Goal: Task Accomplishment & Management: Use online tool/utility

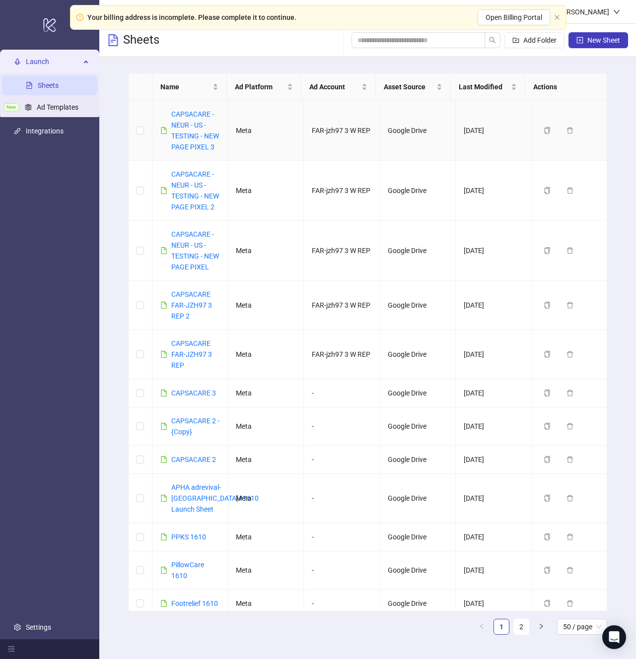
click at [185, 131] on div "CAPSACARE - NEUR - US - TESTING - NEW PAGE PIXEL 3" at bounding box center [195, 131] width 49 height 44
click at [187, 128] on link "CAPSACARE - NEUR - US - TESTING - NEW PAGE PIXEL 3" at bounding box center [195, 130] width 48 height 41
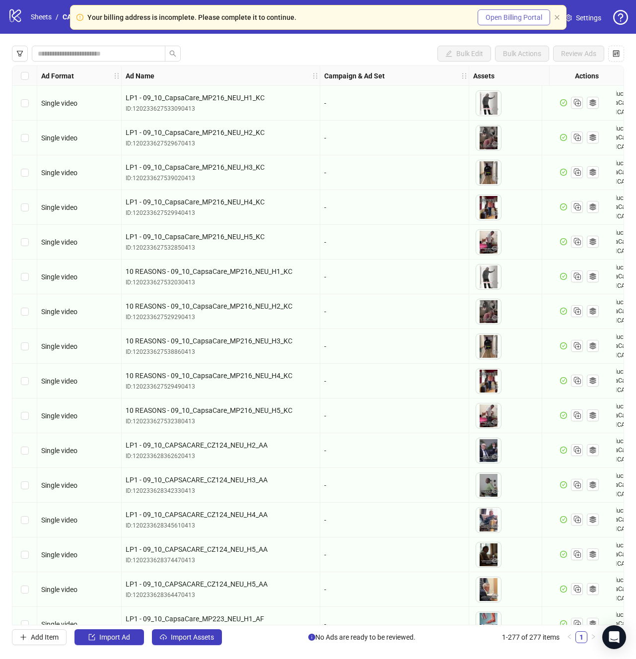
click at [548, 19] on button "Open Billing Portal" at bounding box center [513, 17] width 72 height 16
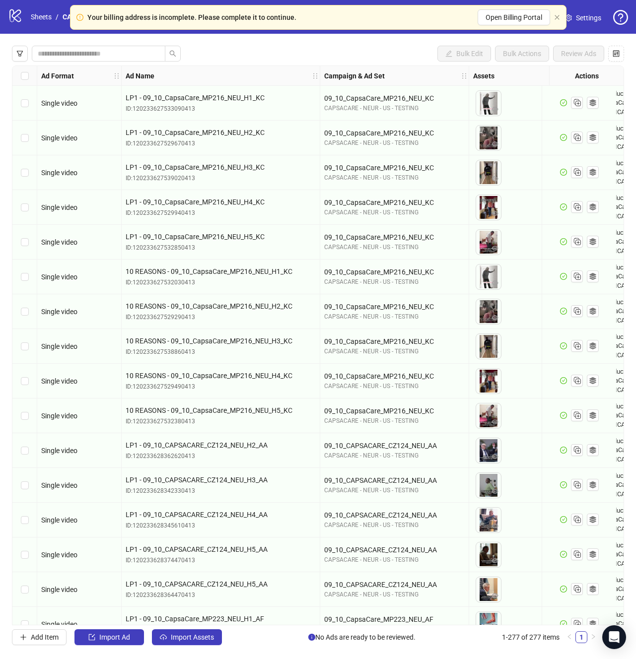
click at [551, 15] on div "Your billing address is incomplete. Please complete it to continue. Open Billin…" at bounding box center [318, 17] width 496 height 25
click at [554, 15] on icon "close" at bounding box center [556, 17] width 4 height 4
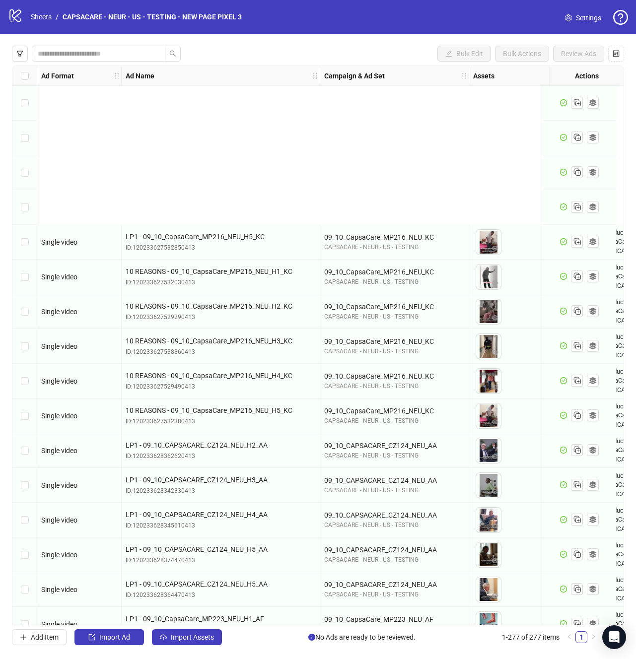
scroll to position [215, 0]
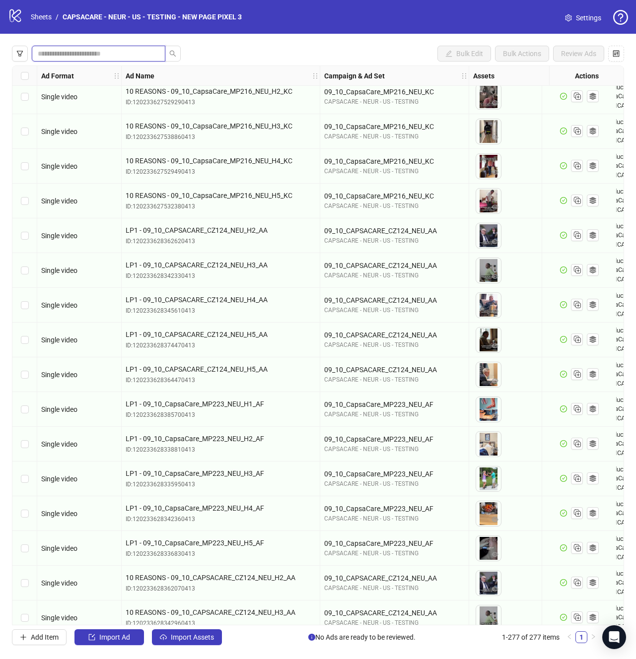
click at [107, 56] on input "search" at bounding box center [95, 53] width 114 height 11
click at [18, 55] on icon "filter" at bounding box center [19, 53] width 7 height 7
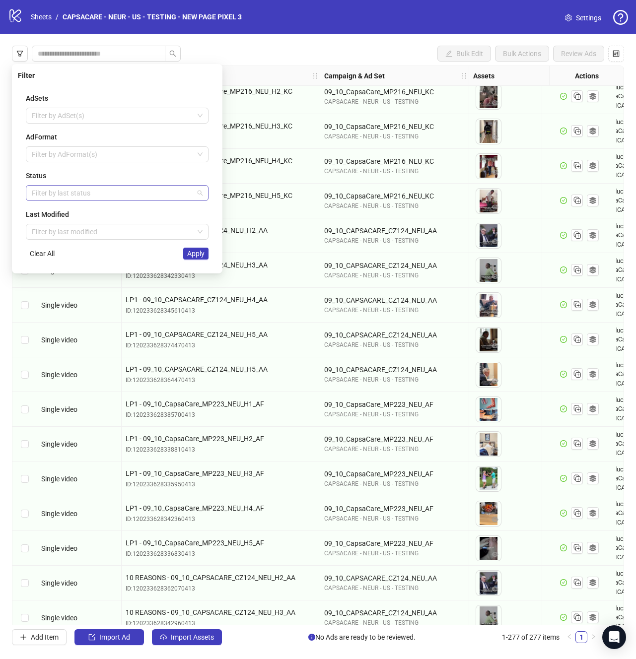
click at [74, 198] on div at bounding box center [112, 193] width 168 height 14
click at [69, 215] on div "Draft" at bounding box center [117, 212] width 167 height 11
click at [197, 258] on button "Apply" at bounding box center [195, 254] width 25 height 12
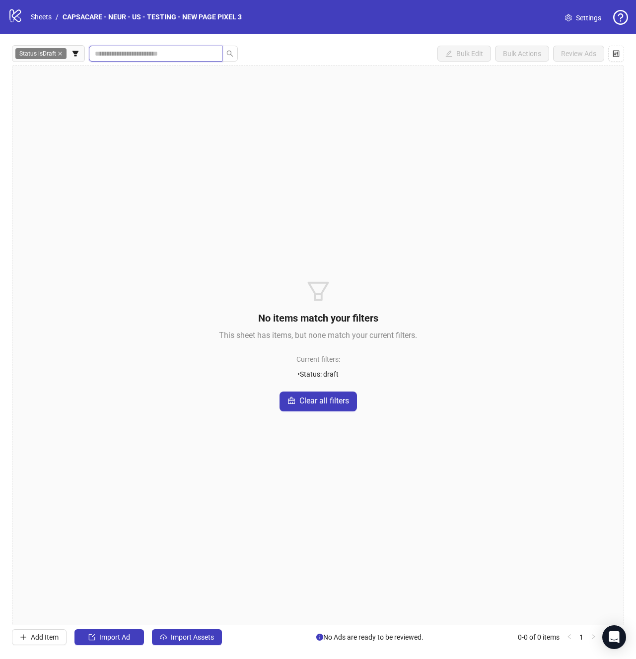
click at [137, 58] on input "search" at bounding box center [152, 53] width 114 height 11
click at [198, 633] on span "Import Assets" at bounding box center [192, 637] width 43 height 8
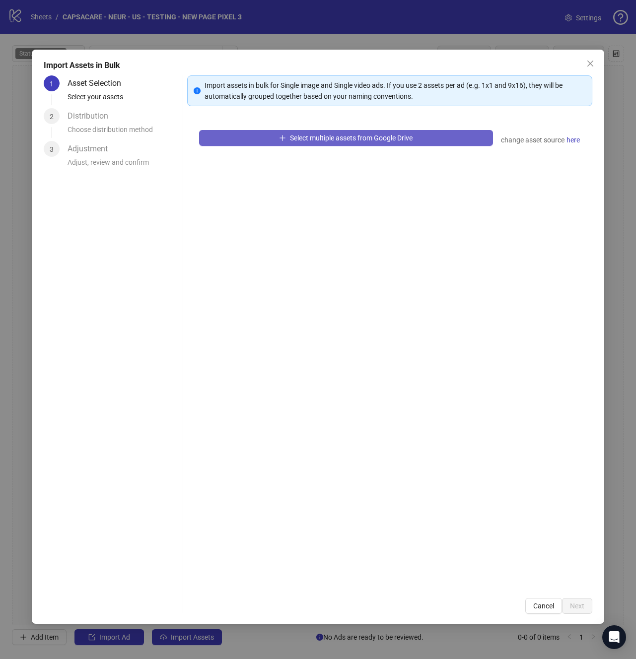
click at [305, 139] on span "Select multiple assets from Google Drive" at bounding box center [351, 138] width 123 height 8
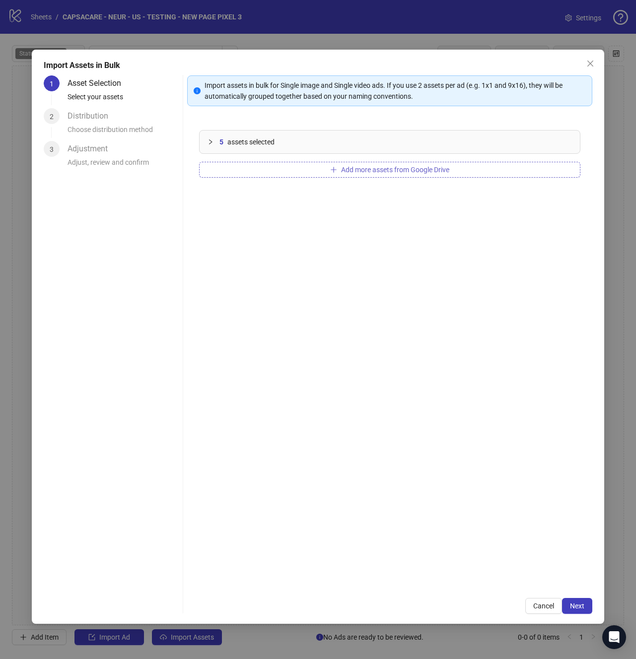
click at [300, 170] on button "Add more assets from Google Drive" at bounding box center [389, 170] width 381 height 16
drag, startPoint x: 581, startPoint y: 622, endPoint x: 581, endPoint y: 615, distance: 6.9
click at [581, 622] on div "Import Assets in Bulk 1 Asset Selection Select your assets 2 Distribution Choos…" at bounding box center [318, 337] width 572 height 574
click at [581, 615] on div "Import Assets in Bulk 1 Asset Selection Select your assets 2 Distribution Choos…" at bounding box center [318, 337] width 572 height 574
click at [581, 612] on button "Next" at bounding box center [577, 606] width 30 height 16
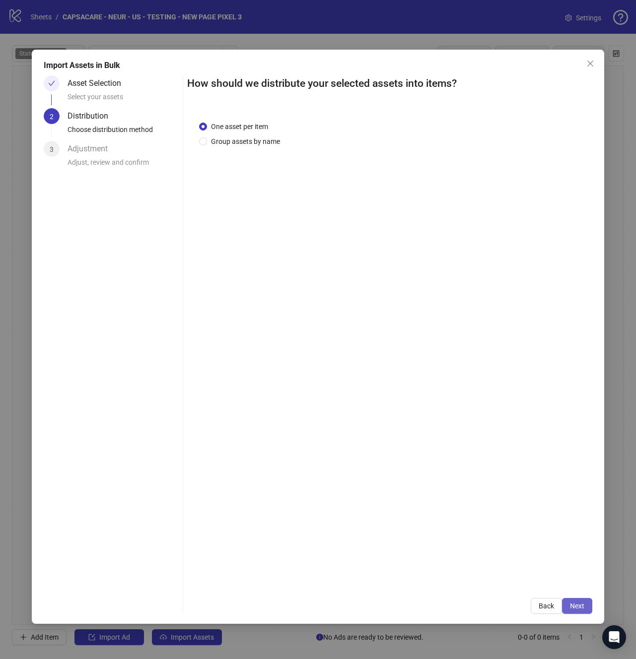
click at [581, 607] on span "Next" at bounding box center [577, 606] width 14 height 8
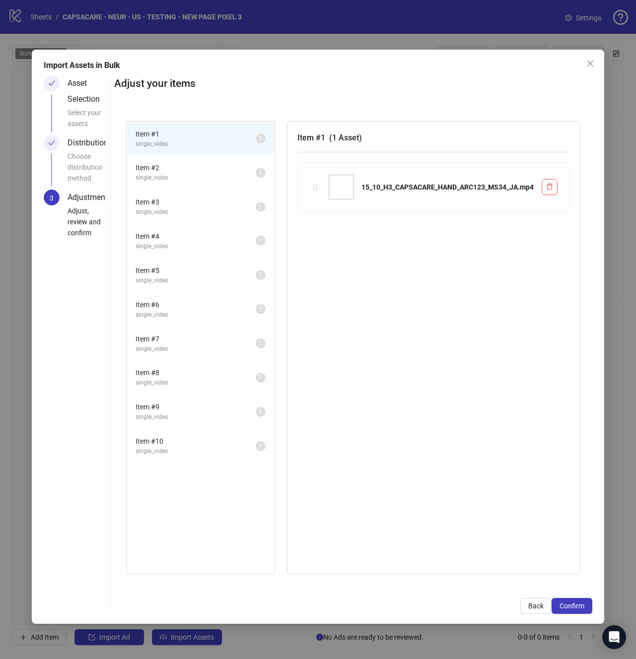
click at [581, 607] on span "Confirm" at bounding box center [571, 606] width 25 height 8
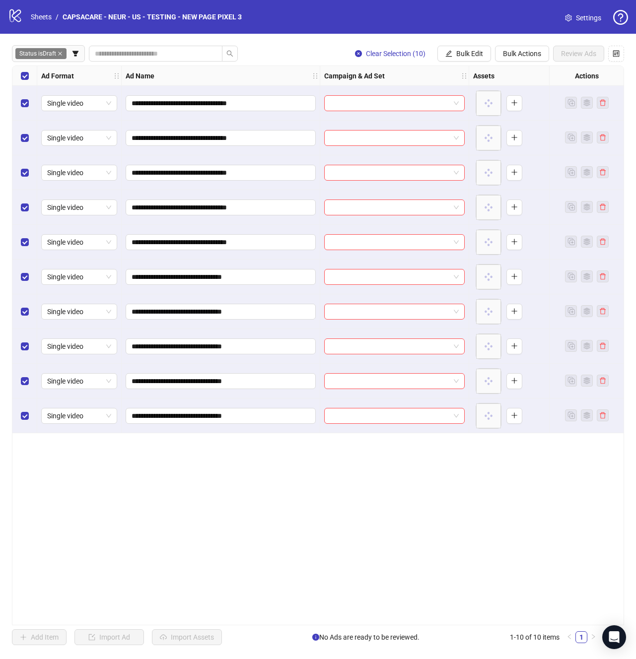
click at [28, 76] on div "Select all rows" at bounding box center [24, 76] width 25 height 20
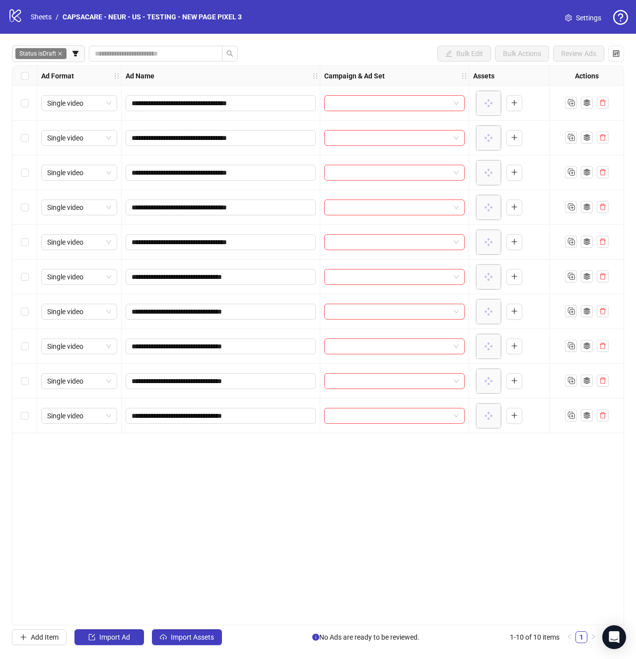
click at [30, 99] on div "Select row 1" at bounding box center [24, 103] width 25 height 35
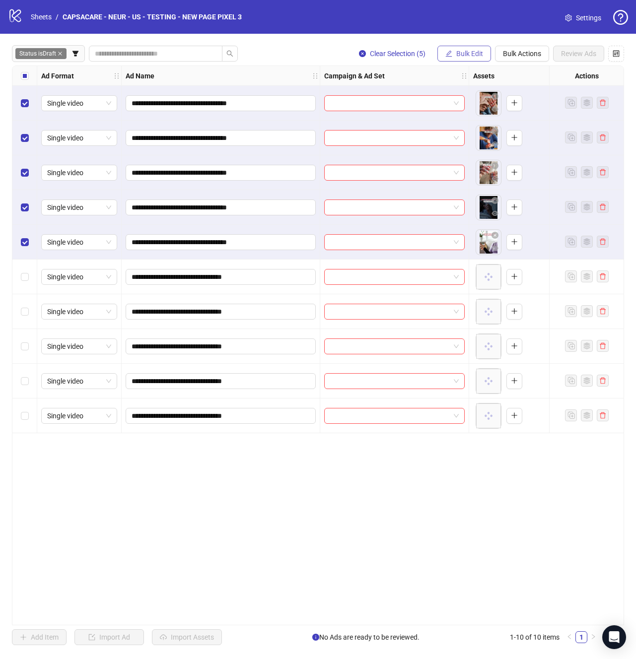
click at [455, 59] on button "Bulk Edit" at bounding box center [464, 54] width 54 height 16
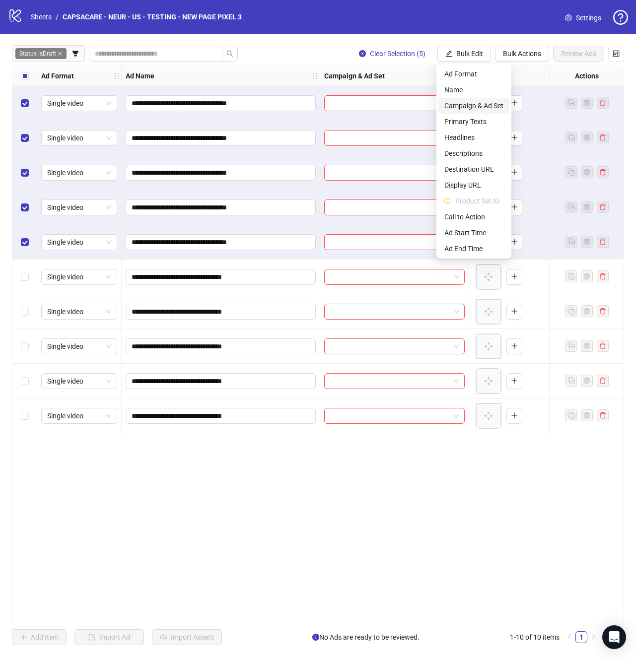
click at [462, 106] on span "Campaign & Ad Set" at bounding box center [473, 105] width 59 height 11
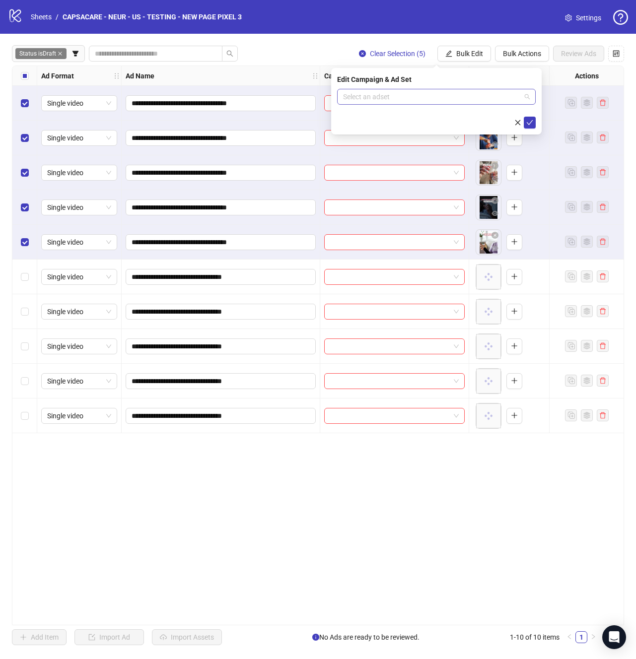
click at [466, 99] on input "search" at bounding box center [432, 96] width 178 height 15
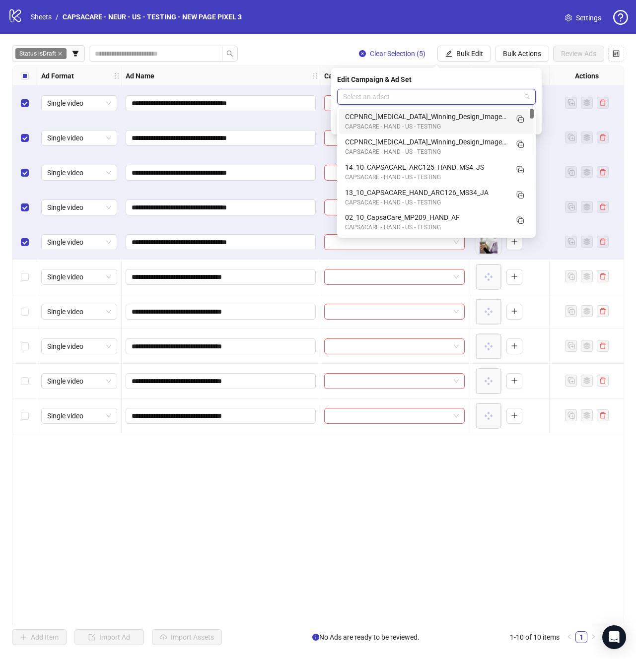
paste input "**********"
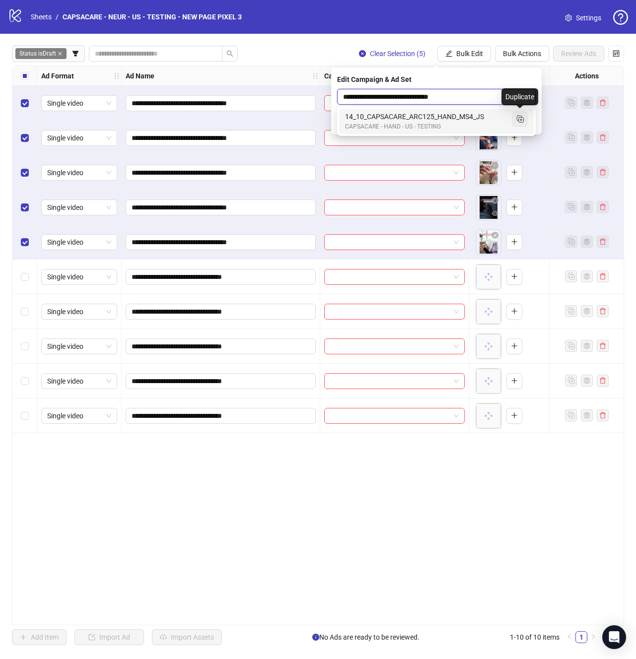
click at [522, 119] on icon "Duplicate" at bounding box center [520, 119] width 10 height 10
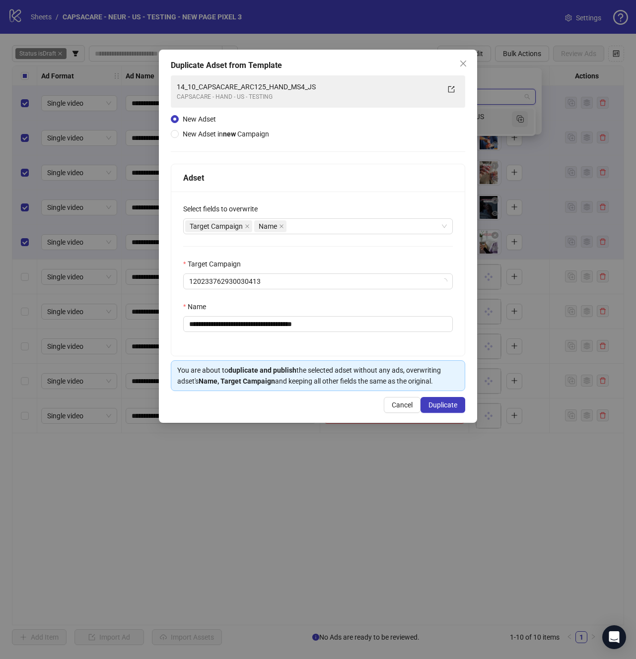
type input "**********"
click at [331, 329] on input "**********" at bounding box center [317, 324] width 269 height 16
paste input "text"
type input "**********"
click at [436, 413] on div "**********" at bounding box center [318, 236] width 318 height 373
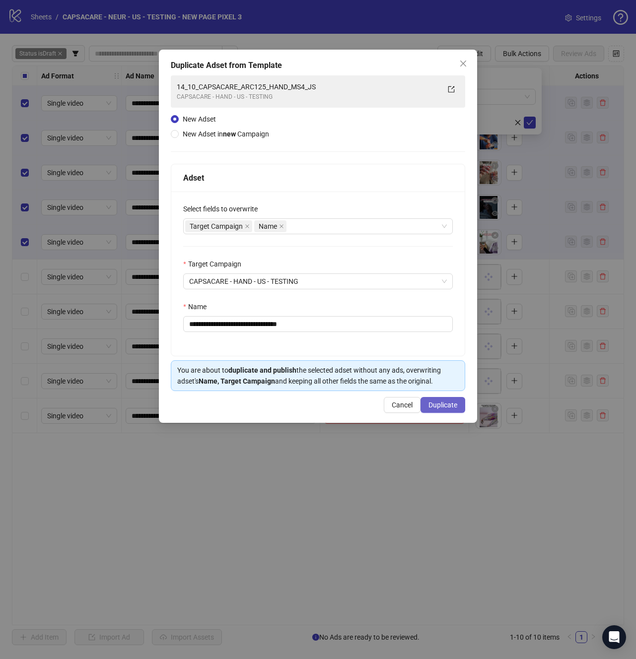
click at [452, 407] on span "Duplicate" at bounding box center [442, 405] width 29 height 8
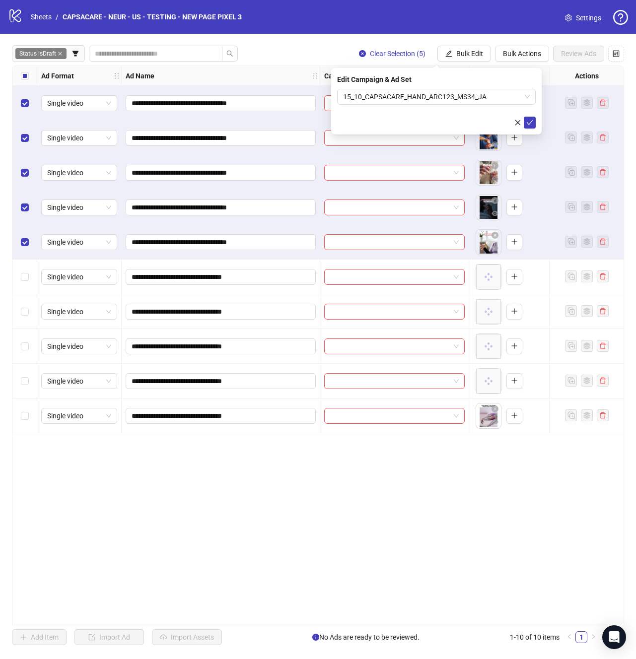
click at [532, 128] on button "submit" at bounding box center [529, 123] width 12 height 12
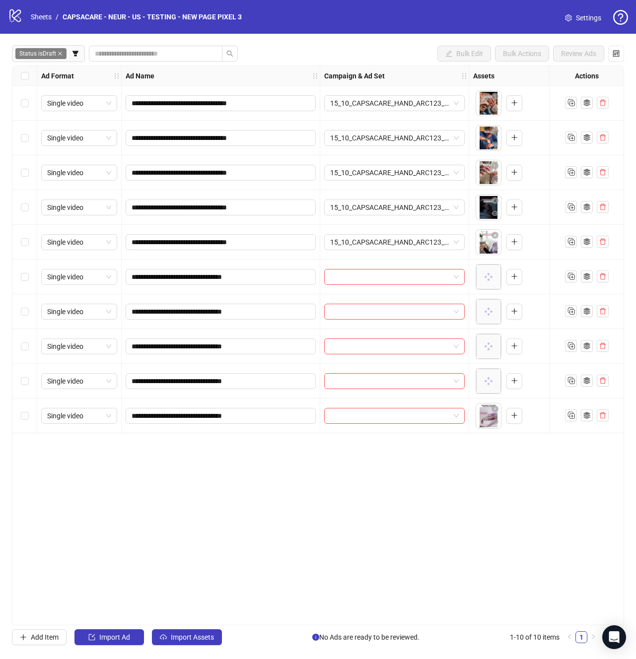
click at [27, 268] on div "Select row 6" at bounding box center [24, 276] width 25 height 35
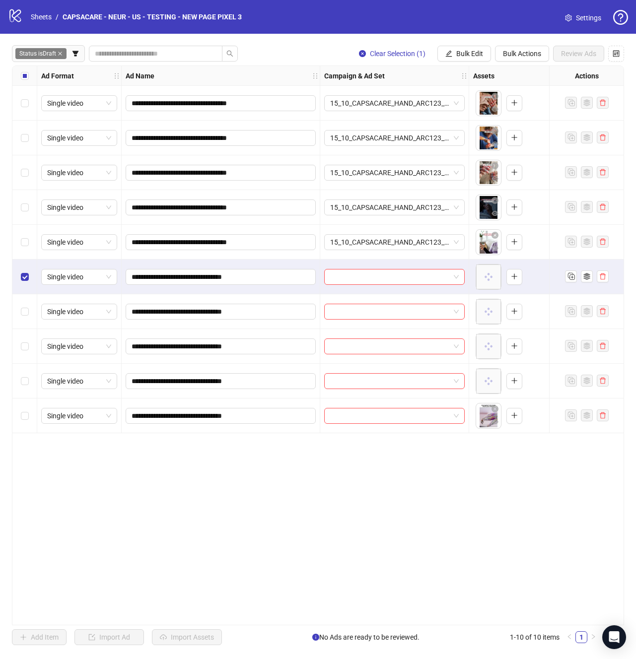
click at [24, 409] on div "Select row 10" at bounding box center [24, 415] width 25 height 35
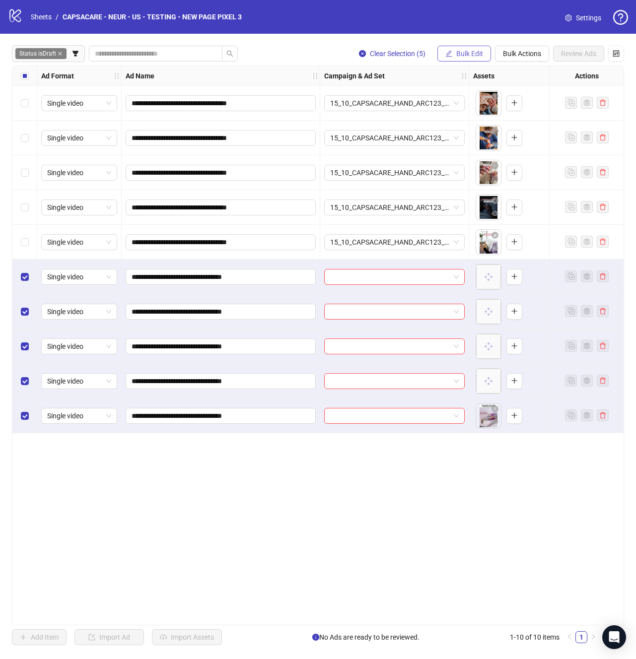
click at [473, 52] on span "Bulk Edit" at bounding box center [469, 54] width 27 height 8
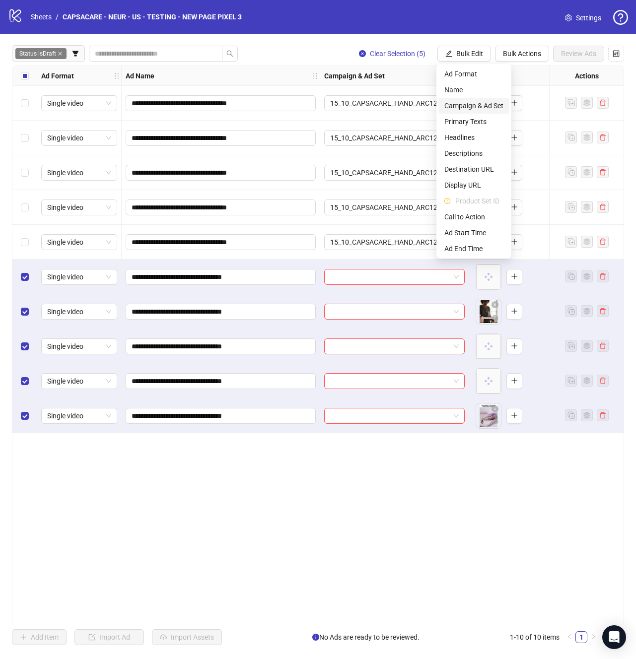
click at [479, 105] on span "Campaign & Ad Set" at bounding box center [473, 105] width 59 height 11
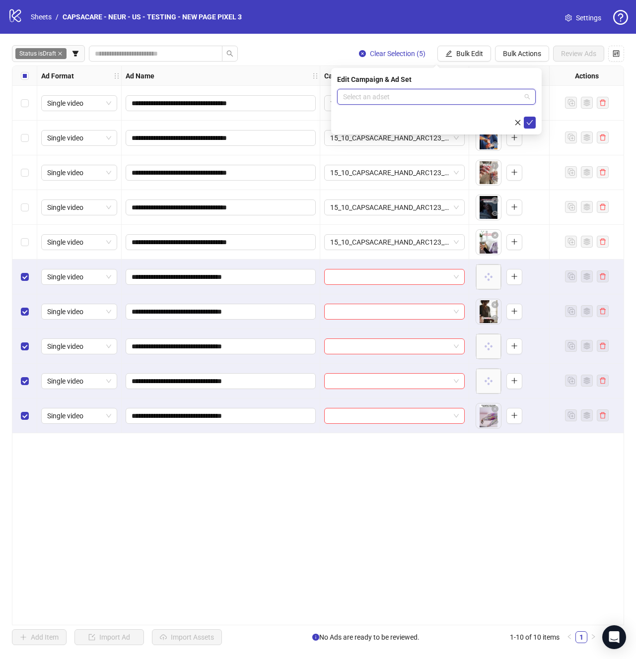
click at [460, 96] on input "search" at bounding box center [432, 96] width 178 height 15
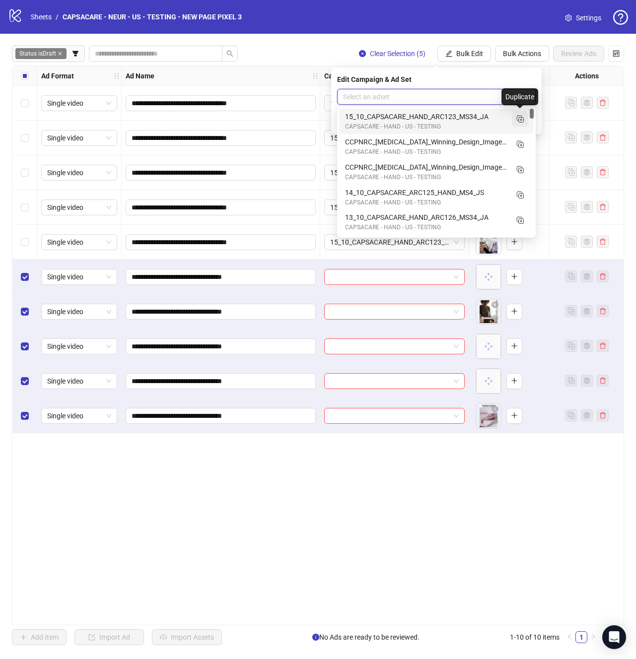
click at [518, 122] on icon "Duplicate" at bounding box center [520, 119] width 10 height 10
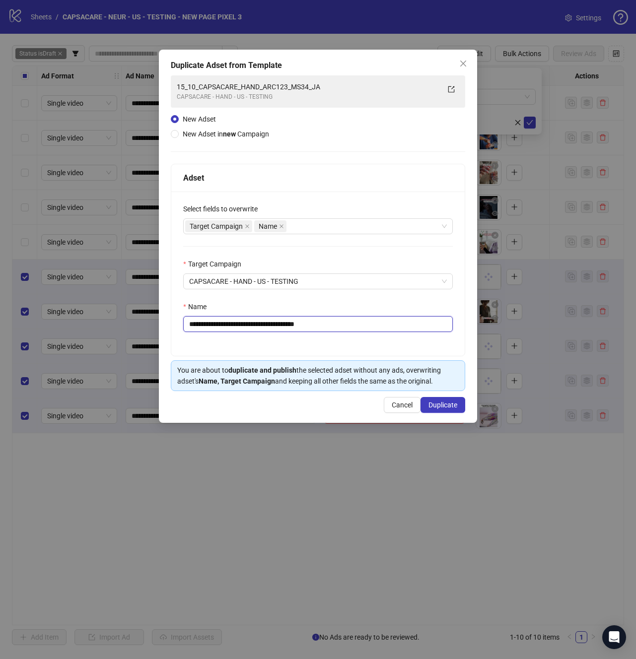
click at [378, 325] on input "**********" at bounding box center [317, 324] width 269 height 16
paste input "text"
type input "**********"
click at [455, 405] on span "Duplicate" at bounding box center [442, 405] width 29 height 8
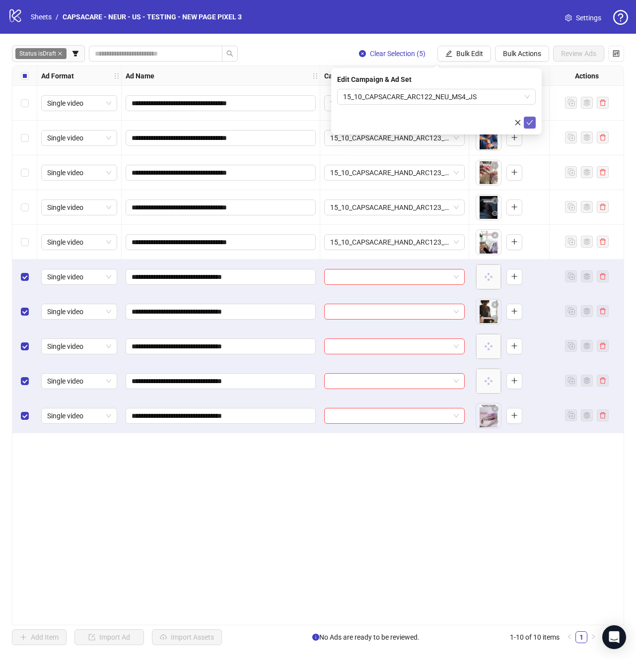
click at [529, 128] on button "submit" at bounding box center [529, 123] width 12 height 12
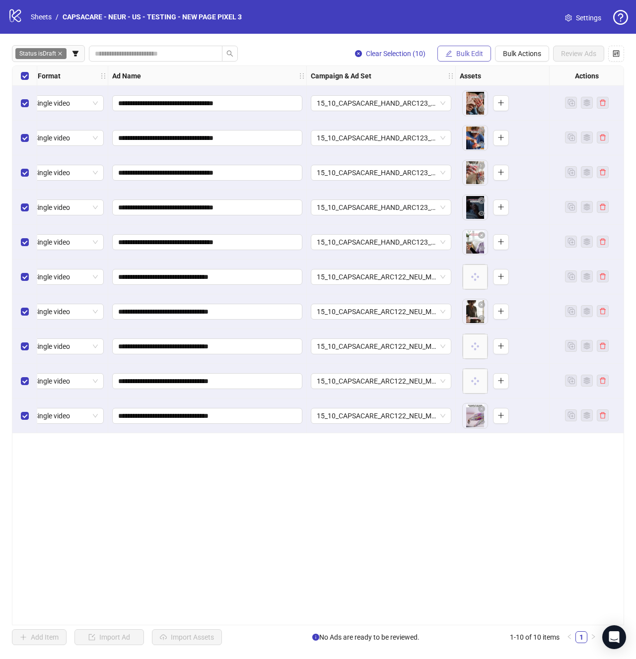
click at [466, 55] on span "Bulk Edit" at bounding box center [469, 54] width 27 height 8
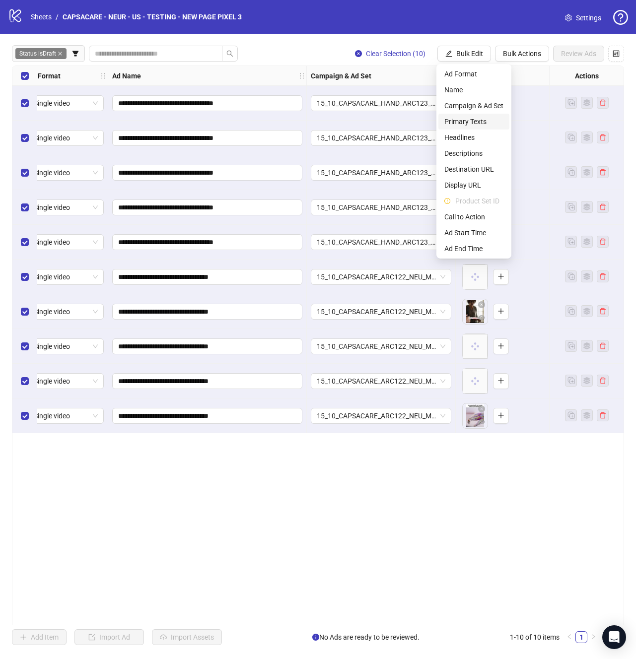
click at [473, 125] on span "Primary Texts" at bounding box center [473, 121] width 59 height 11
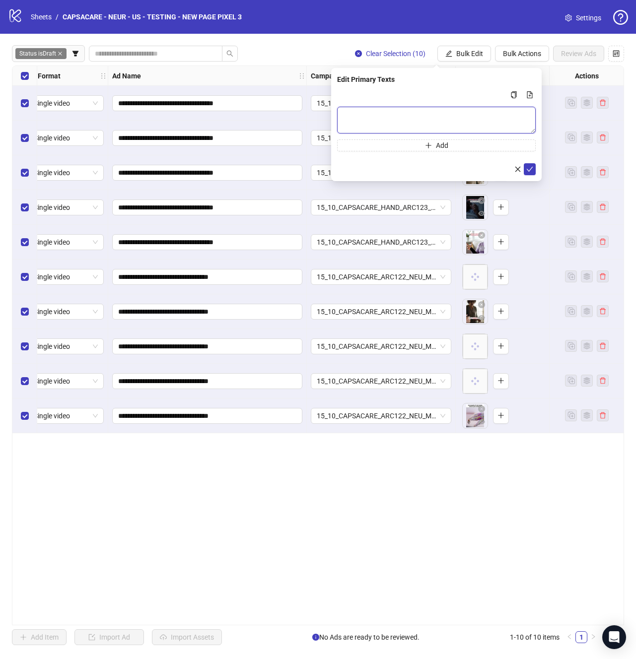
click at [467, 124] on textarea "Multi-text input container - paste or copy values" at bounding box center [436, 120] width 198 height 27
paste textarea "**********"
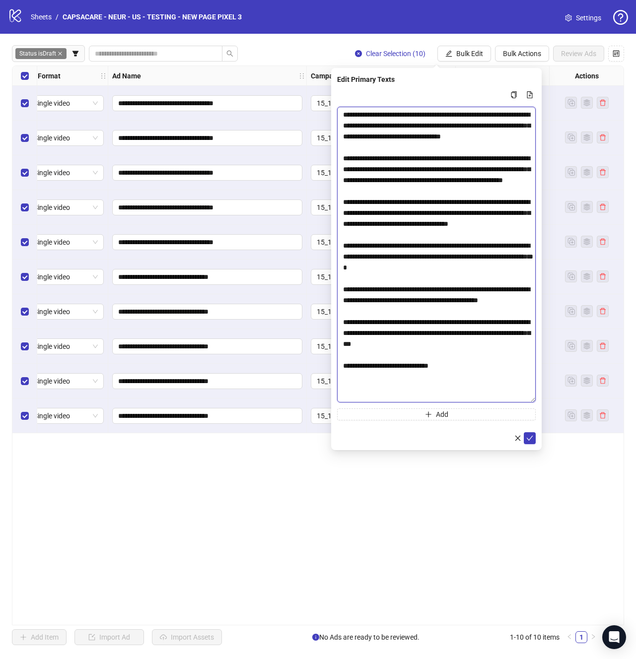
scroll to position [0, 0]
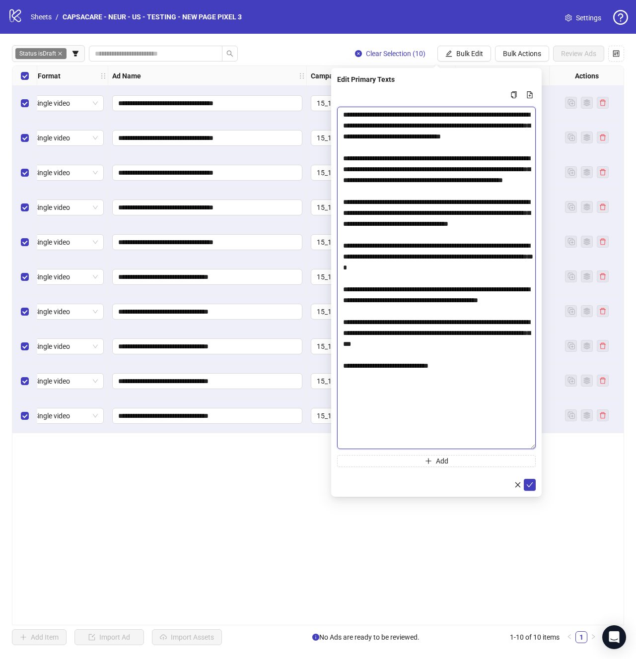
drag, startPoint x: 530, startPoint y: 130, endPoint x: 518, endPoint y: 447, distance: 316.8
click at [518, 447] on textarea "Multi-text input container - paste or copy values" at bounding box center [436, 278] width 198 height 342
type textarea "**********"
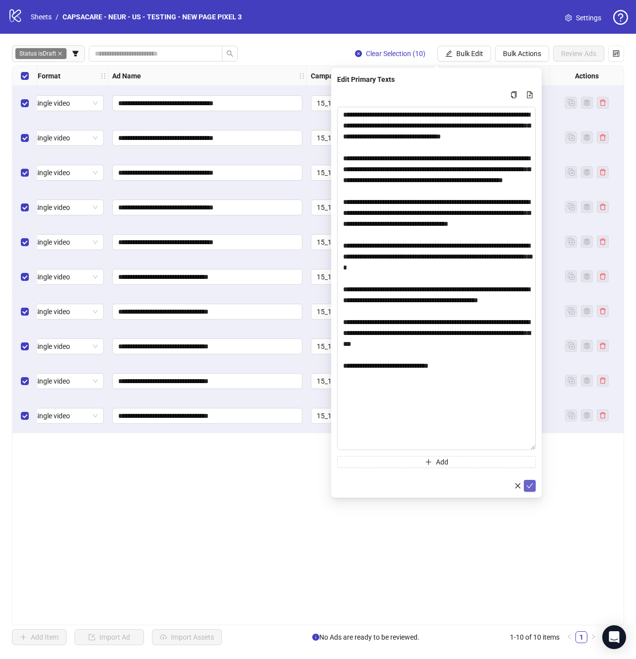
click at [533, 481] on button "submit" at bounding box center [529, 486] width 12 height 12
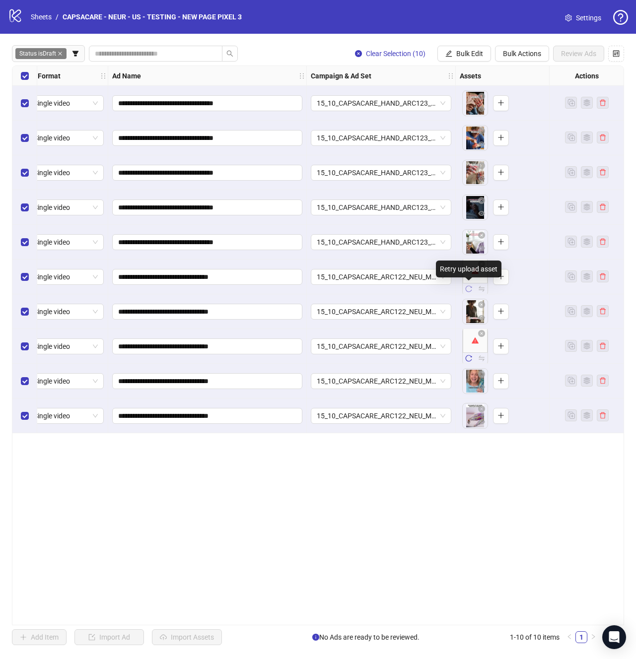
click at [470, 287] on icon "reload" at bounding box center [468, 289] width 6 height 6
click at [468, 359] on icon "reload" at bounding box center [468, 358] width 7 height 7
click at [459, 55] on span "Bulk Edit" at bounding box center [469, 54] width 27 height 8
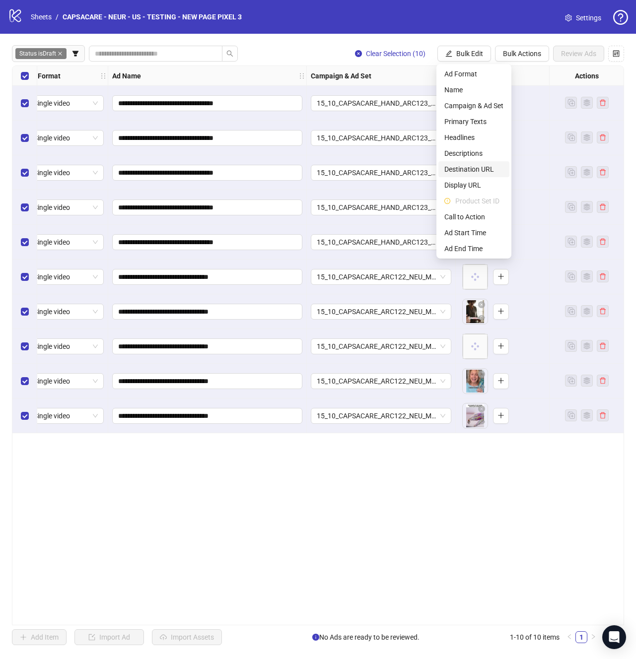
click at [478, 170] on span "Destination URL" at bounding box center [473, 169] width 59 height 11
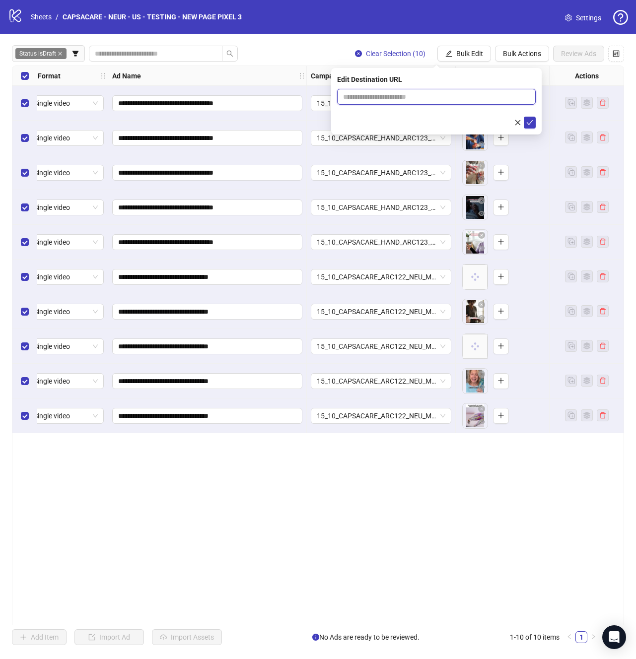
click at [485, 100] on input "text" at bounding box center [432, 96] width 179 height 11
paste input "**********"
type input "**********"
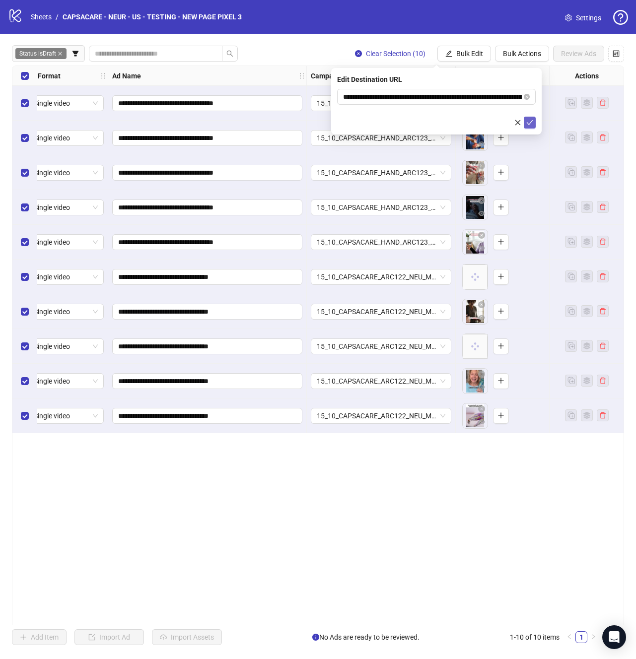
click at [530, 122] on icon "check" at bounding box center [529, 122] width 6 height 5
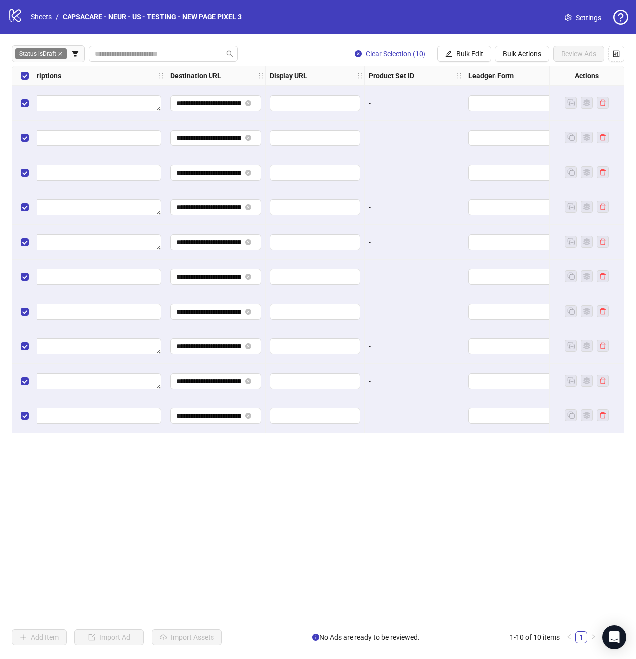
scroll to position [0, 1015]
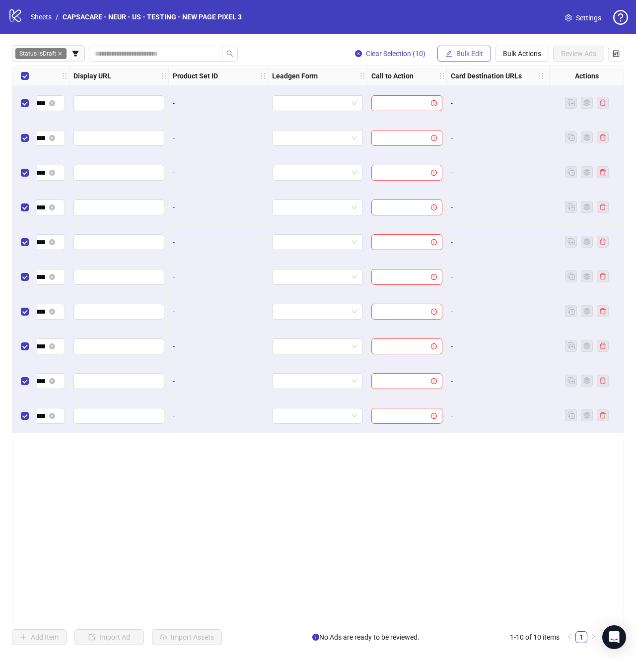
click at [460, 55] on span "Bulk Edit" at bounding box center [469, 54] width 27 height 8
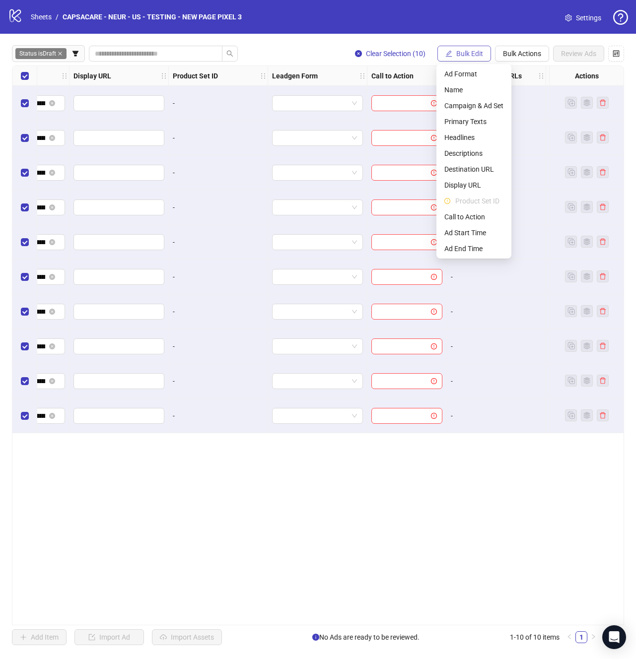
click at [460, 55] on span "Bulk Edit" at bounding box center [469, 54] width 27 height 8
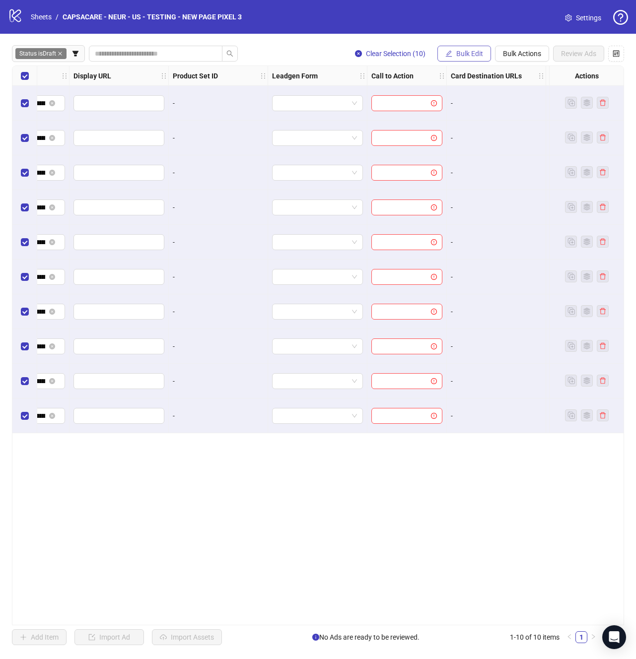
click at [458, 58] on button "Bulk Edit" at bounding box center [464, 54] width 54 height 16
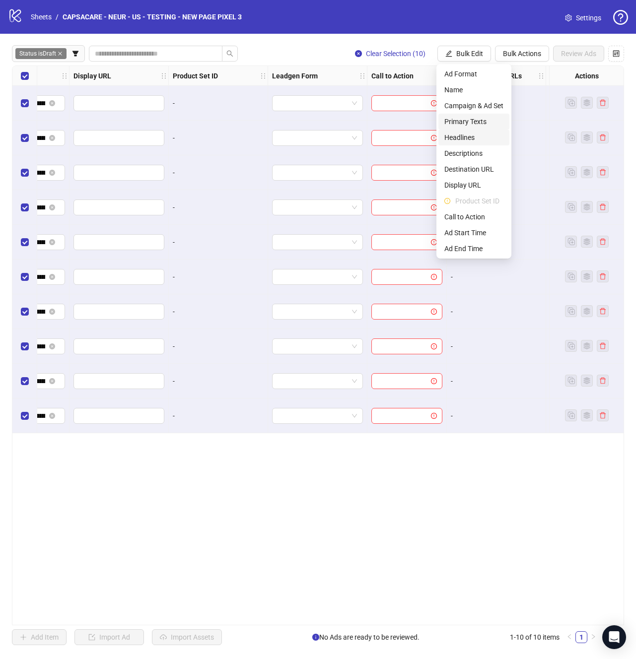
click at [464, 139] on span "Headlines" at bounding box center [473, 137] width 59 height 11
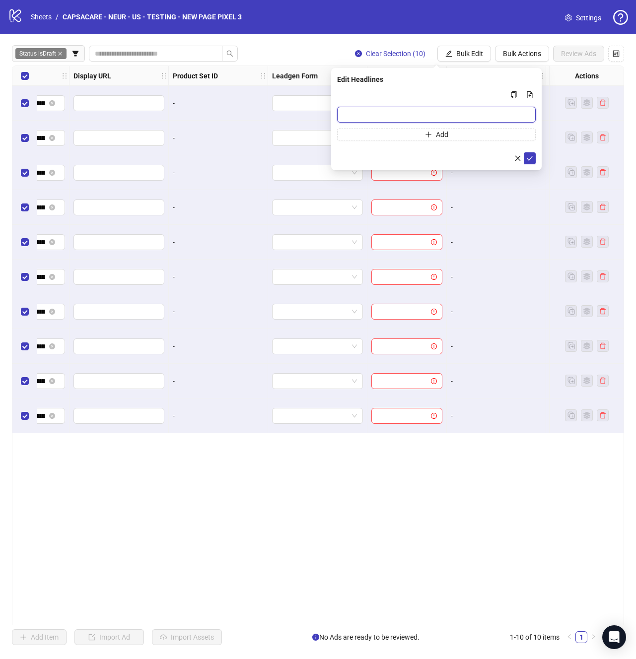
click at [472, 112] on input "Multi-input container - paste or copy values" at bounding box center [436, 115] width 198 height 16
paste input "**********"
drag, startPoint x: 531, startPoint y: 156, endPoint x: 458, endPoint y: 113, distance: 84.8
click at [458, 113] on form "**********" at bounding box center [436, 126] width 198 height 75
click at [458, 113] on input "**********" at bounding box center [436, 115] width 198 height 16
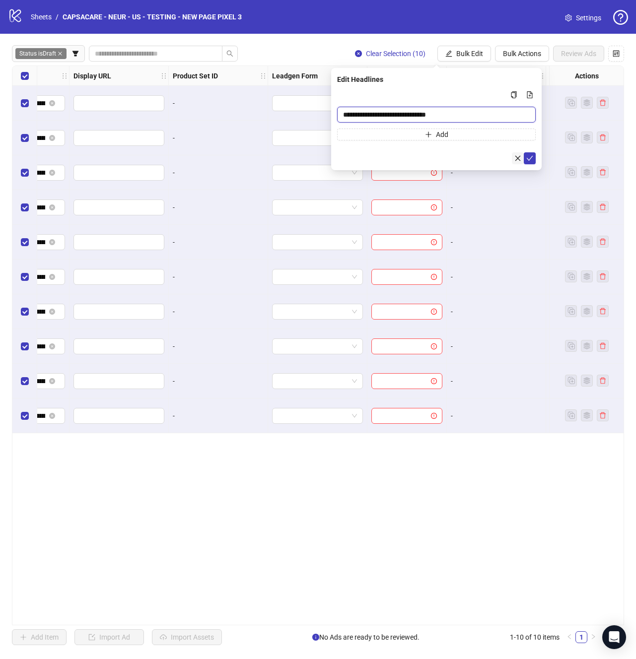
type input "**********"
click at [522, 159] on button "button" at bounding box center [518, 158] width 12 height 12
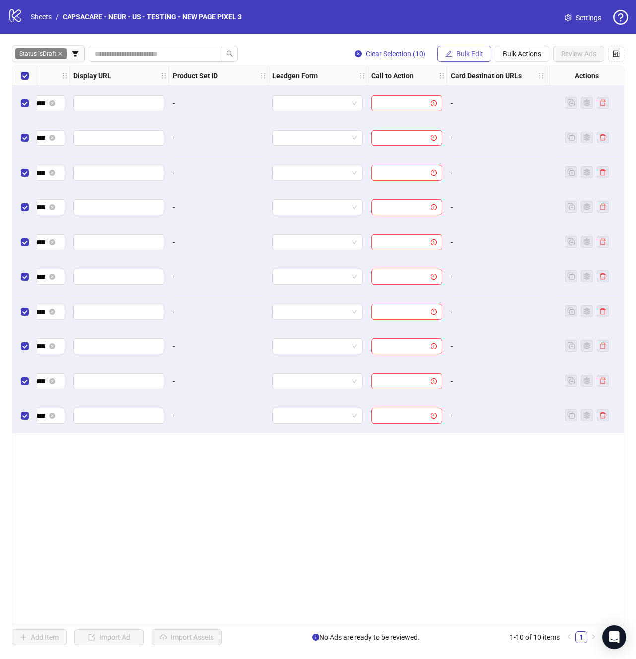
click at [466, 55] on span "Bulk Edit" at bounding box center [469, 54] width 27 height 8
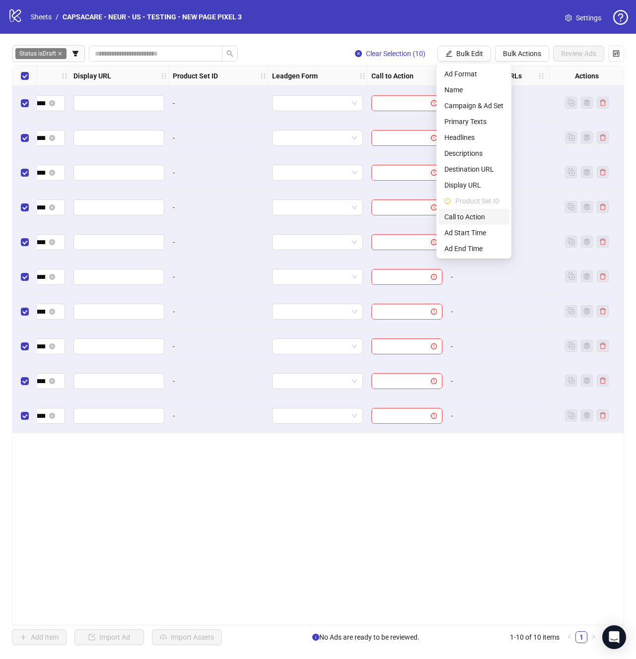
click at [475, 223] on li "Call to Action" at bounding box center [473, 217] width 71 height 16
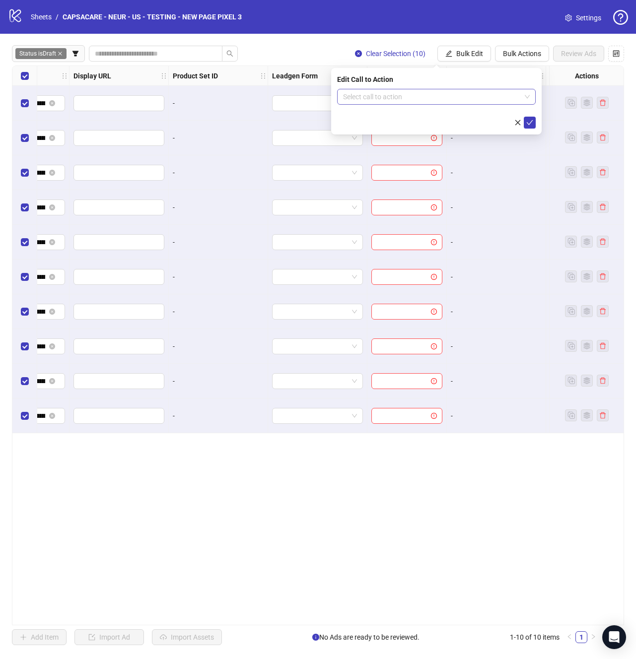
click at [473, 97] on input "search" at bounding box center [432, 96] width 178 height 15
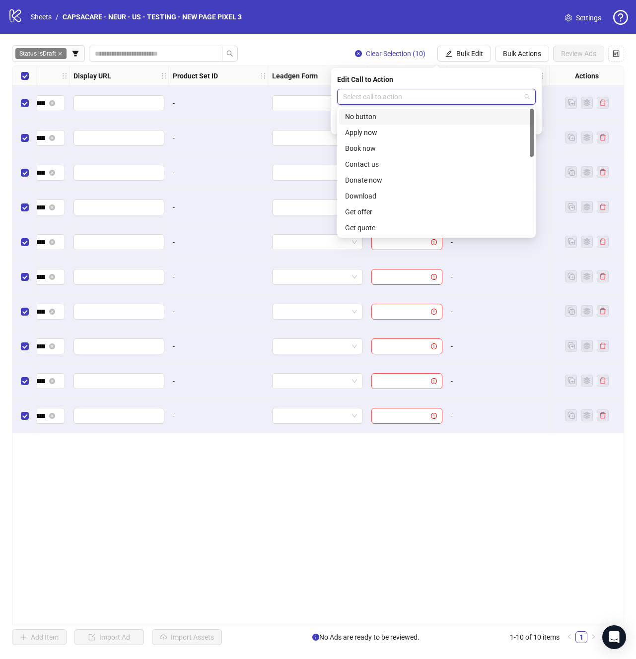
type input "*"
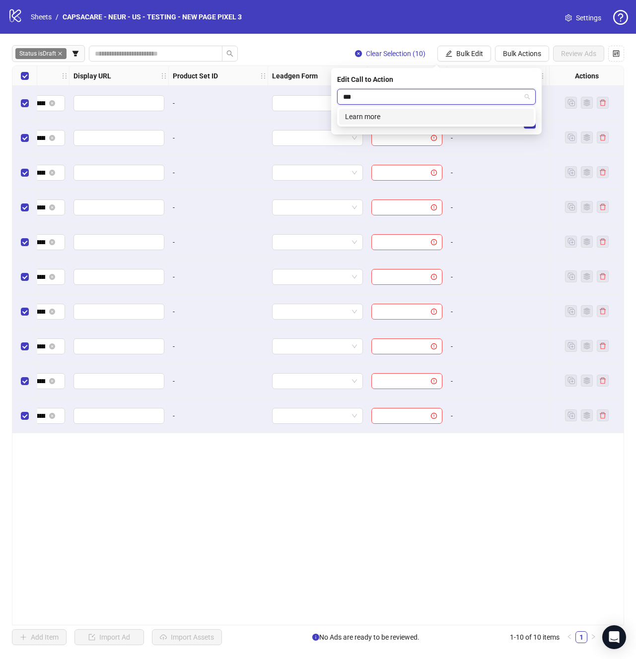
type input "****"
click at [526, 124] on icon "check" at bounding box center [529, 122] width 7 height 7
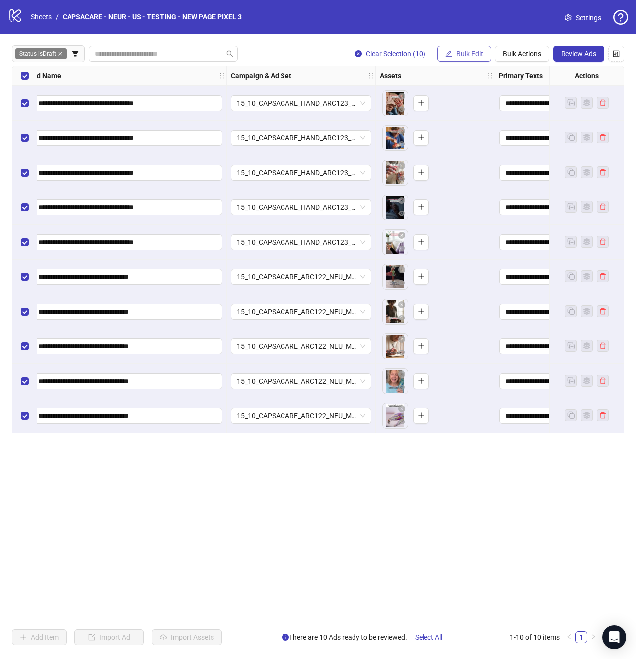
scroll to position [0, 93]
click at [474, 47] on button "Bulk Edit" at bounding box center [464, 54] width 54 height 16
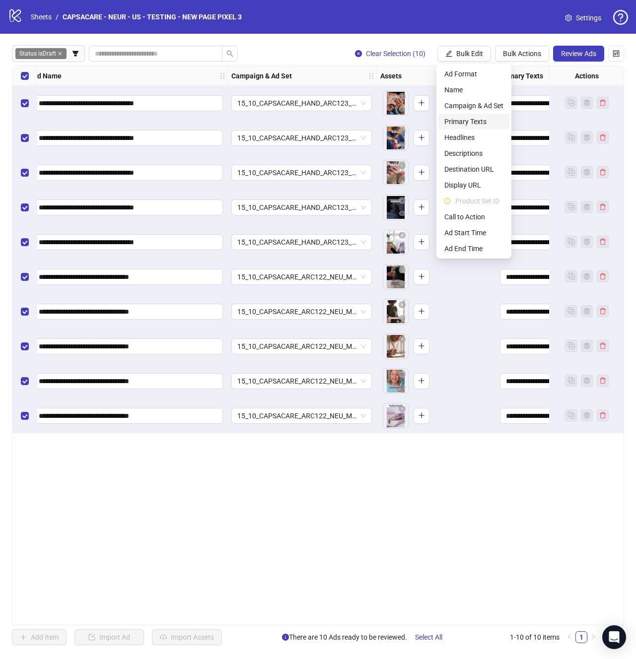
click at [469, 121] on span "Primary Texts" at bounding box center [473, 121] width 59 height 11
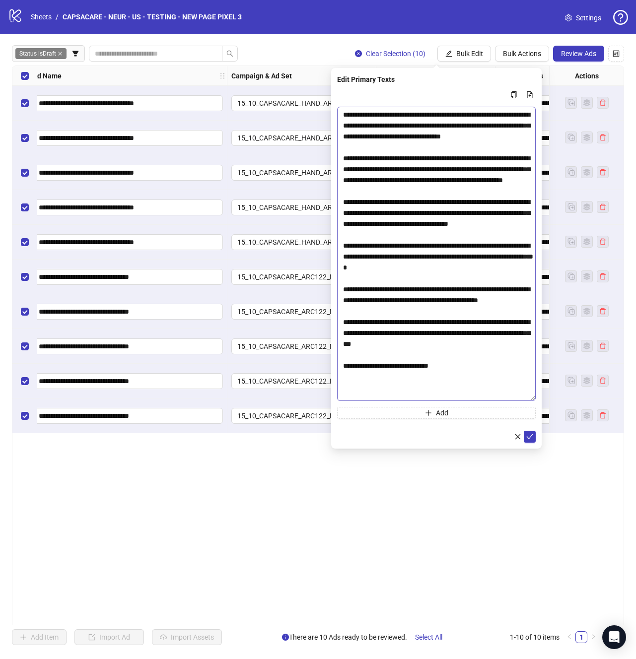
drag, startPoint x: 533, startPoint y: 129, endPoint x: 517, endPoint y: 396, distance: 267.9
click at [517, 396] on textarea "Multi-text input container - paste or copy values" at bounding box center [436, 254] width 198 height 294
click at [526, 436] on icon "check" at bounding box center [529, 436] width 6 height 5
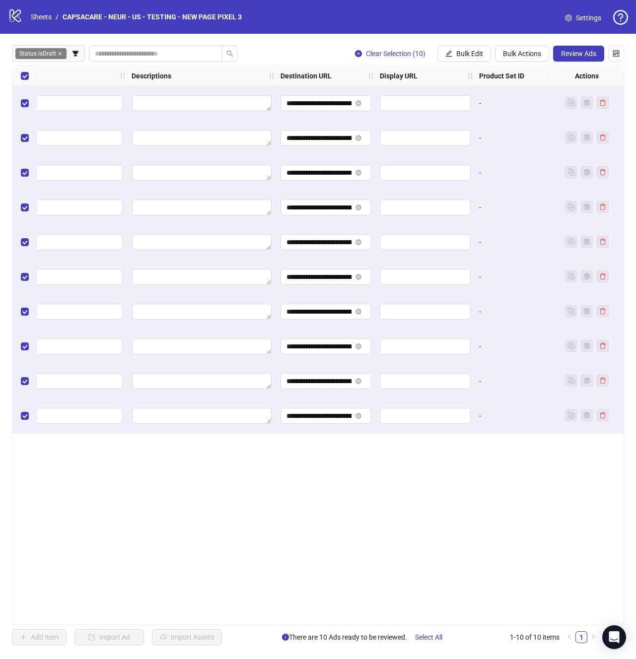
scroll to position [0, 1029]
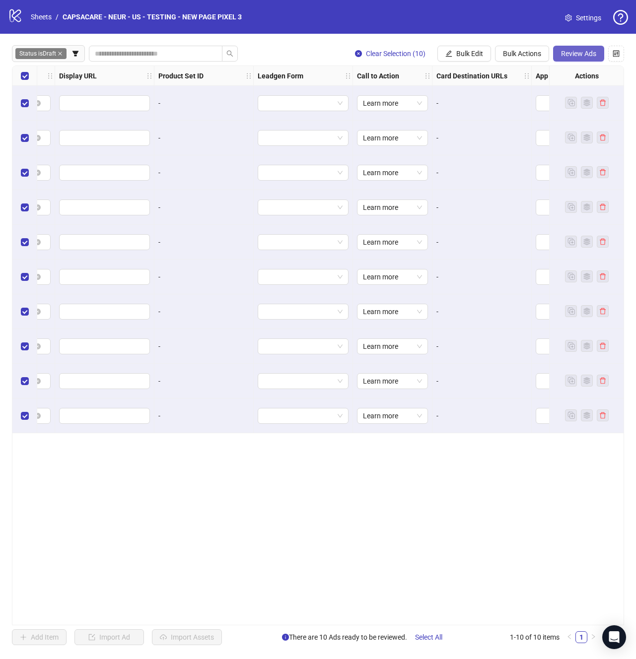
click at [574, 47] on button "Review Ads" at bounding box center [578, 54] width 51 height 16
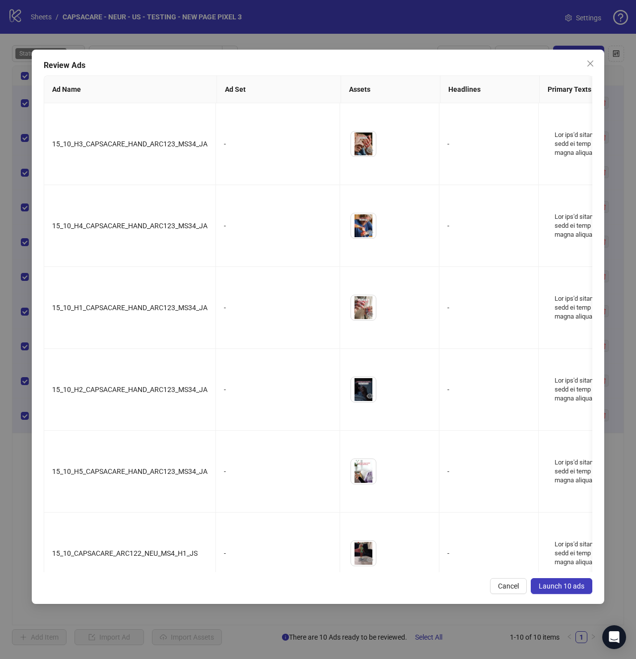
click at [558, 582] on span "Launch 10 ads" at bounding box center [561, 586] width 46 height 8
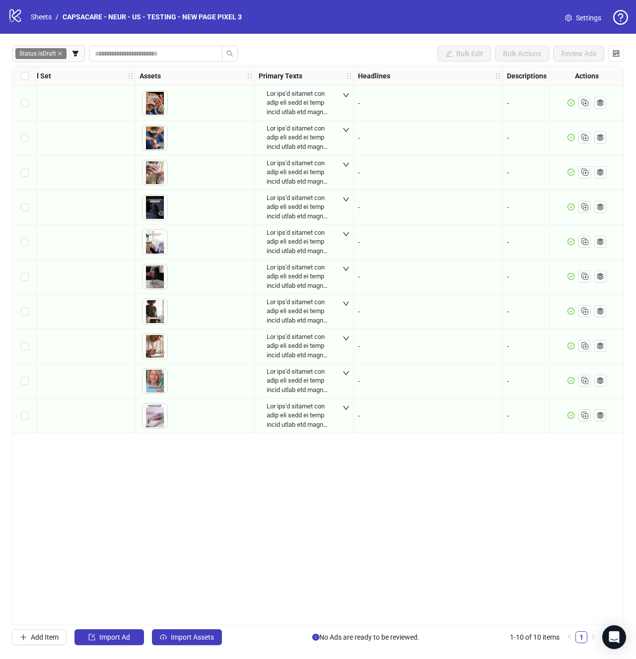
scroll to position [0, 125]
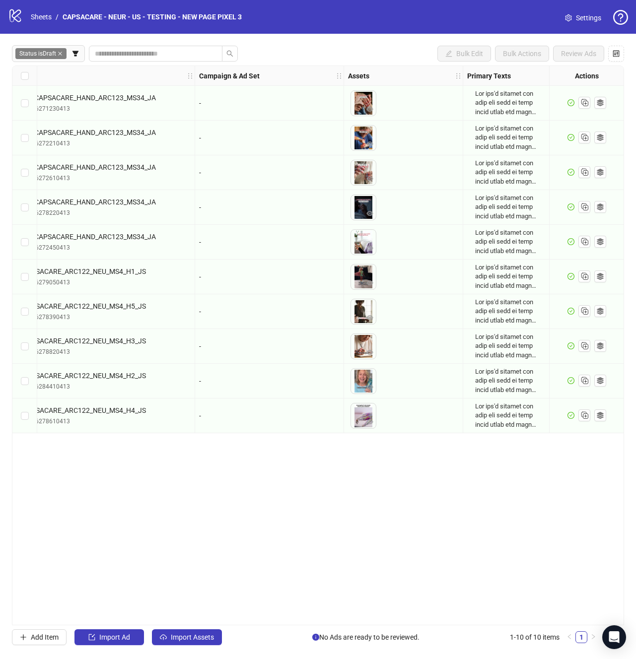
click at [58, 50] on span "Status is Draft" at bounding box center [40, 53] width 51 height 11
click at [62, 52] on icon "close" at bounding box center [60, 54] width 4 height 4
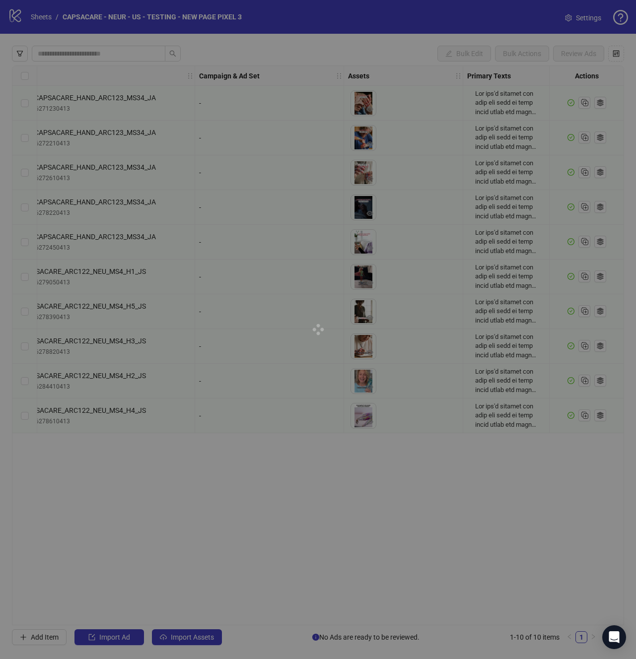
click at [24, 54] on div at bounding box center [318, 329] width 636 height 659
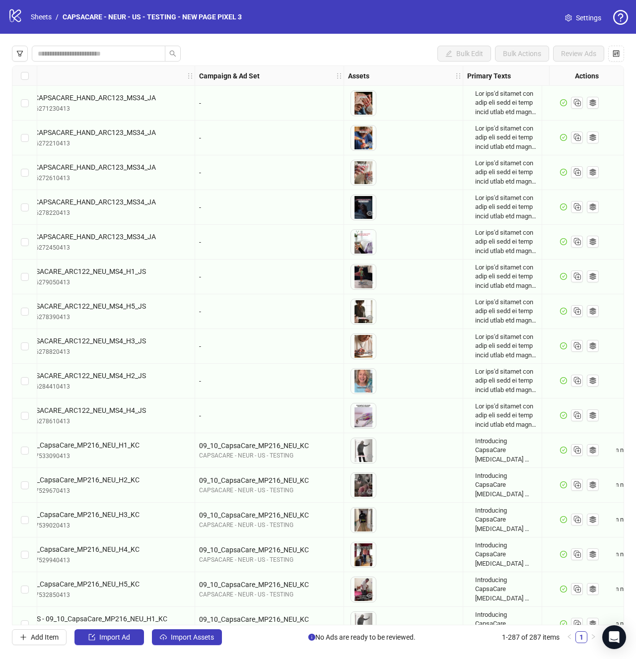
click at [18, 54] on icon "filter" at bounding box center [19, 53] width 7 height 7
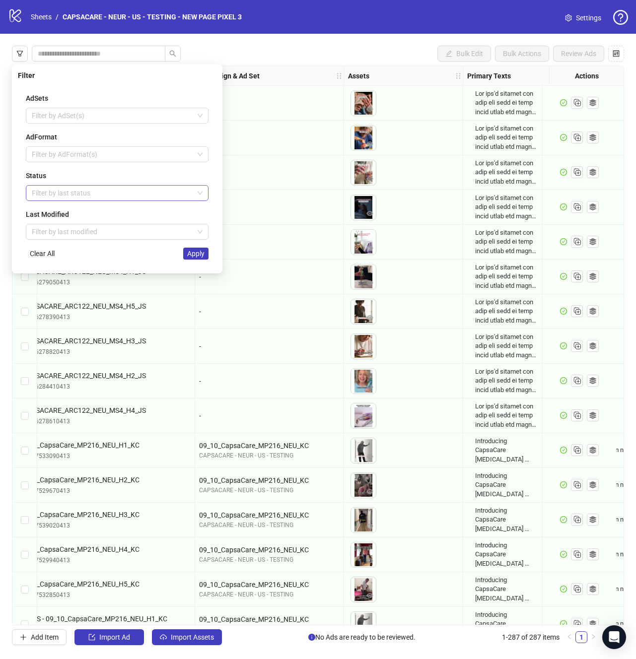
click at [75, 194] on div at bounding box center [112, 193] width 168 height 14
click at [72, 213] on div "Draft" at bounding box center [117, 212] width 167 height 11
click at [199, 258] on button "Apply" at bounding box center [195, 254] width 25 height 12
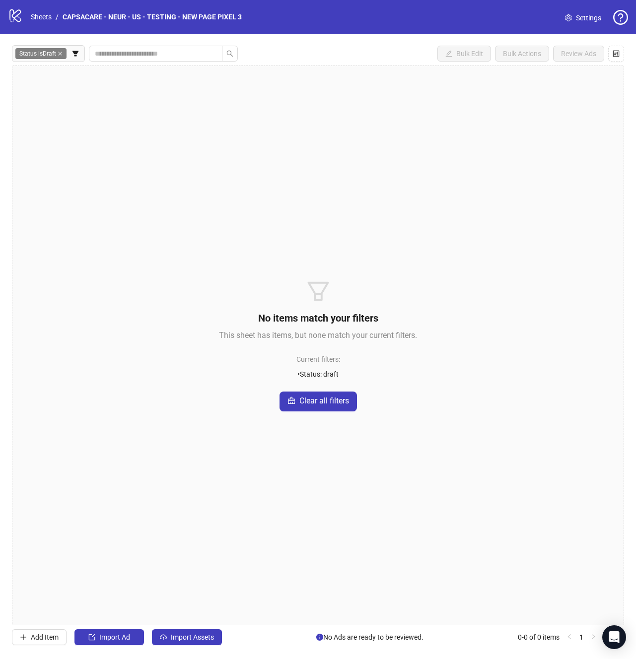
click at [63, 53] on span "Status is Draft" at bounding box center [40, 53] width 51 height 11
click at [508, 221] on div "No items match your filters This sheet has items, but none match your current f…" at bounding box center [318, 345] width 612 height 560
click at [47, 19] on link "Sheets" at bounding box center [41, 16] width 25 height 11
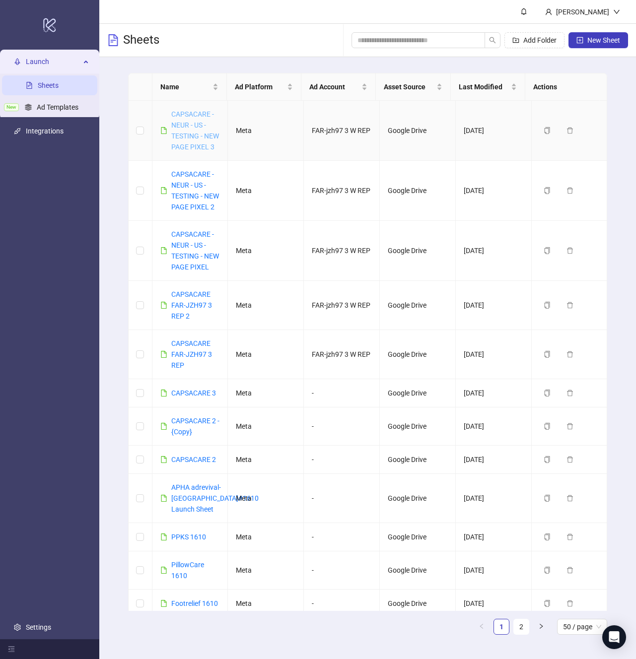
click at [178, 131] on link "CAPSACARE - NEUR - US - TESTING - NEW PAGE PIXEL 3" at bounding box center [195, 130] width 48 height 41
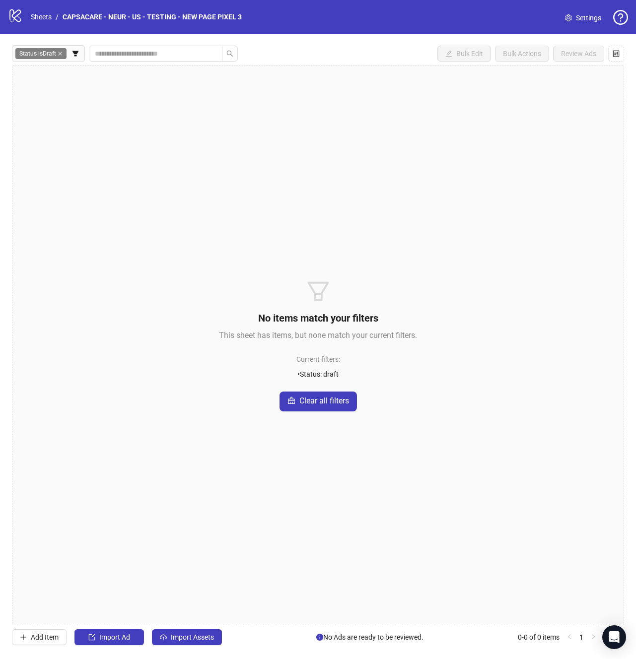
click at [65, 56] on span "Status is Draft" at bounding box center [40, 53] width 51 height 11
click at [62, 56] on icon "close" at bounding box center [60, 53] width 5 height 5
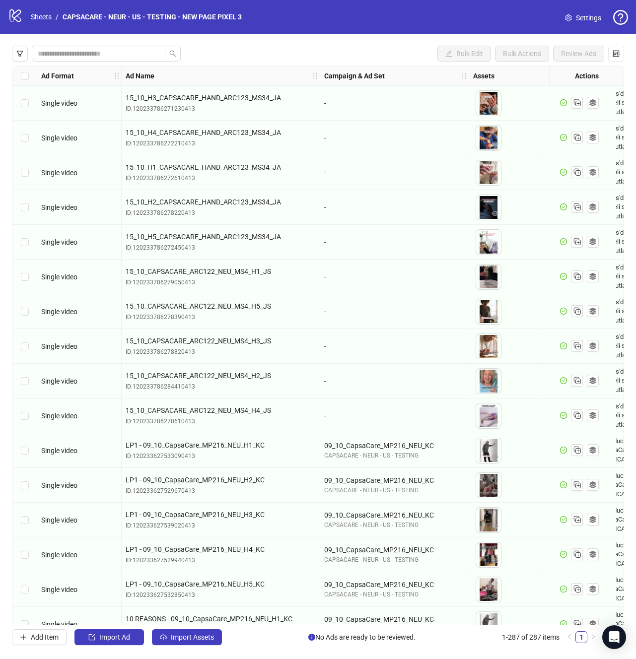
click at [628, 205] on div "Bulk Edit Bulk Actions Review Ads Ad Format Ad Name Campaign & Ad Set Assets Pr…" at bounding box center [318, 345] width 636 height 623
click at [46, 19] on link "Sheets" at bounding box center [41, 16] width 25 height 11
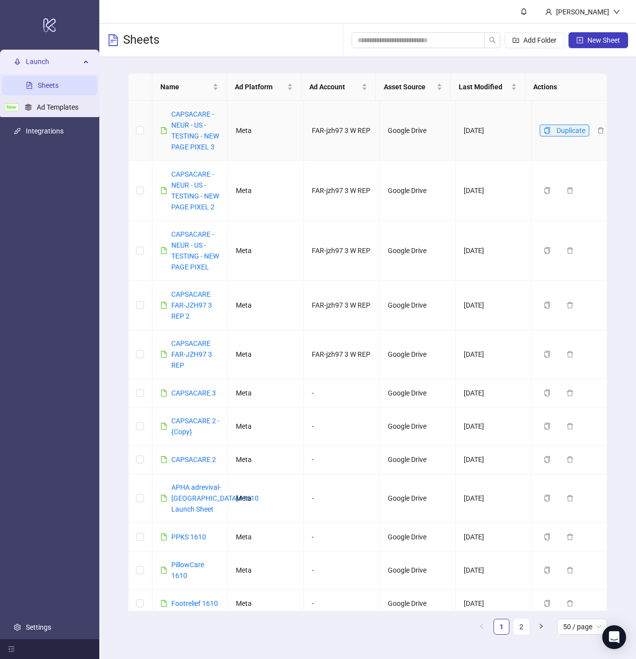
click at [544, 133] on icon "copy" at bounding box center [546, 130] width 5 height 7
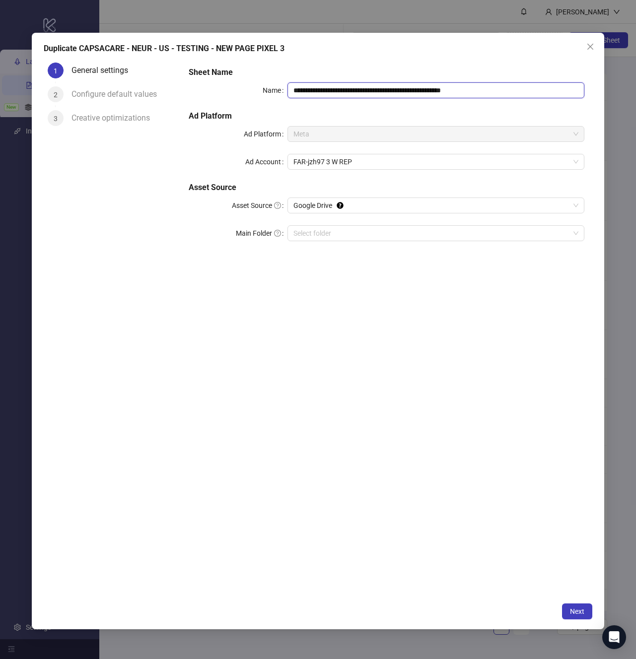
click at [341, 90] on input "**********" at bounding box center [435, 90] width 297 height 16
click at [418, 89] on input "**********" at bounding box center [435, 90] width 297 height 16
drag, startPoint x: 418, startPoint y: 89, endPoint x: 500, endPoint y: 94, distance: 82.0
click at [500, 94] on input "**********" at bounding box center [435, 90] width 297 height 16
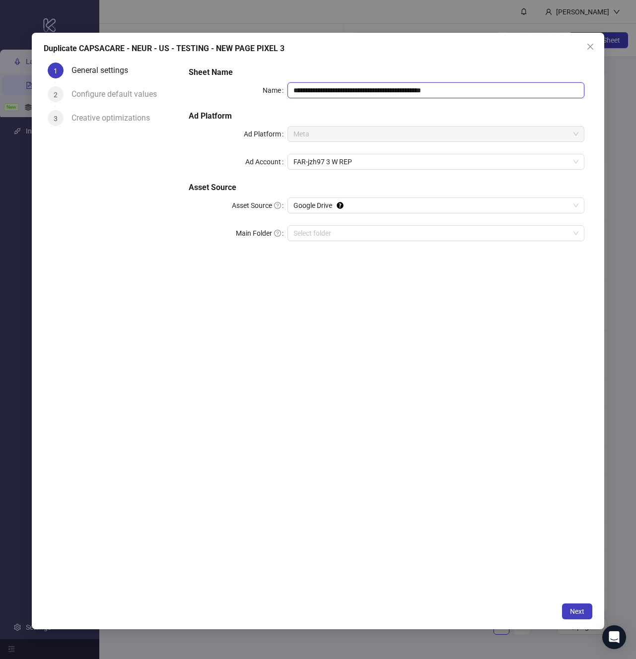
type input "**********"
click at [583, 609] on button "Next" at bounding box center [577, 611] width 30 height 16
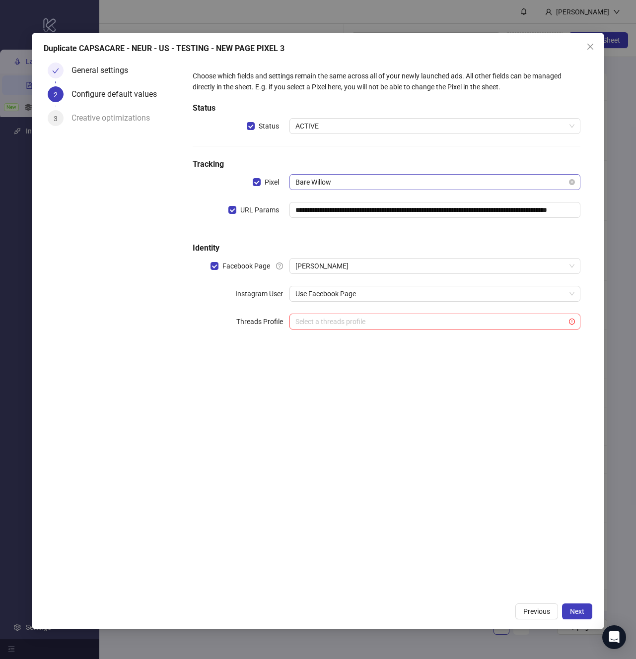
click at [333, 180] on span "Bare Willow" at bounding box center [434, 182] width 279 height 15
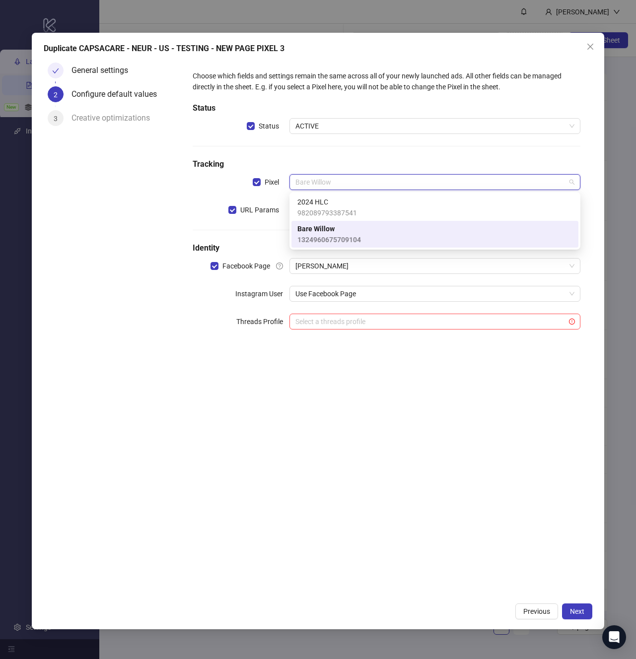
click at [359, 409] on div "**********" at bounding box center [386, 328] width 411 height 538
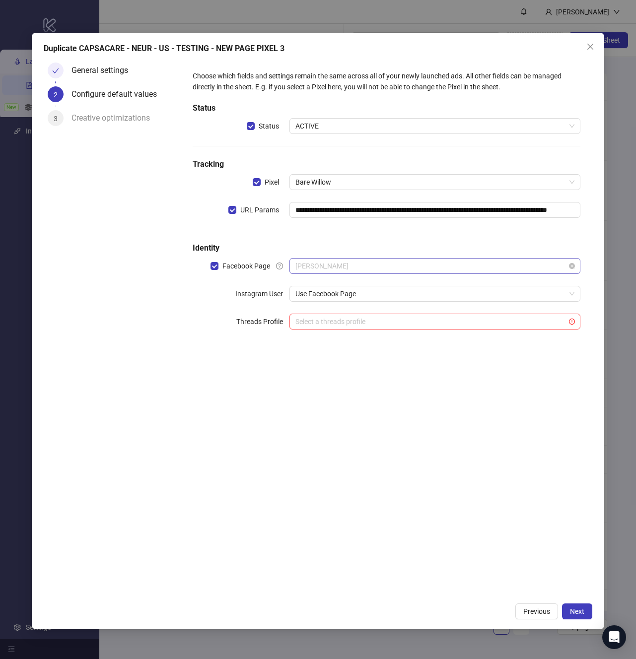
click at [357, 262] on span "[PERSON_NAME]" at bounding box center [434, 265] width 279 height 15
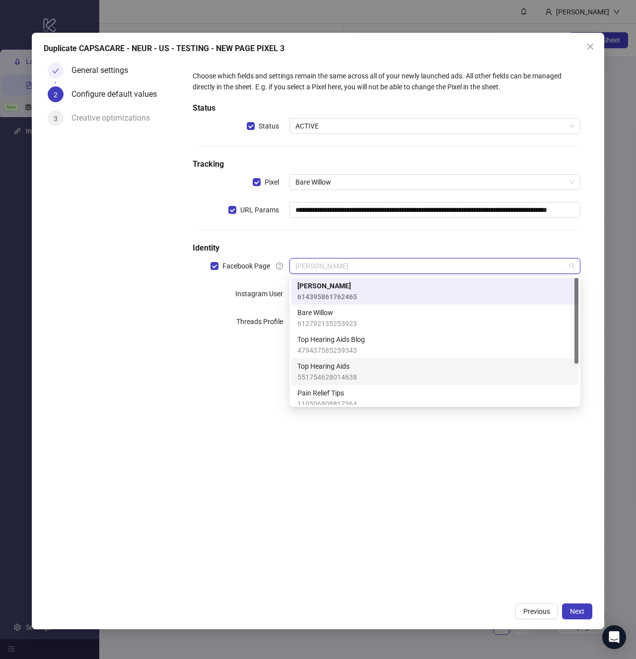
scroll to position [61, 0]
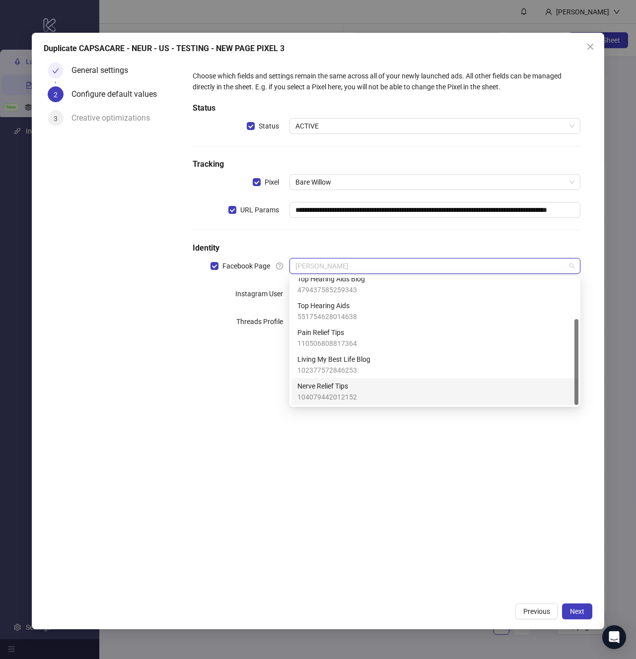
click at [377, 387] on div "Nerve Relief Tips 104079442012152" at bounding box center [434, 392] width 275 height 22
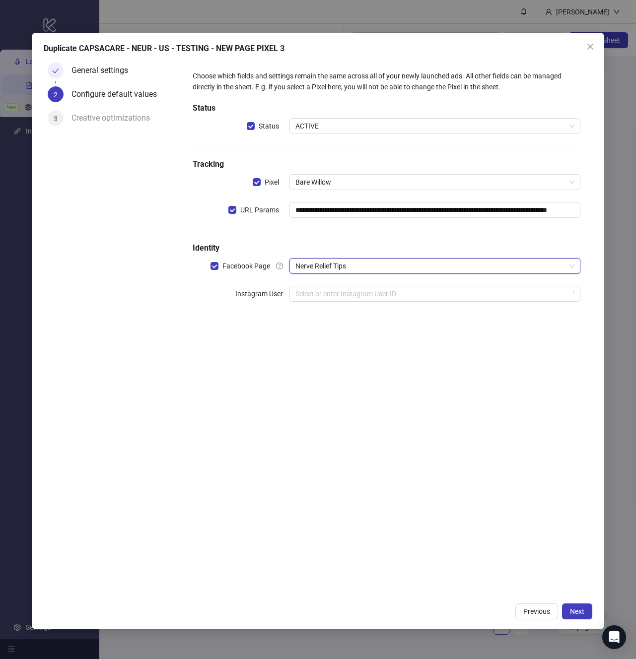
click at [494, 462] on div "**********" at bounding box center [386, 328] width 411 height 538
click at [576, 608] on span "Next" at bounding box center [577, 611] width 14 height 8
click at [361, 298] on input "search" at bounding box center [430, 293] width 270 height 15
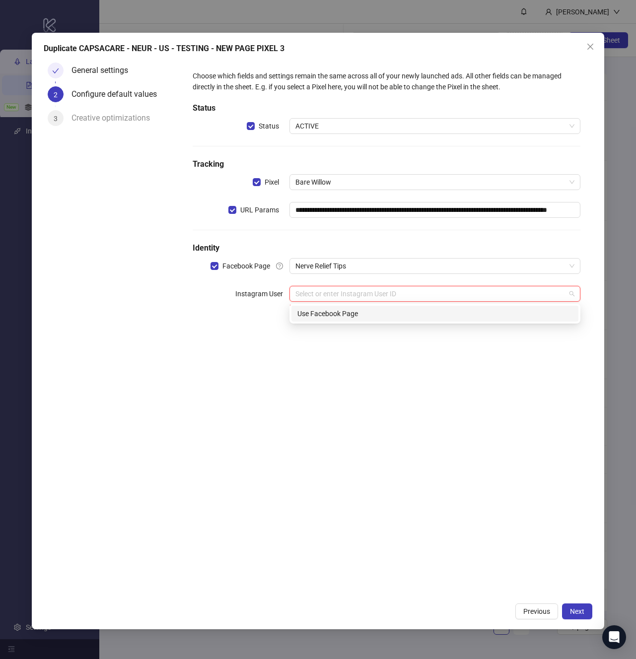
click at [342, 314] on div "Use Facebook Page" at bounding box center [434, 313] width 275 height 11
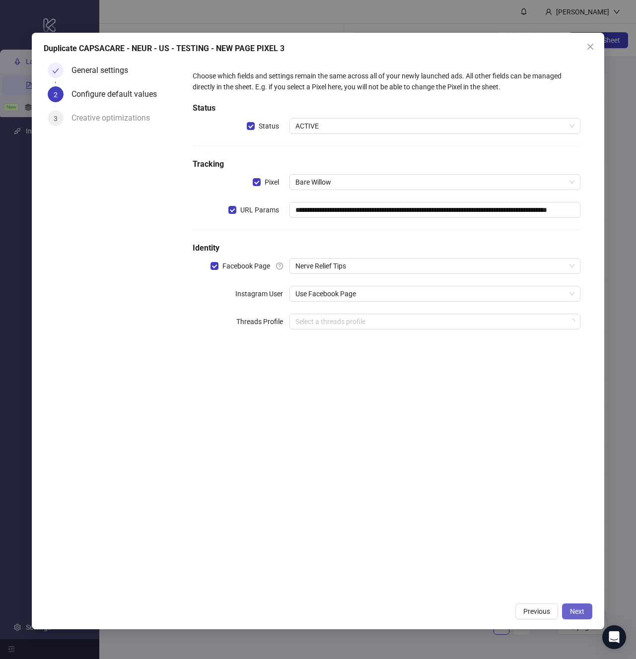
click at [571, 609] on span "Next" at bounding box center [577, 611] width 14 height 8
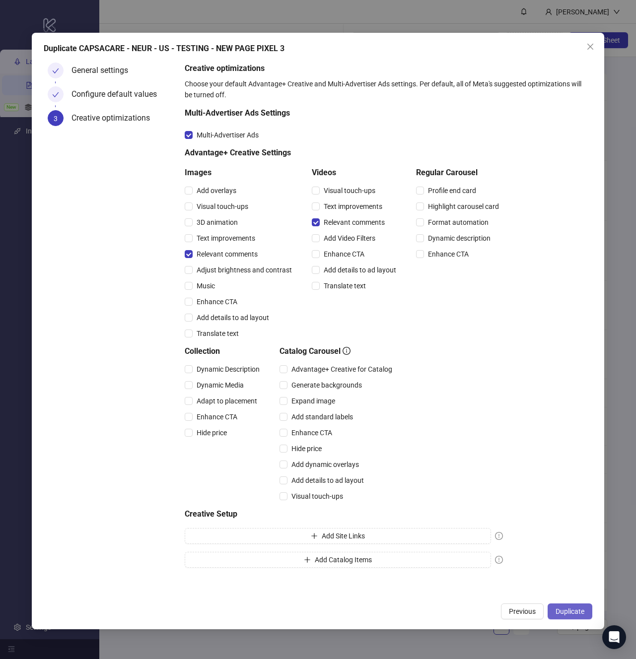
click at [581, 607] on span "Duplicate" at bounding box center [569, 611] width 29 height 8
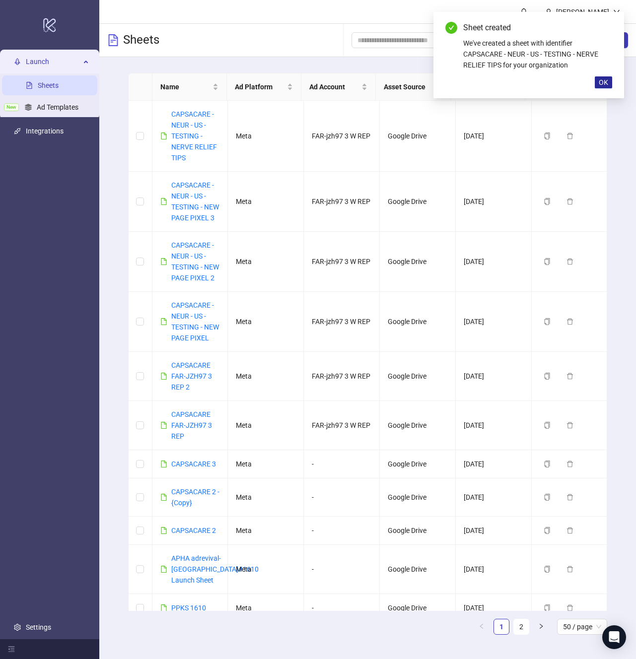
click at [605, 83] on span "OK" at bounding box center [602, 82] width 9 height 8
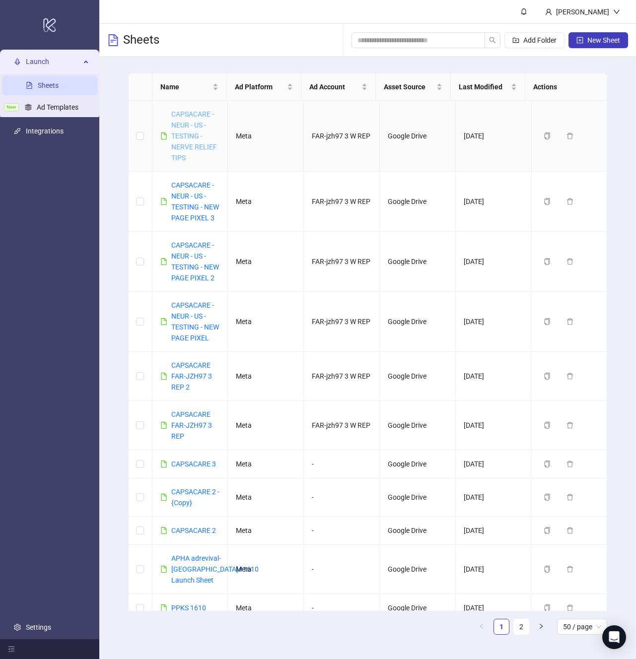
click at [185, 129] on link "CAPSACARE - NEUR - US - TESTING - NERVE RELIEF TIPS" at bounding box center [194, 136] width 46 height 52
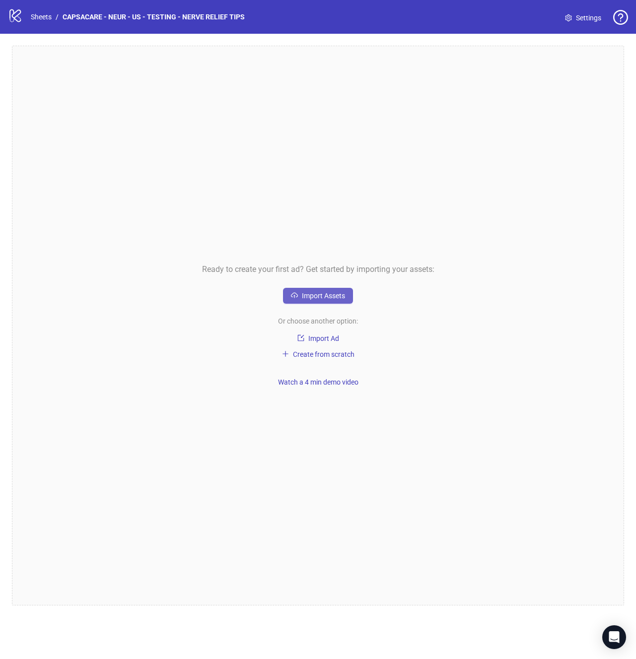
click at [328, 301] on button "Import Assets" at bounding box center [318, 296] width 70 height 16
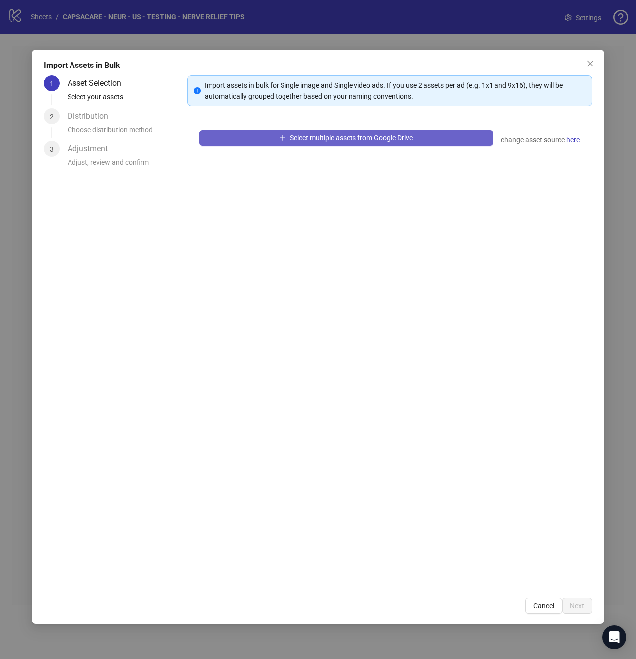
click at [303, 142] on button "Select multiple assets from Google Drive" at bounding box center [346, 138] width 294 height 16
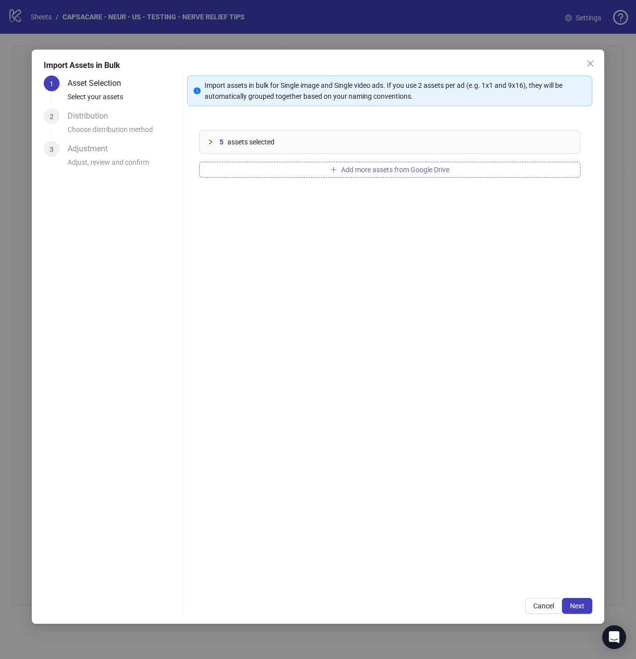
click at [343, 168] on span "Add more assets from Google Drive" at bounding box center [395, 170] width 108 height 8
click at [305, 169] on button "Add more assets from Google Drive" at bounding box center [389, 170] width 381 height 16
click at [305, 164] on button "Add more assets from Google Drive" at bounding box center [389, 170] width 381 height 16
click at [268, 175] on button "Add more assets from Google Drive" at bounding box center [389, 170] width 381 height 16
click at [348, 191] on div "25 assets selected Add more assets from Google Drive" at bounding box center [389, 352] width 405 height 468
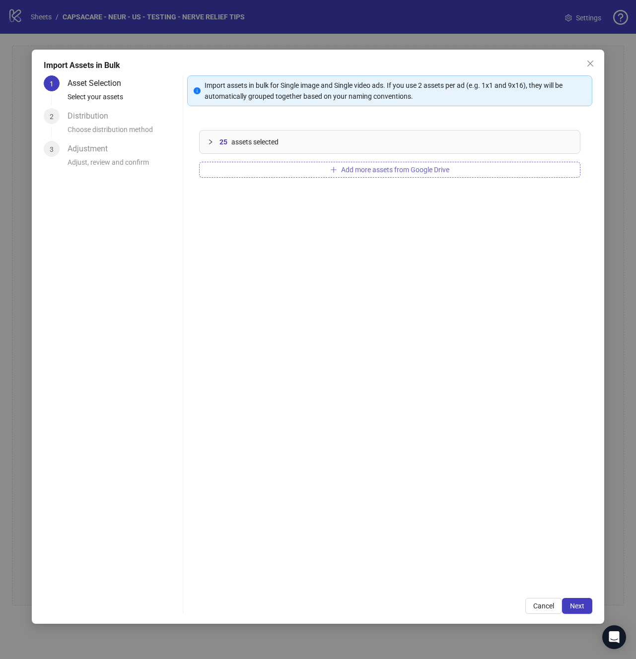
click at [352, 177] on button "Add more assets from Google Drive" at bounding box center [389, 170] width 381 height 16
click at [328, 183] on div "30 assets selected Add more assets from Google Drive" at bounding box center [389, 352] width 405 height 468
click at [328, 179] on div "30 assets selected Add more assets from Google Drive" at bounding box center [389, 352] width 405 height 468
click at [326, 175] on button "Add more assets from Google Drive" at bounding box center [389, 170] width 381 height 16
click at [574, 599] on button "Next" at bounding box center [577, 606] width 30 height 16
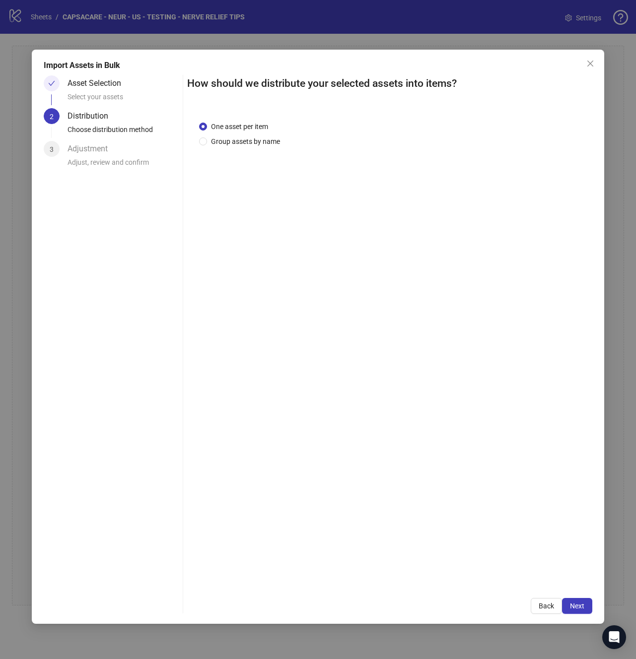
click at [574, 599] on button "Next" at bounding box center [577, 606] width 30 height 16
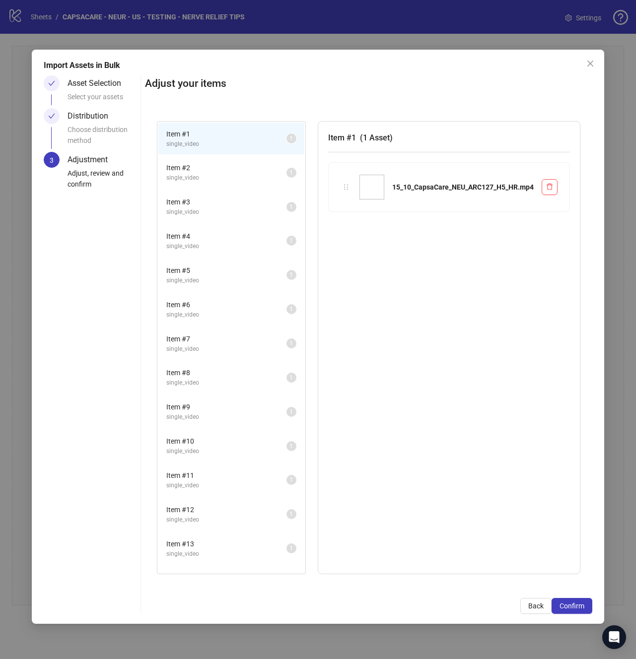
click at [574, 599] on button "Confirm" at bounding box center [571, 606] width 41 height 16
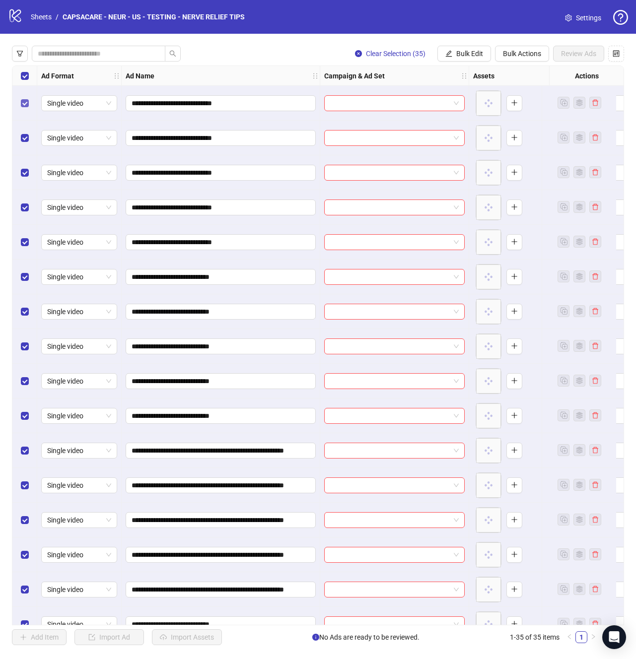
click at [26, 98] on label "Select row 1" at bounding box center [25, 103] width 8 height 11
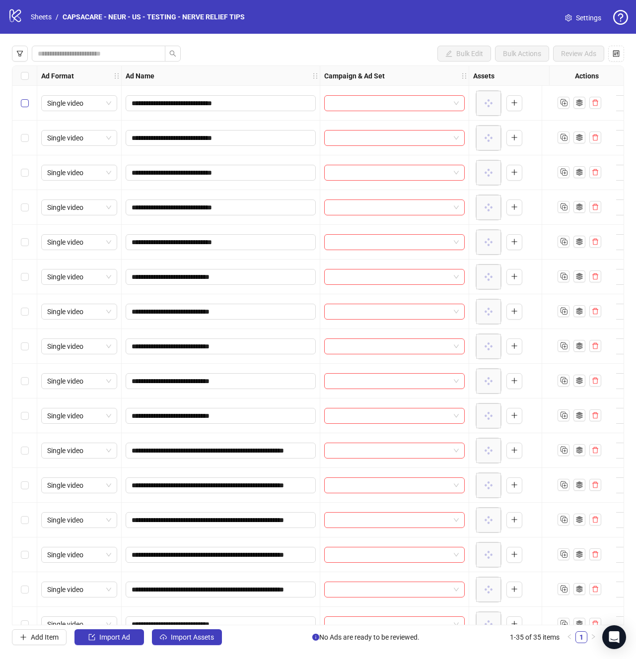
click at [27, 98] on label "Select row 1" at bounding box center [25, 103] width 8 height 11
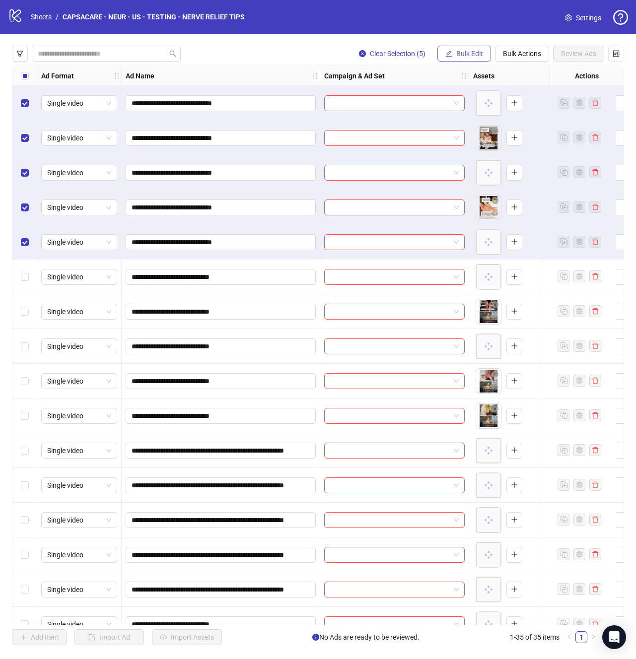
click at [462, 60] on button "Bulk Edit" at bounding box center [464, 54] width 54 height 16
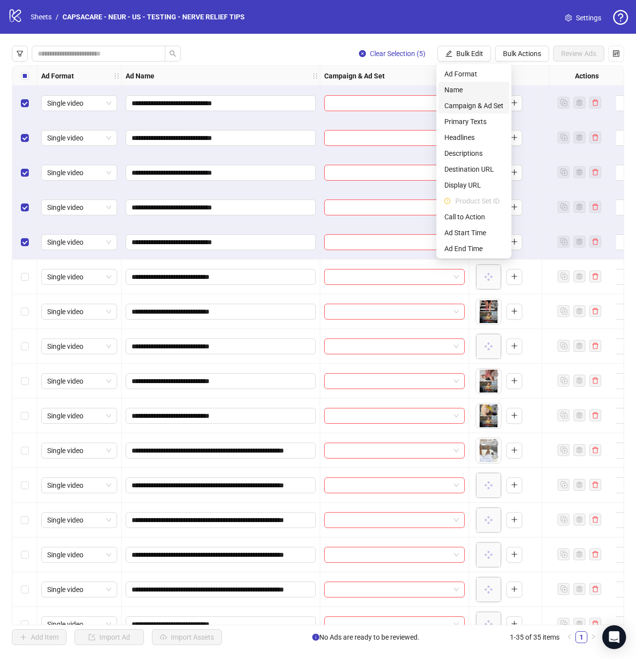
click at [467, 105] on span "Campaign & Ad Set" at bounding box center [473, 105] width 59 height 11
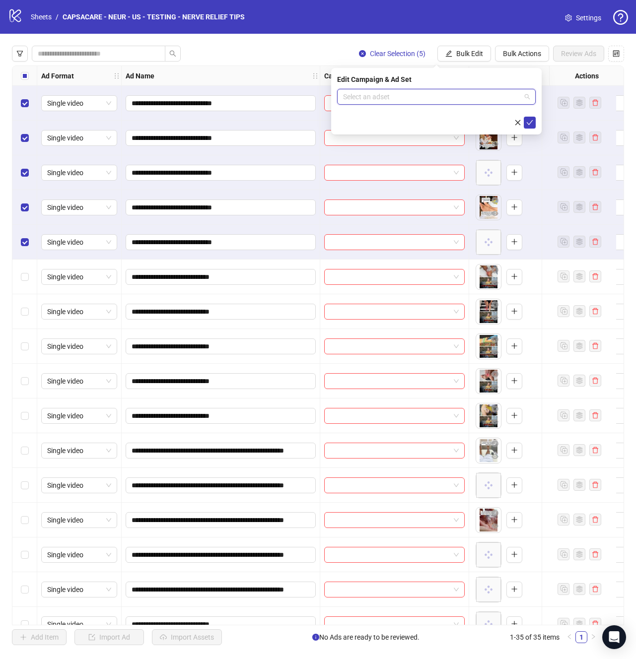
click at [428, 99] on input "search" at bounding box center [432, 96] width 178 height 15
paste input "**********"
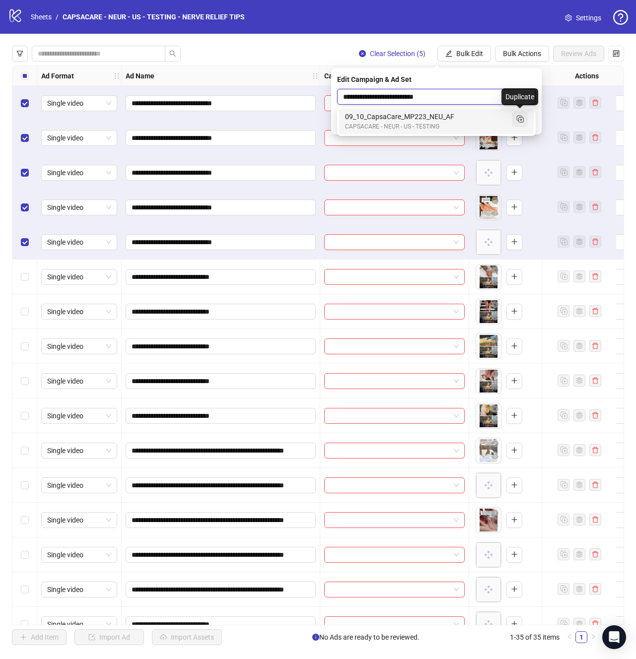
click at [516, 122] on icon "Duplicate" at bounding box center [520, 119] width 10 height 10
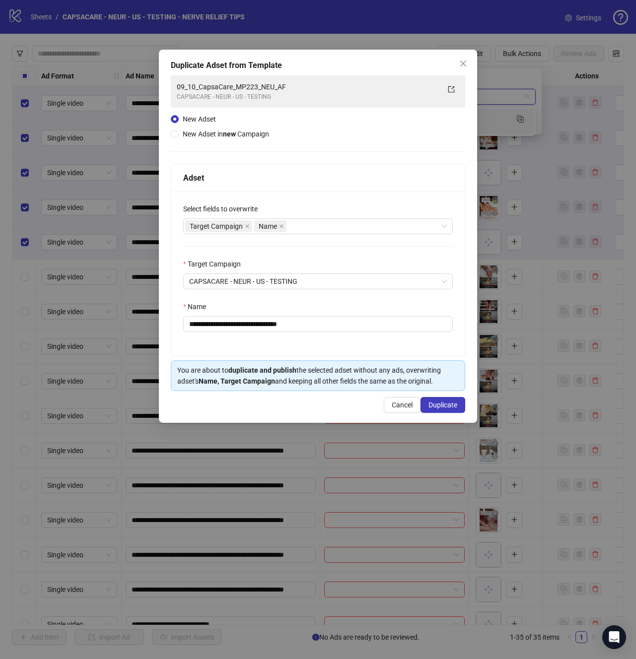
type input "**********"
click at [356, 325] on input "**********" at bounding box center [317, 324] width 269 height 16
paste input "text"
type input "**********"
click at [442, 407] on span "Duplicate" at bounding box center [442, 405] width 29 height 8
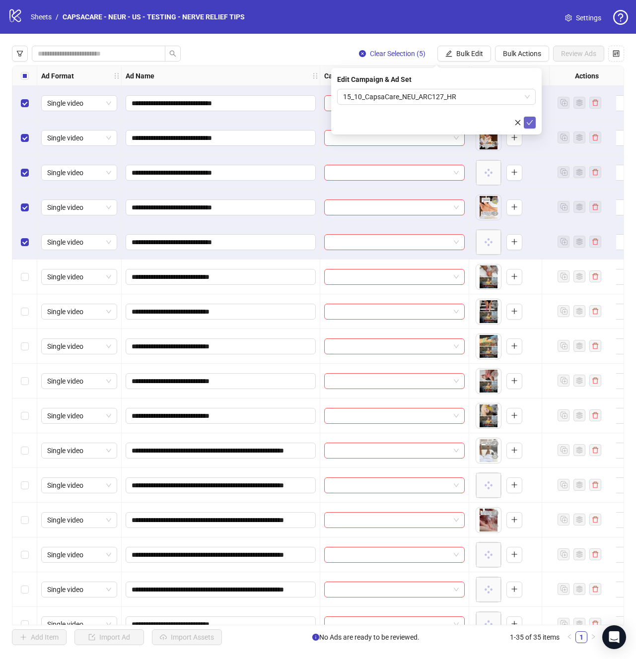
click at [529, 128] on button "submit" at bounding box center [529, 123] width 12 height 12
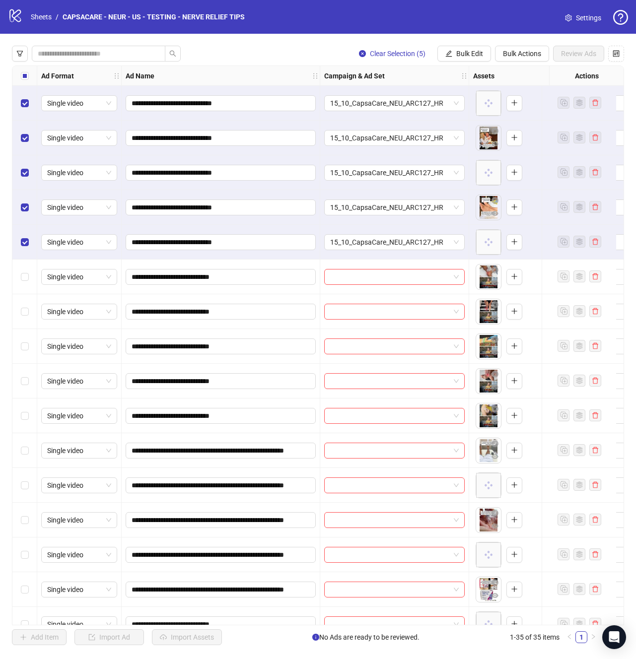
click at [26, 82] on div "Select all rows" at bounding box center [24, 76] width 25 height 20
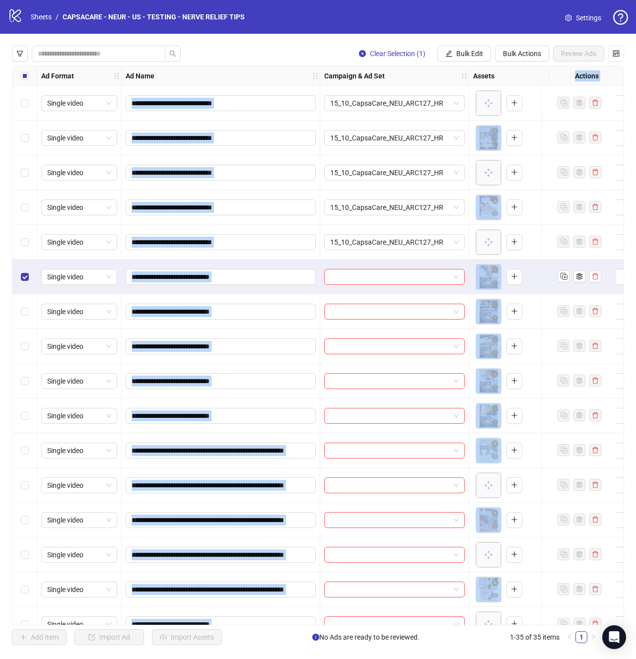
click at [19, 409] on div "Select row 10" at bounding box center [24, 415] width 25 height 35
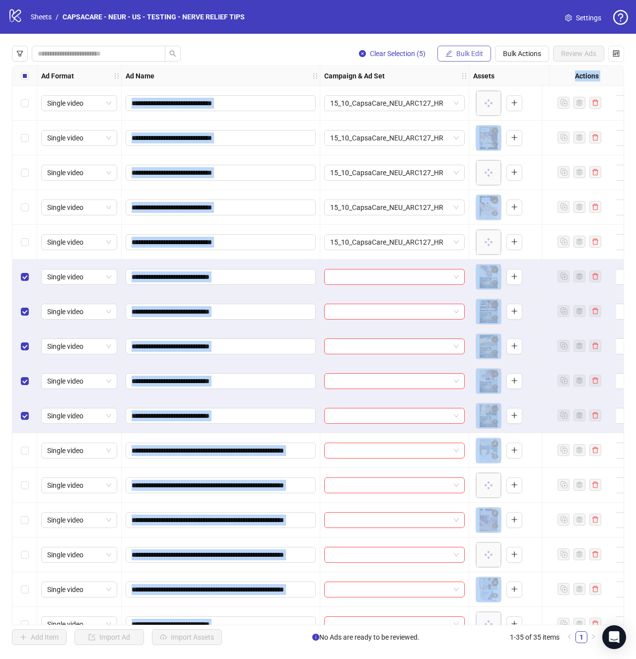
click at [473, 48] on button "Bulk Edit" at bounding box center [464, 54] width 54 height 16
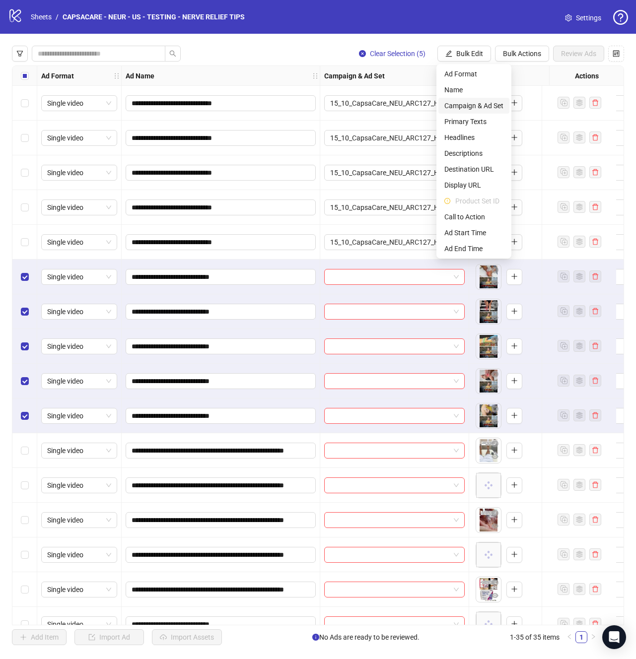
click at [492, 107] on span "Campaign & Ad Set" at bounding box center [473, 105] width 59 height 11
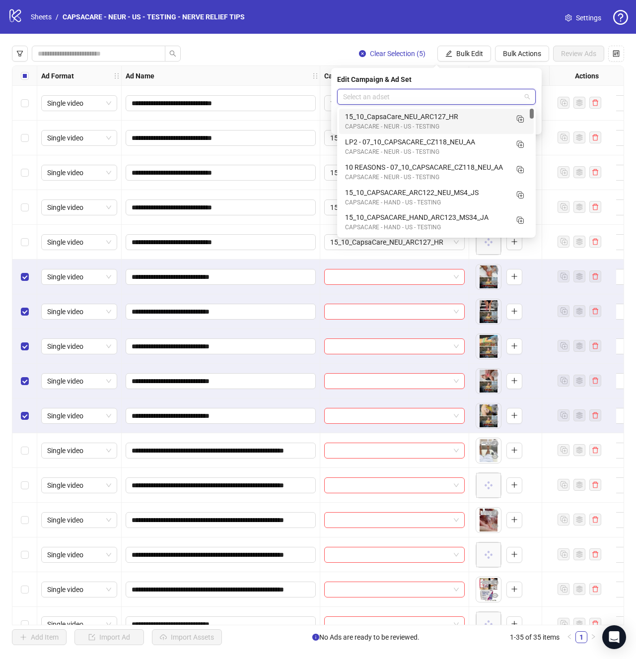
click at [457, 101] on input "search" at bounding box center [432, 96] width 178 height 15
click at [519, 124] on button "button" at bounding box center [520, 119] width 16 height 16
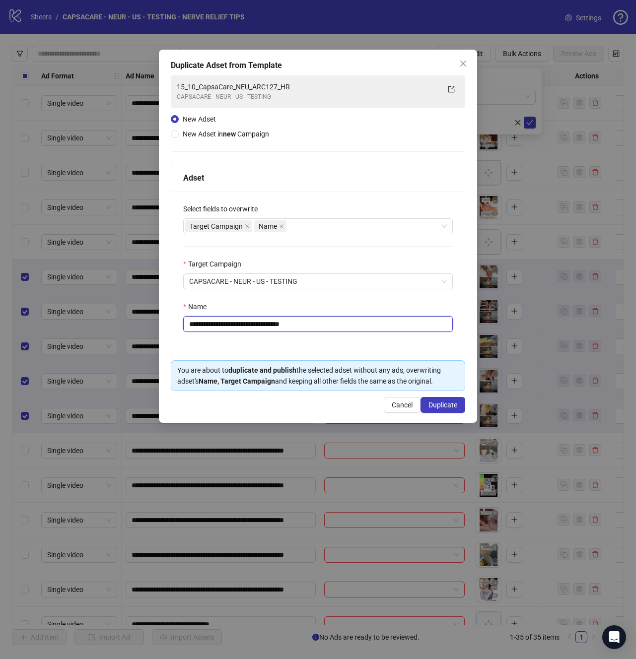
click at [344, 324] on input "**********" at bounding box center [317, 324] width 269 height 16
paste input "text"
type input "**********"
click at [446, 401] on span "Duplicate" at bounding box center [442, 405] width 29 height 8
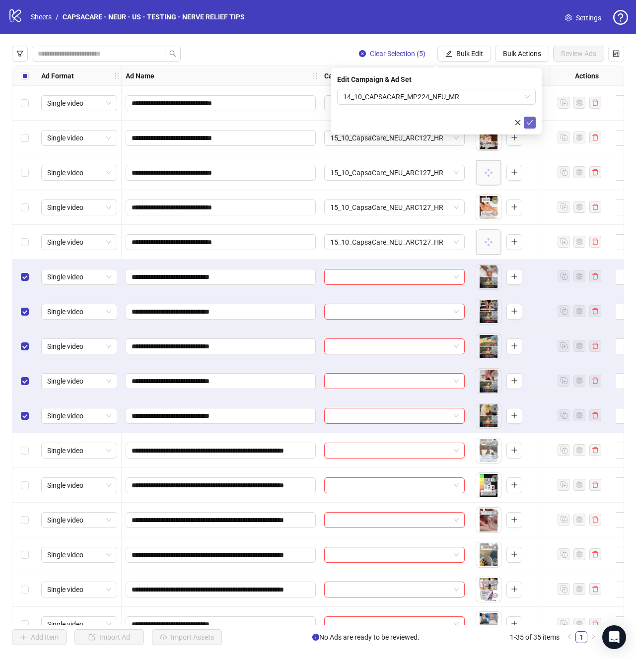
click at [531, 122] on icon "check" at bounding box center [529, 122] width 7 height 7
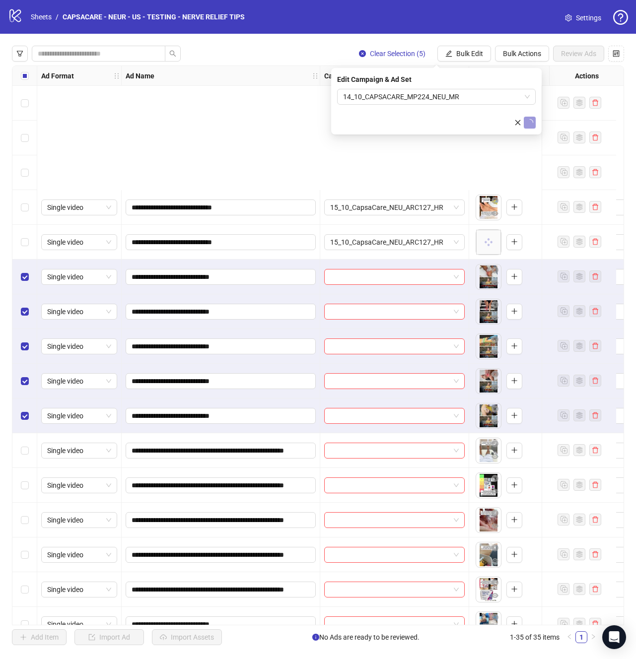
scroll to position [194, 0]
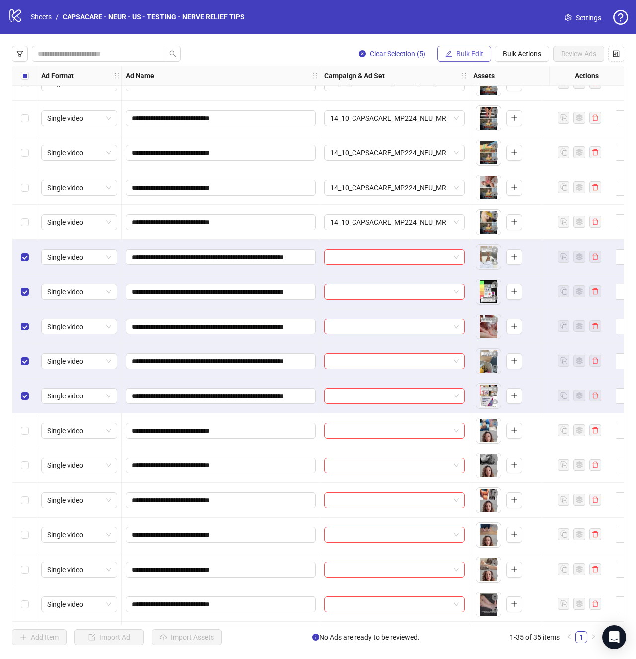
click at [470, 55] on span "Bulk Edit" at bounding box center [469, 54] width 27 height 8
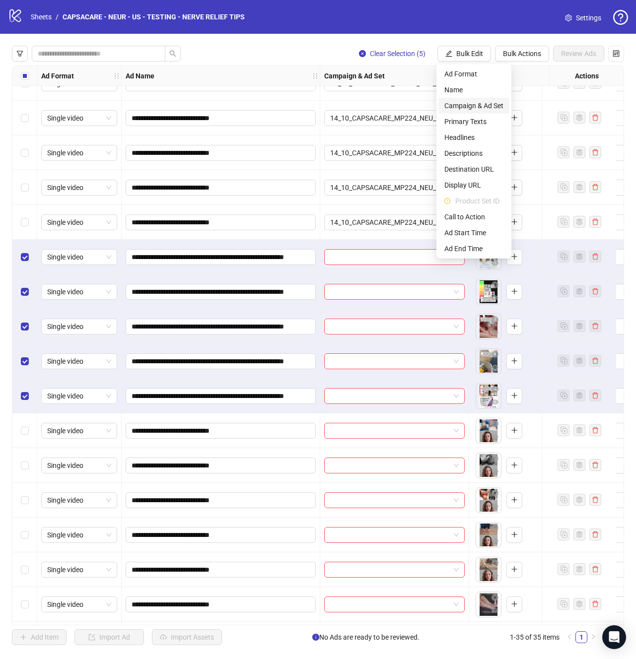
click at [477, 108] on span "Campaign & Ad Set" at bounding box center [473, 105] width 59 height 11
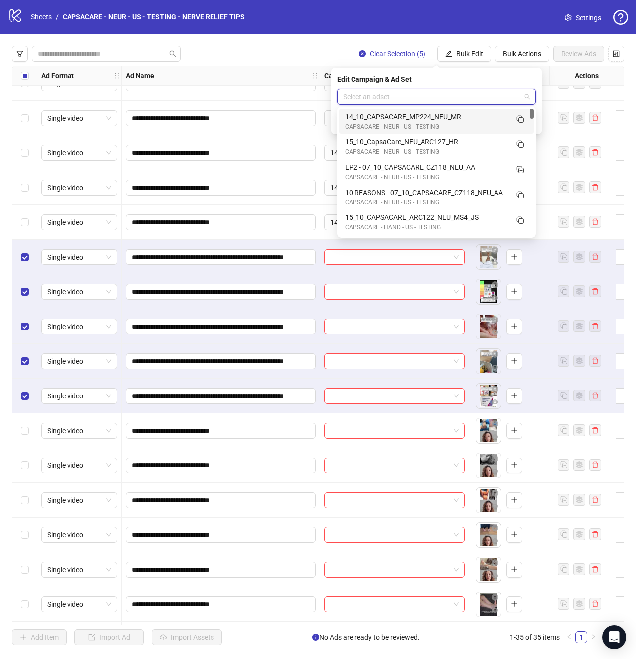
click at [432, 94] on input "search" at bounding box center [432, 96] width 178 height 15
click at [520, 127] on button "button" at bounding box center [520, 119] width 16 height 16
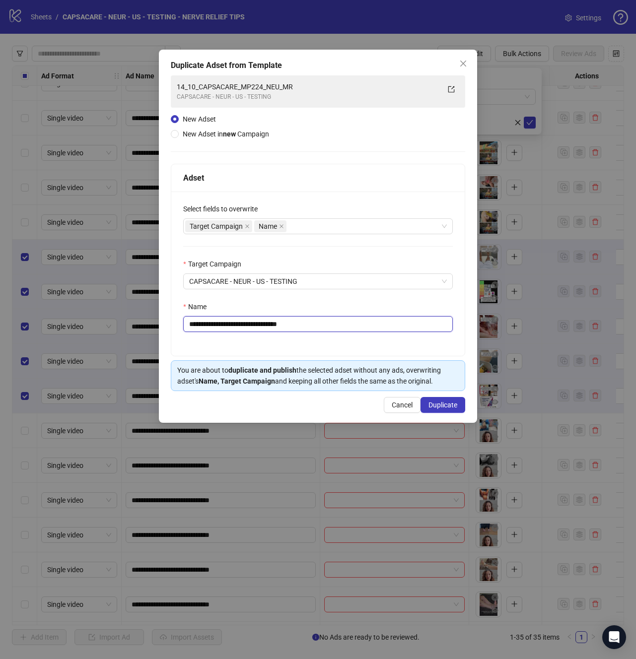
click at [360, 326] on input "**********" at bounding box center [317, 324] width 269 height 16
paste input "**********"
type input "**********"
click at [447, 401] on span "Duplicate" at bounding box center [442, 405] width 29 height 8
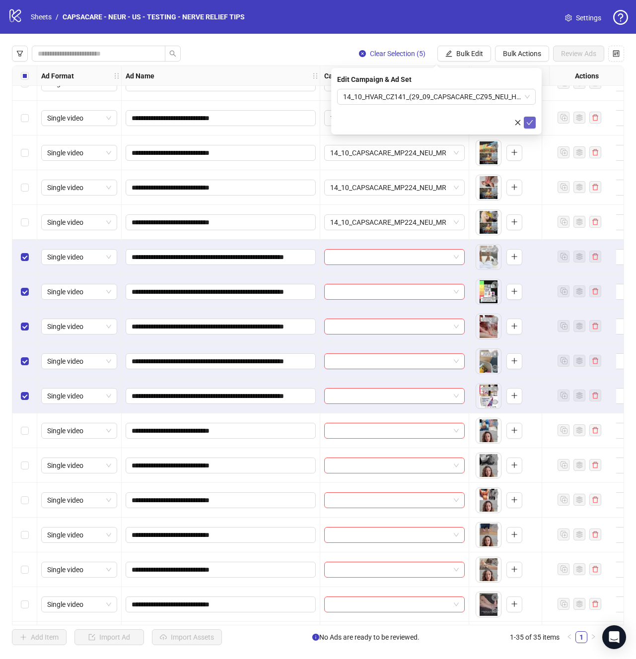
click at [529, 124] on icon "check" at bounding box center [529, 122] width 7 height 7
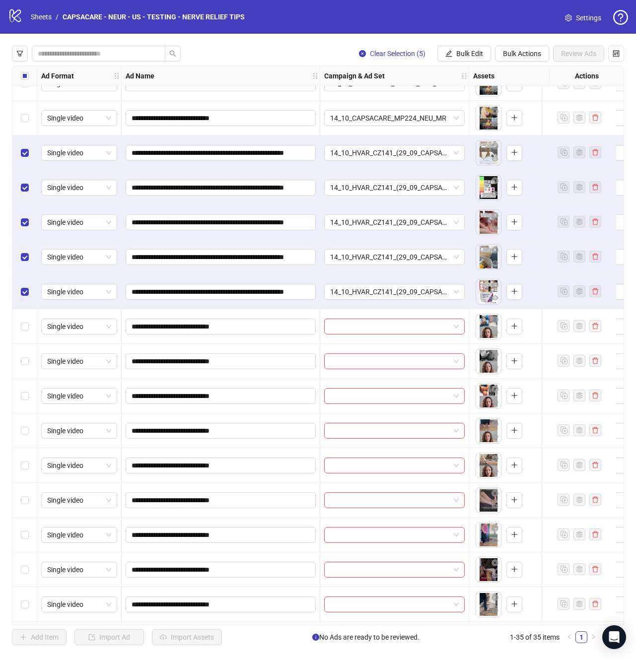
scroll to position [307, 0]
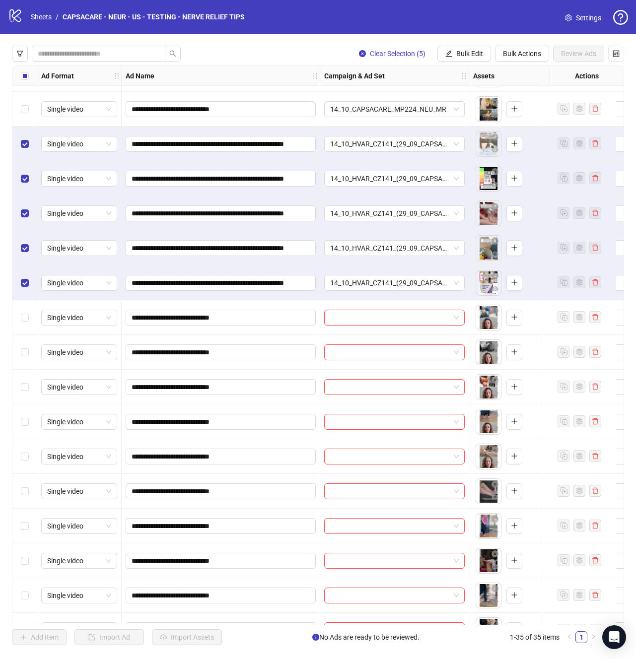
click at [28, 79] on div "Select all rows" at bounding box center [24, 76] width 25 height 20
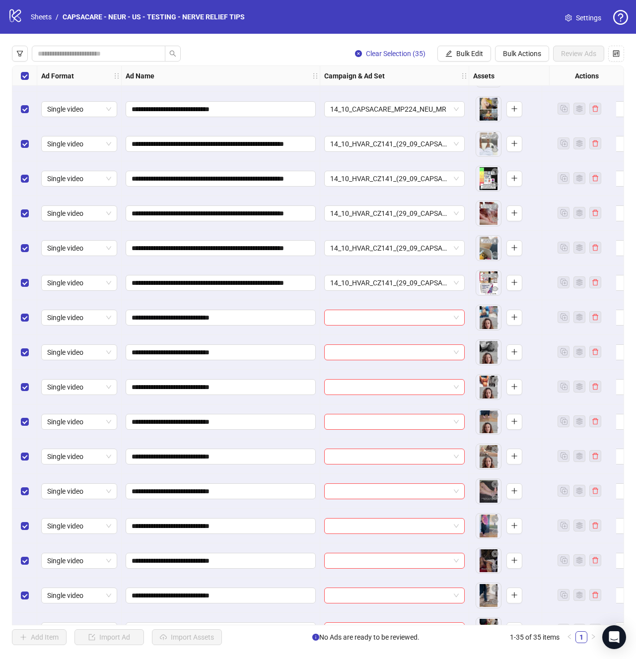
click at [28, 79] on div "Select all rows" at bounding box center [24, 76] width 25 height 20
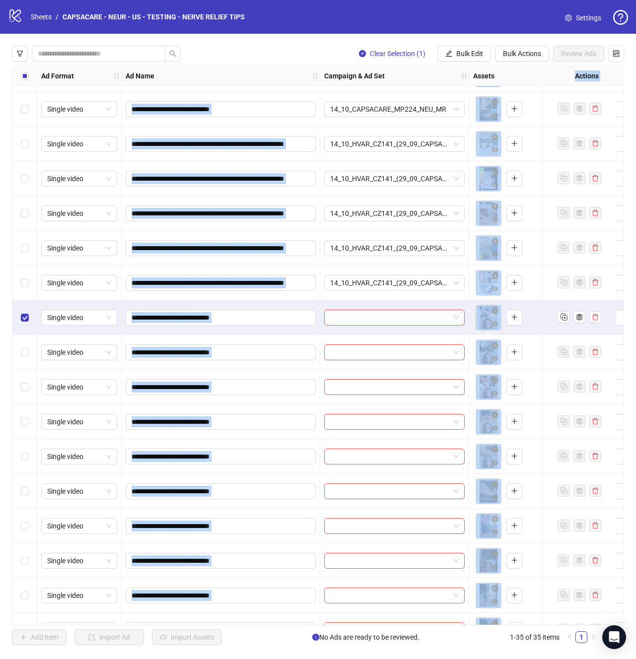
click at [23, 464] on div "Select row 20" at bounding box center [24, 456] width 25 height 35
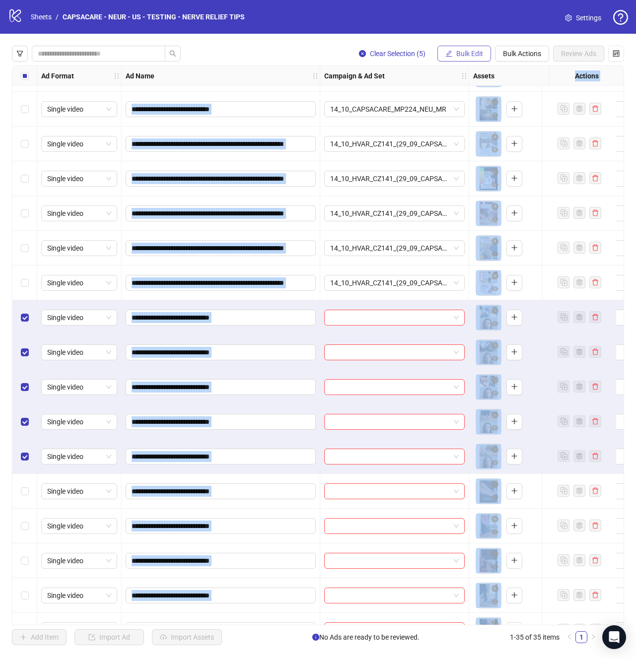
click at [474, 50] on span "Bulk Edit" at bounding box center [469, 54] width 27 height 8
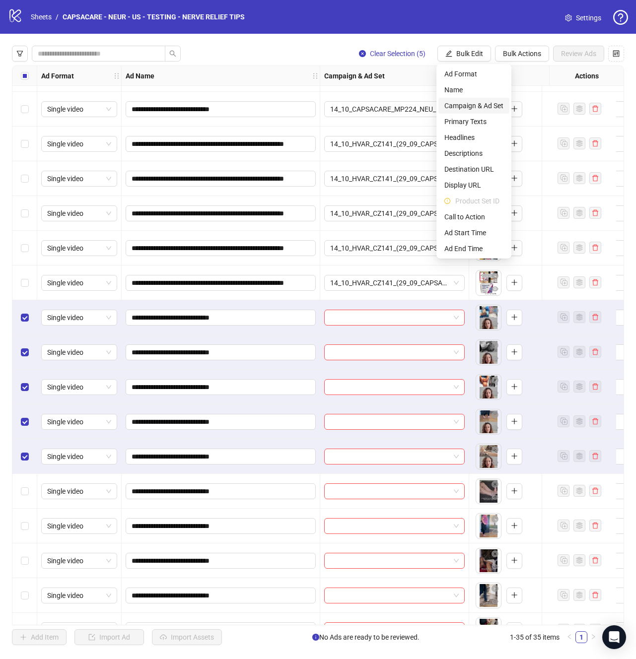
click at [483, 110] on span "Campaign & Ad Set" at bounding box center [473, 105] width 59 height 11
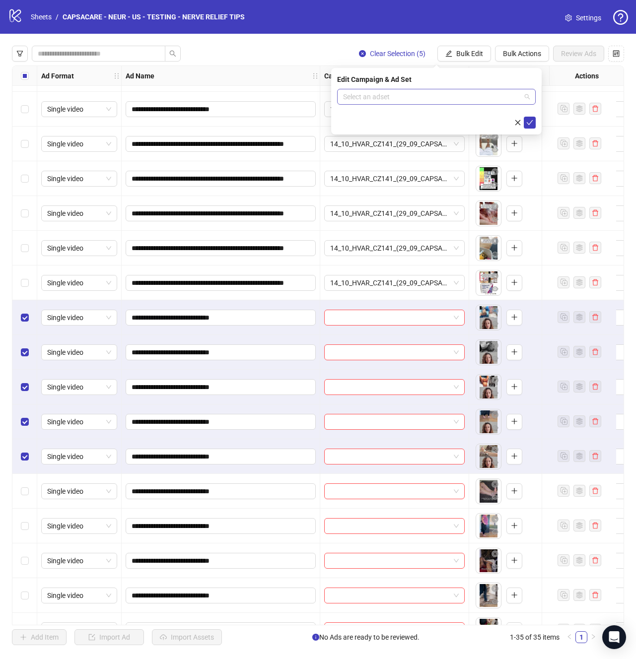
click at [438, 97] on input "search" at bounding box center [432, 96] width 178 height 15
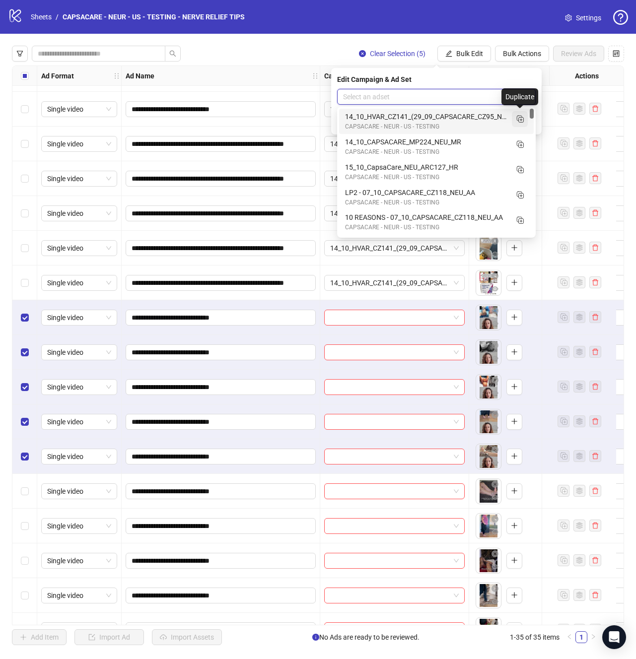
click at [519, 124] on span "button" at bounding box center [520, 119] width 10 height 10
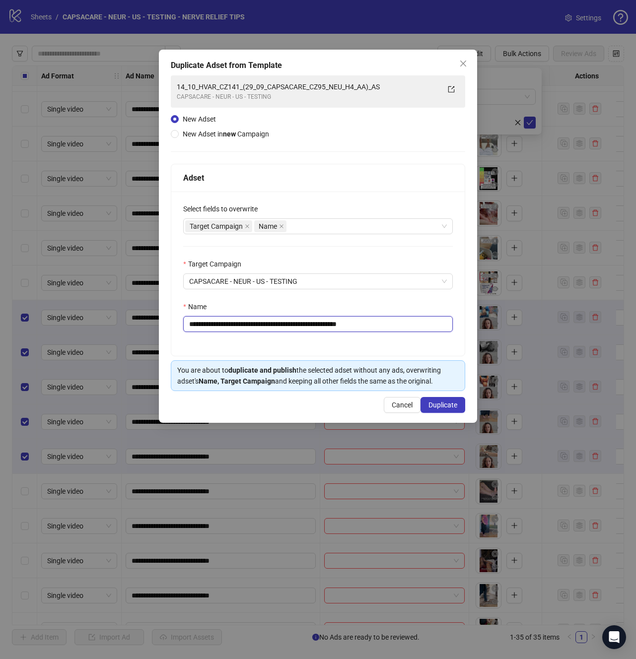
click at [376, 326] on input "**********" at bounding box center [317, 324] width 269 height 16
paste input "text"
type input "**********"
click at [452, 405] on span "Duplicate" at bounding box center [442, 405] width 29 height 8
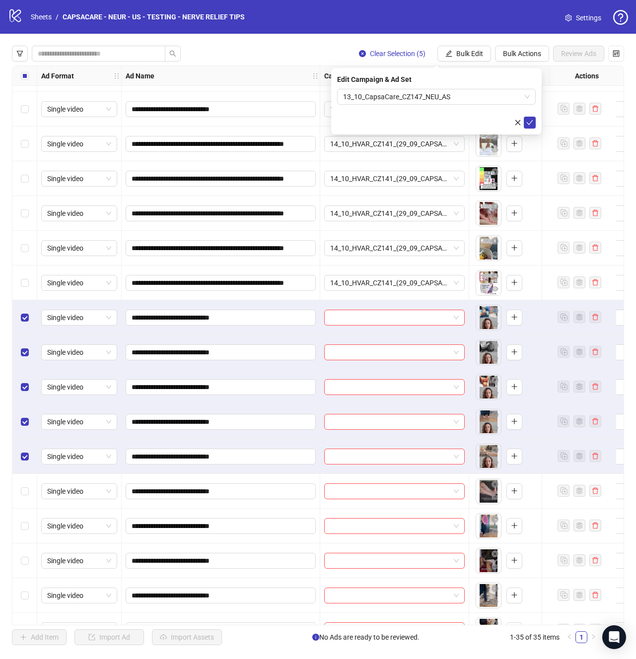
click at [532, 124] on icon "check" at bounding box center [529, 122] width 7 height 7
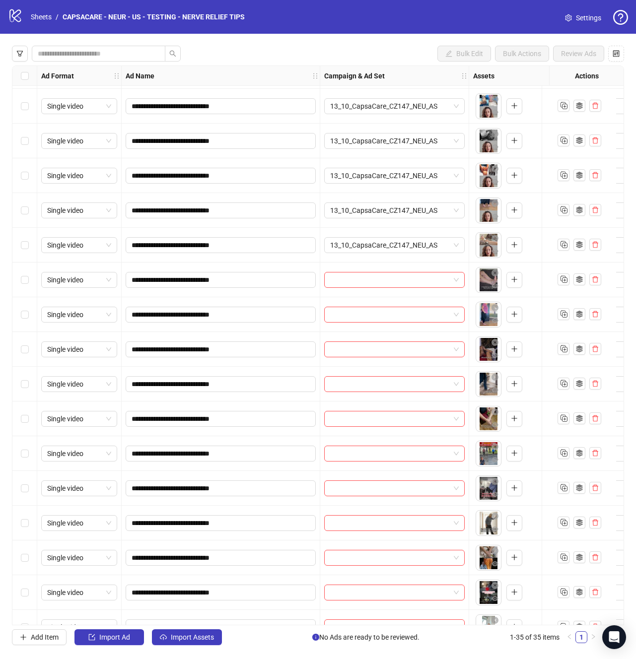
click at [38, 280] on div "Single video" at bounding box center [79, 279] width 84 height 35
click at [32, 282] on div "Select row 21" at bounding box center [24, 279] width 25 height 35
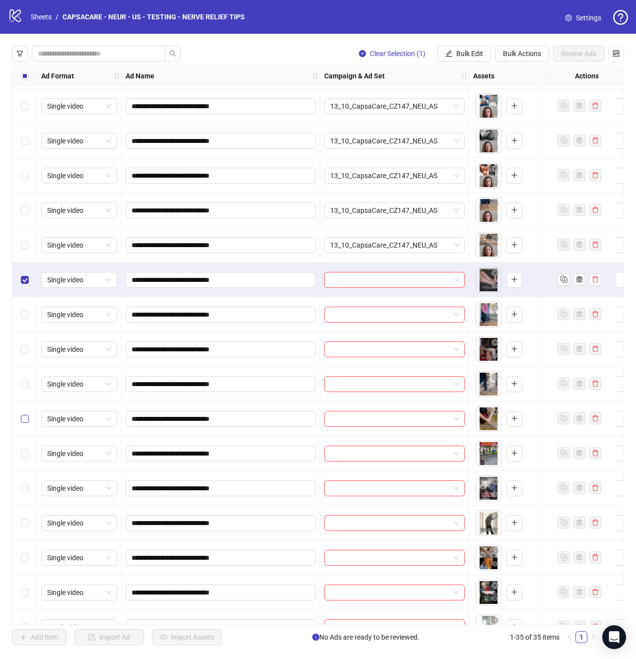
click at [21, 423] on label "Select row 25" at bounding box center [25, 418] width 8 height 11
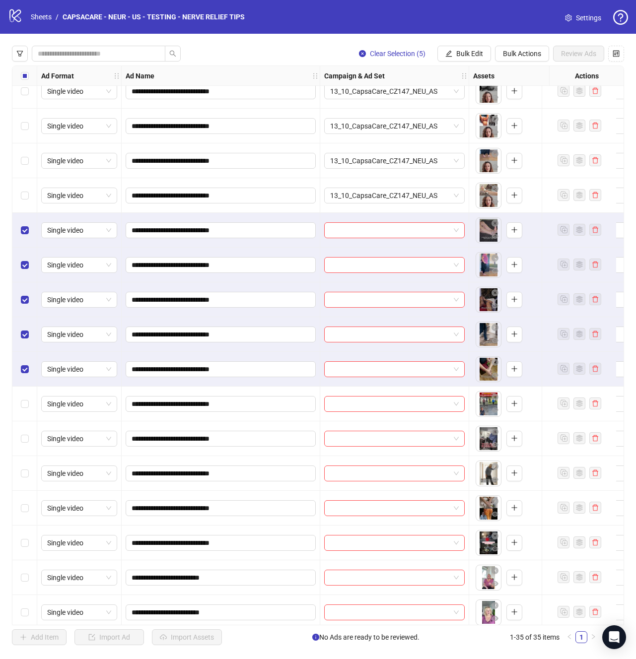
scroll to position [584, 0]
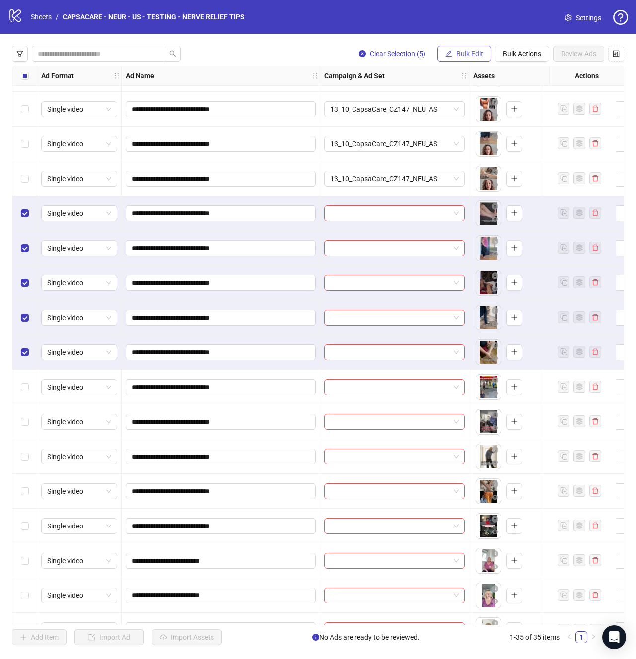
click at [475, 50] on span "Bulk Edit" at bounding box center [469, 54] width 27 height 8
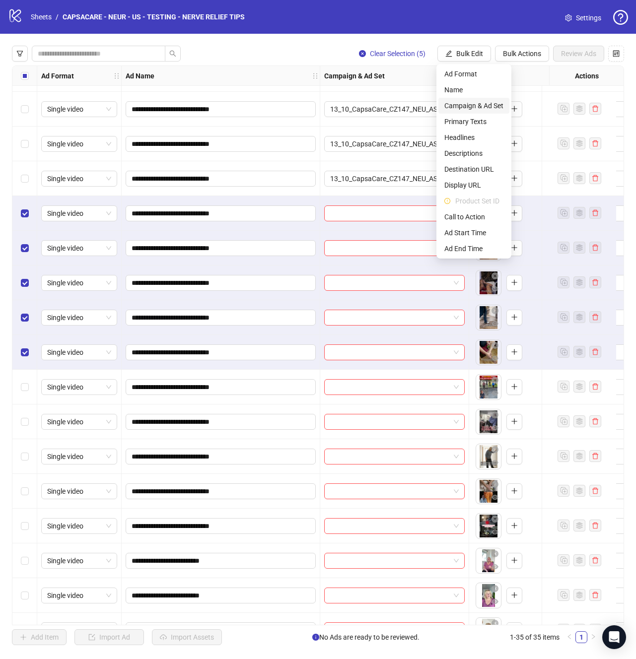
click at [490, 100] on span "Campaign & Ad Set" at bounding box center [473, 105] width 59 height 11
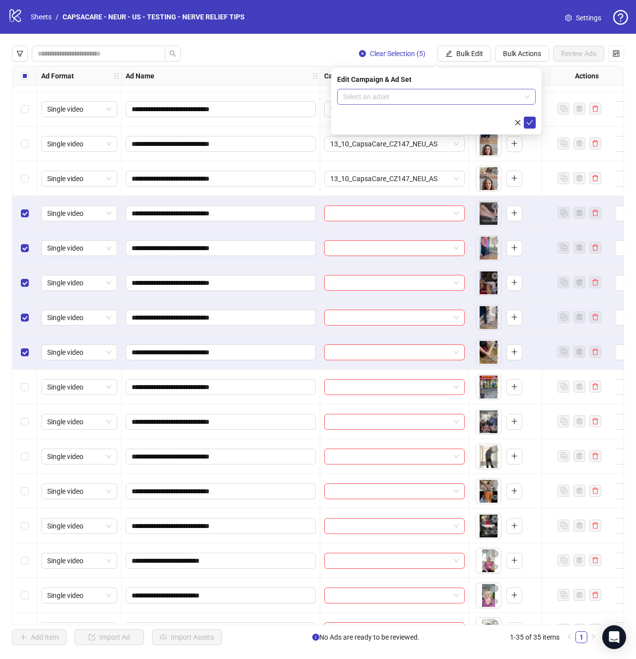
click at [431, 99] on input "search" at bounding box center [432, 96] width 178 height 15
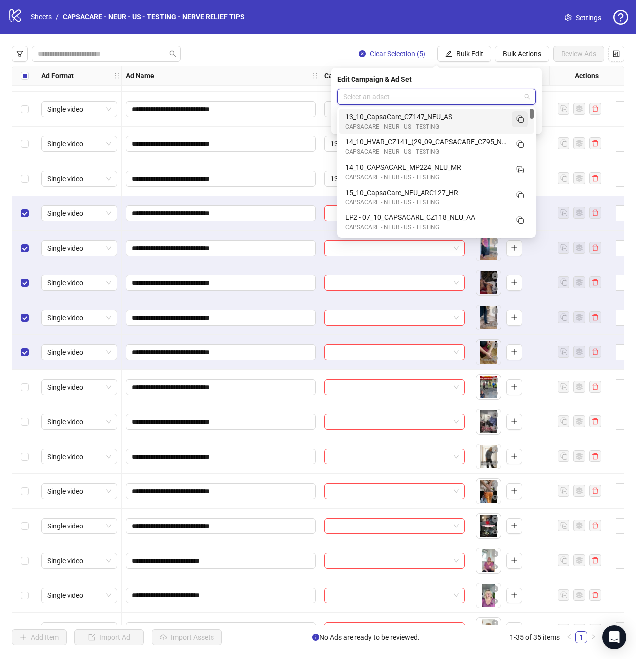
click at [518, 126] on button "button" at bounding box center [520, 119] width 16 height 16
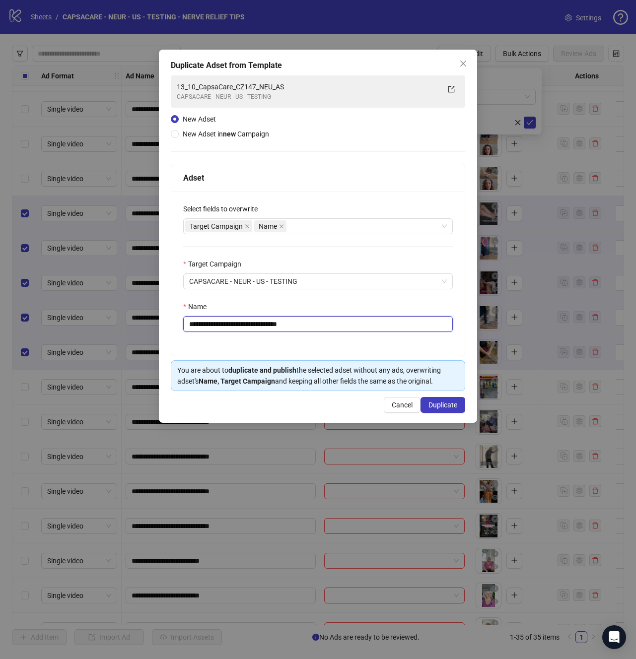
click at [343, 320] on input "**********" at bounding box center [317, 324] width 269 height 16
paste input "text"
type input "**********"
drag, startPoint x: 455, startPoint y: 407, endPoint x: 256, endPoint y: 357, distance: 205.1
click at [454, 407] on span "Duplicate" at bounding box center [442, 405] width 29 height 8
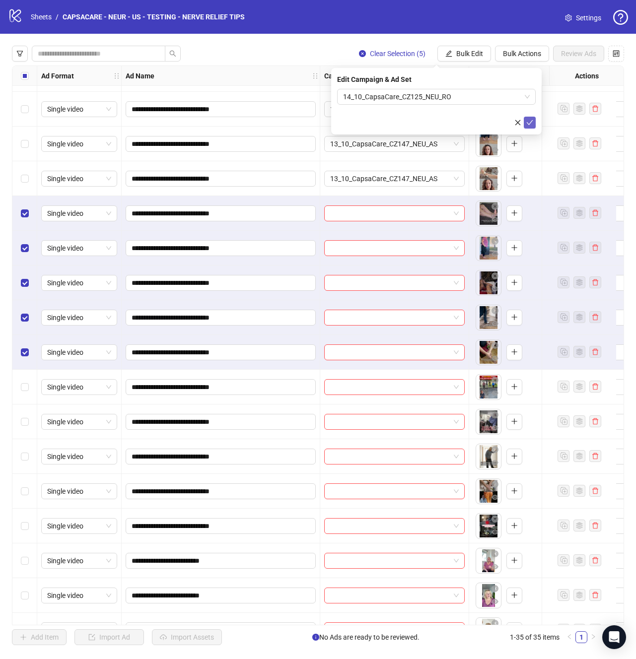
click at [529, 126] on span "submit" at bounding box center [529, 123] width 7 height 8
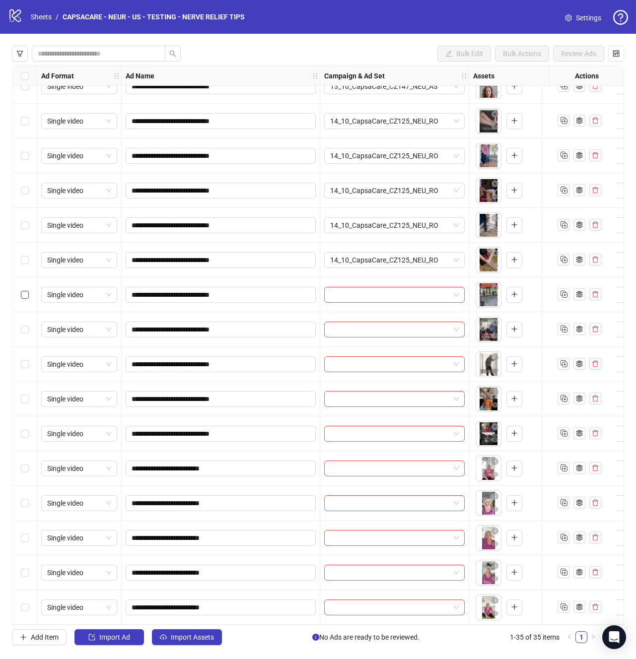
click at [21, 289] on label "Select row 26" at bounding box center [25, 294] width 8 height 11
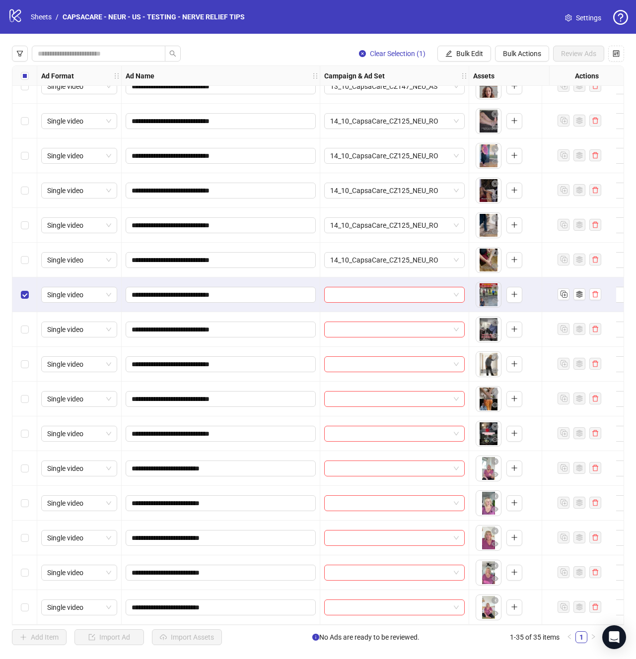
click at [16, 426] on div "Select row 30" at bounding box center [24, 433] width 25 height 35
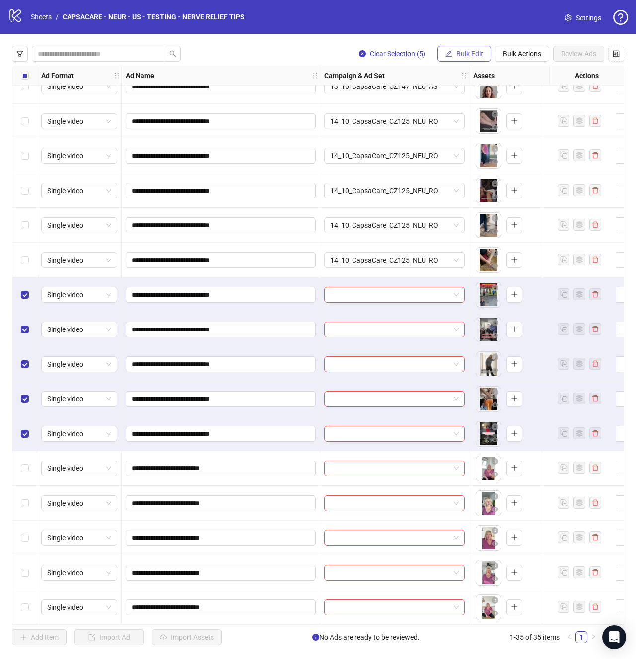
click at [449, 61] on button "Bulk Edit" at bounding box center [464, 54] width 54 height 16
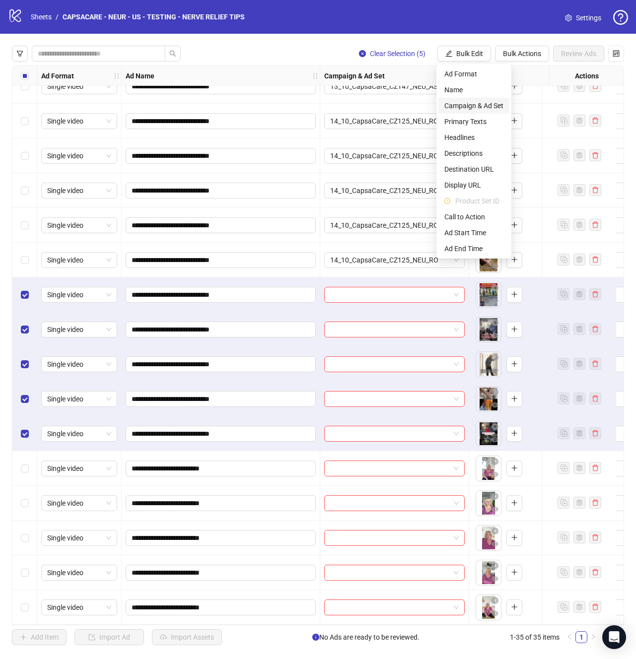
click at [466, 108] on span "Campaign & Ad Set" at bounding box center [473, 105] width 59 height 11
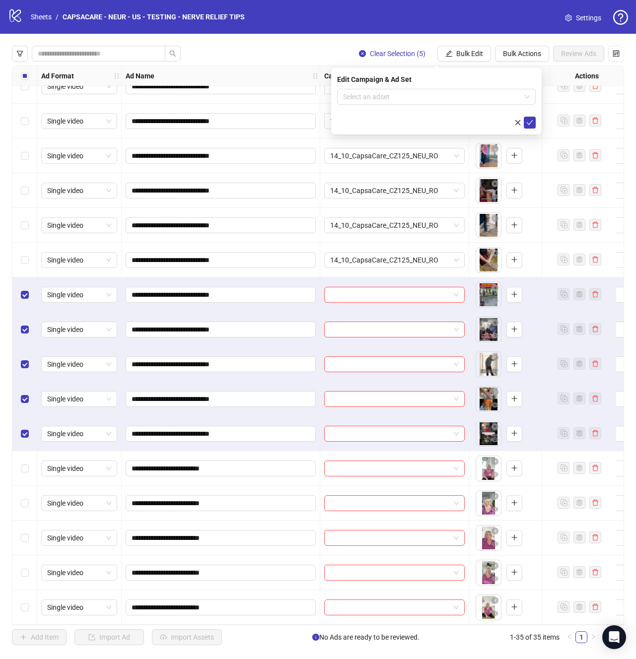
click at [401, 111] on form "Select an adset" at bounding box center [436, 109] width 198 height 40
click at [400, 93] on input "search" at bounding box center [432, 96] width 178 height 15
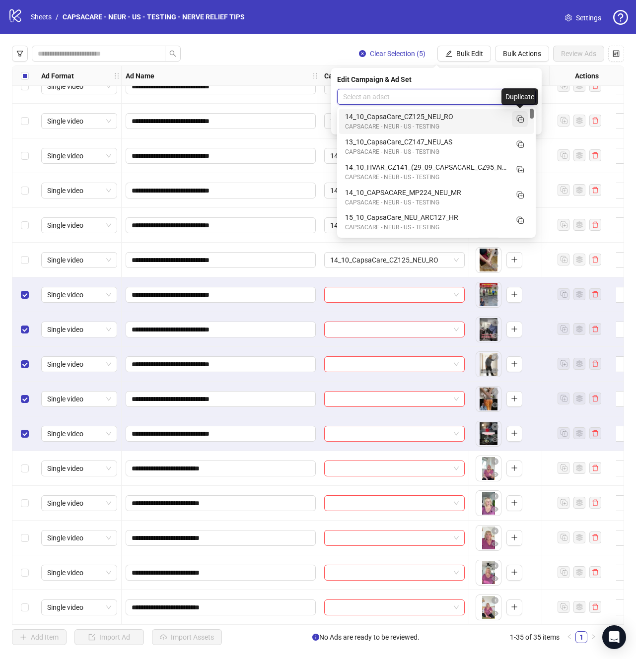
click at [522, 120] on icon "Duplicate" at bounding box center [520, 119] width 10 height 10
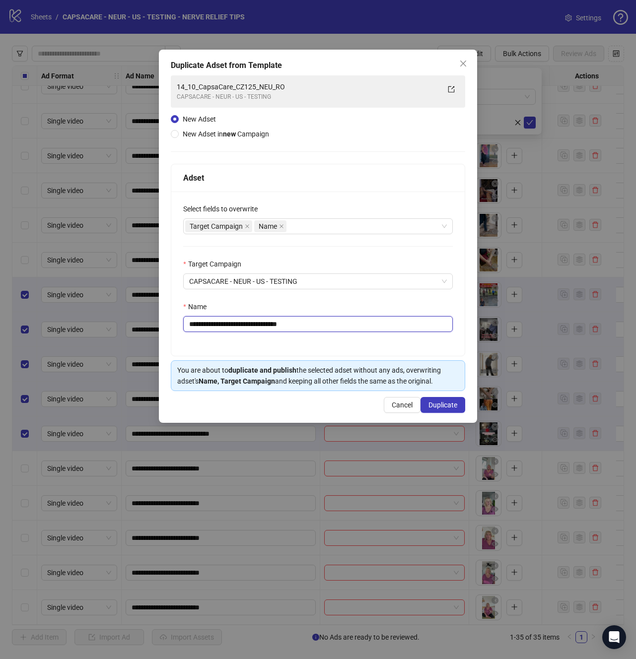
click at [363, 329] on input "**********" at bounding box center [317, 324] width 269 height 16
paste input "text"
type input "**********"
click at [451, 402] on span "Duplicate" at bounding box center [442, 405] width 29 height 8
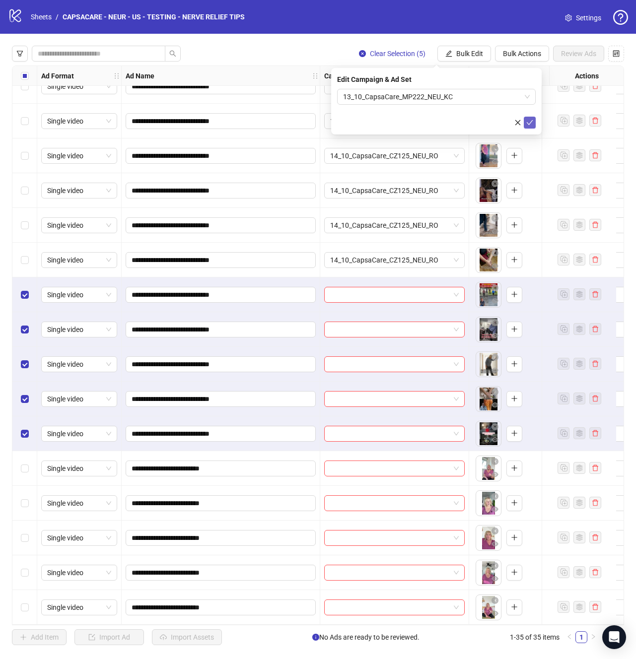
click at [531, 123] on icon "check" at bounding box center [529, 122] width 7 height 7
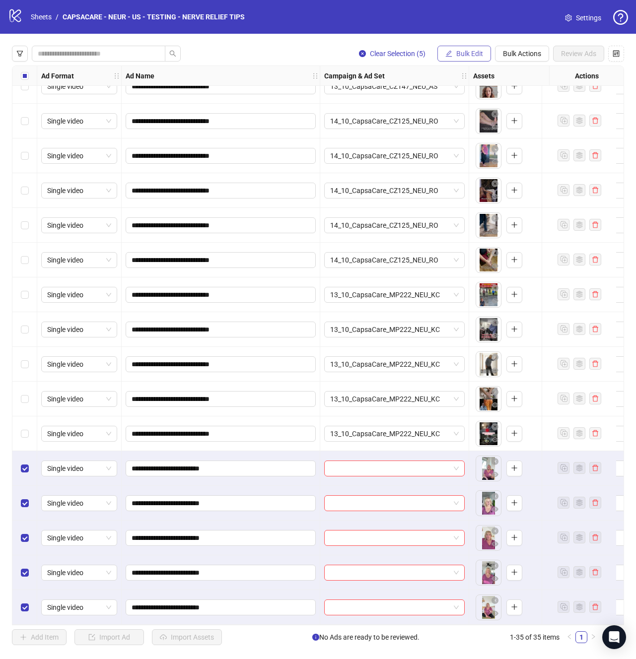
click at [472, 48] on button "Bulk Edit" at bounding box center [464, 54] width 54 height 16
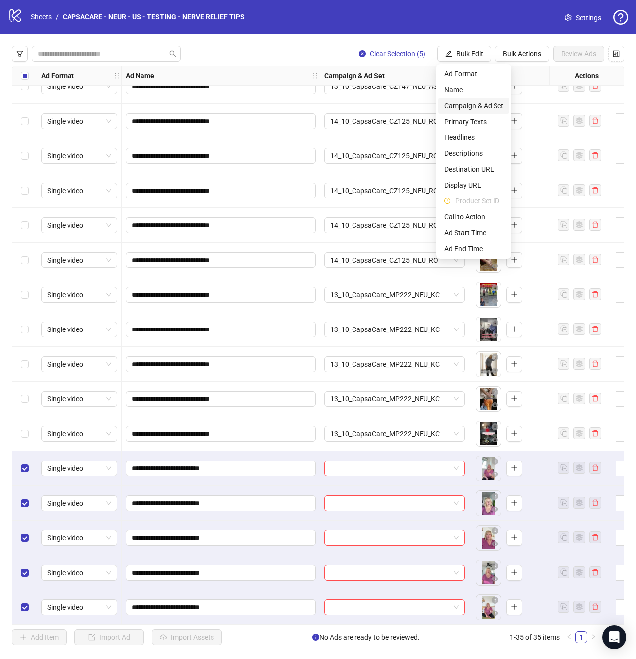
click at [481, 109] on span "Campaign & Ad Set" at bounding box center [473, 105] width 59 height 11
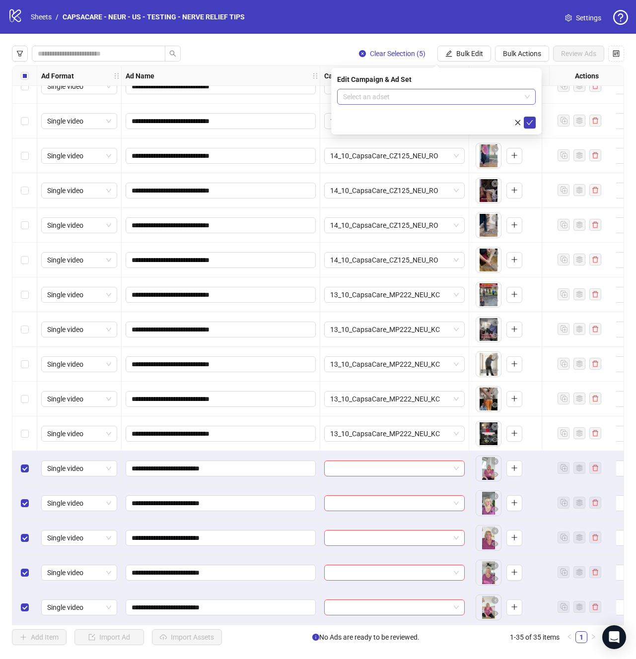
click at [415, 103] on input "search" at bounding box center [432, 96] width 178 height 15
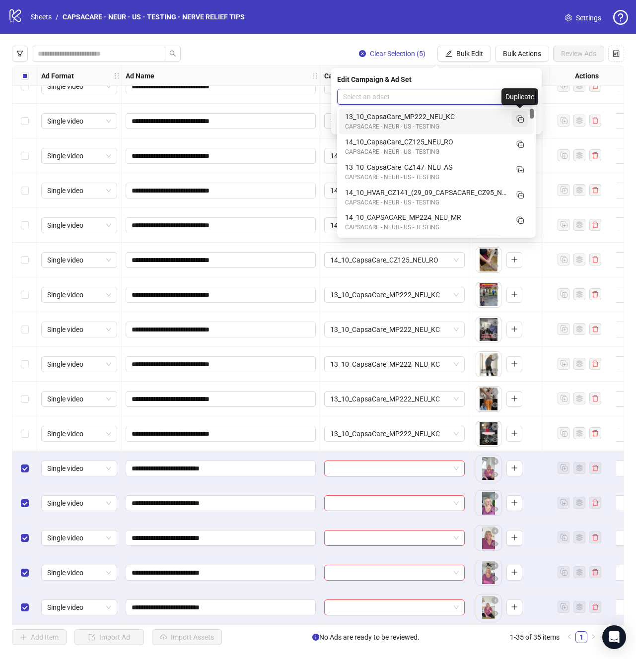
click at [519, 122] on icon "Duplicate" at bounding box center [520, 119] width 10 height 10
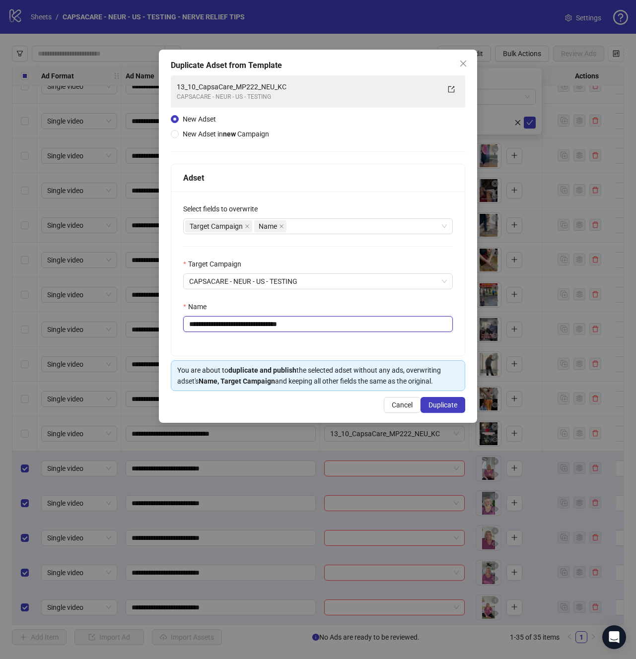
click at [322, 324] on input "**********" at bounding box center [317, 324] width 269 height 16
paste input "text"
type input "**********"
click at [454, 412] on button "Duplicate" at bounding box center [442, 405] width 45 height 16
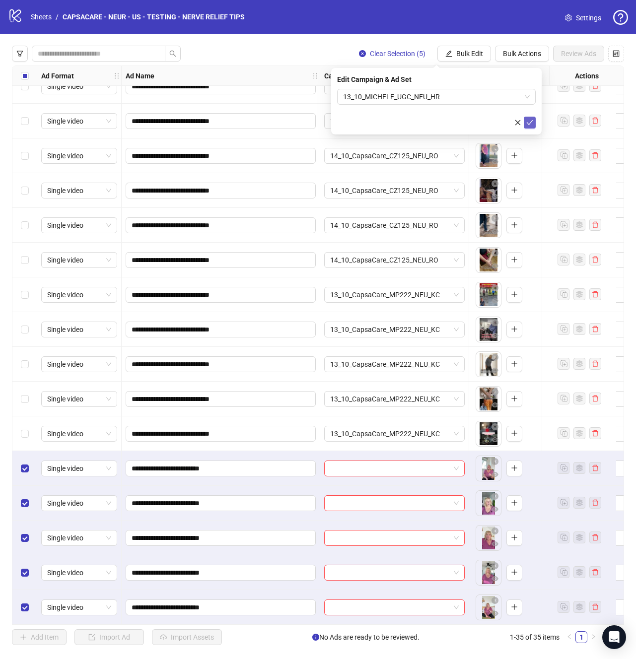
click at [531, 124] on icon "check" at bounding box center [529, 122] width 7 height 7
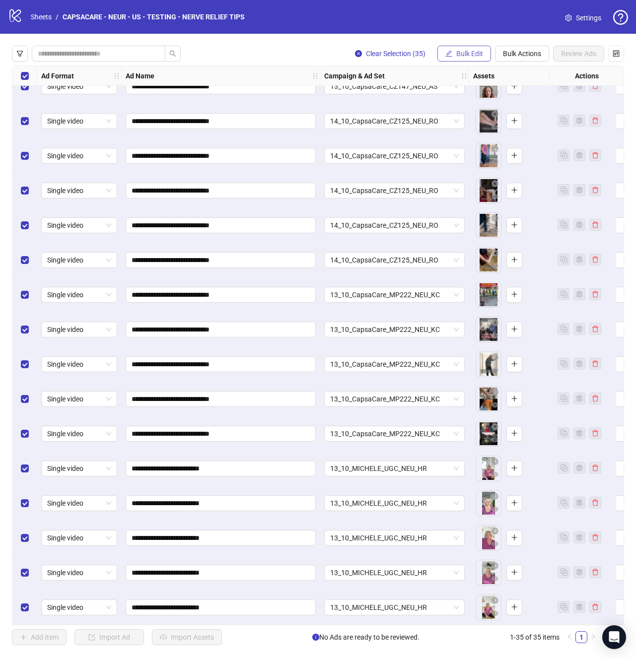
click at [470, 58] on button "Bulk Edit" at bounding box center [464, 54] width 54 height 16
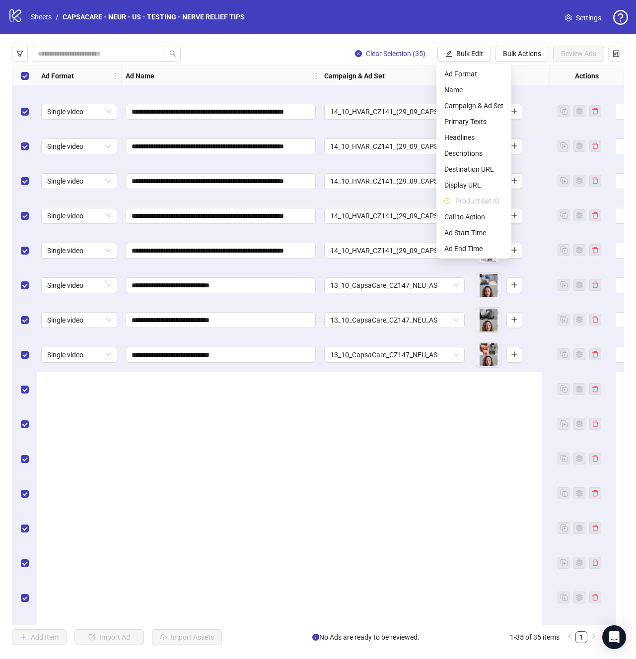
scroll to position [0, 0]
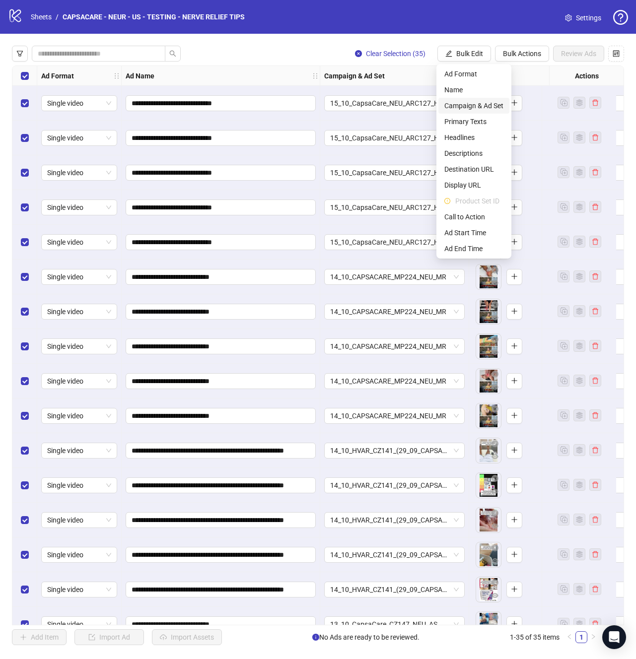
click at [484, 108] on span "Campaign & Ad Set" at bounding box center [473, 105] width 59 height 11
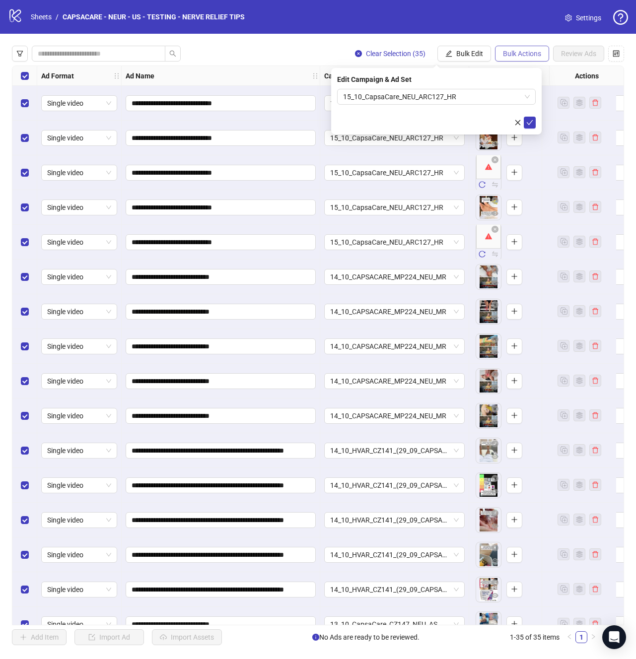
click at [518, 50] on span "Bulk Actions" at bounding box center [522, 54] width 38 height 8
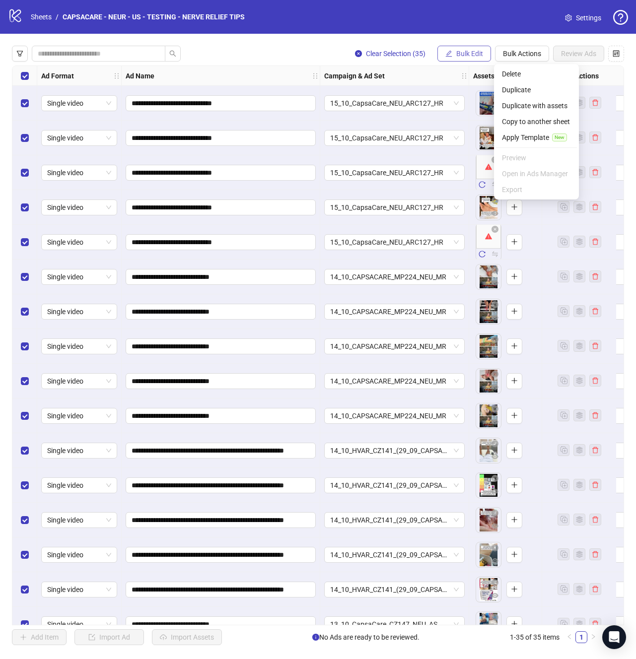
click at [480, 50] on span "Bulk Edit" at bounding box center [469, 54] width 27 height 8
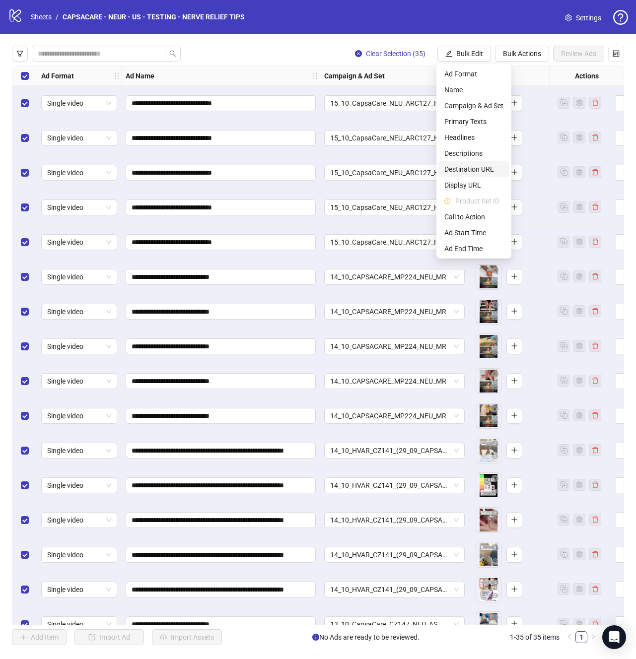
click at [486, 170] on span "Destination URL" at bounding box center [473, 169] width 59 height 11
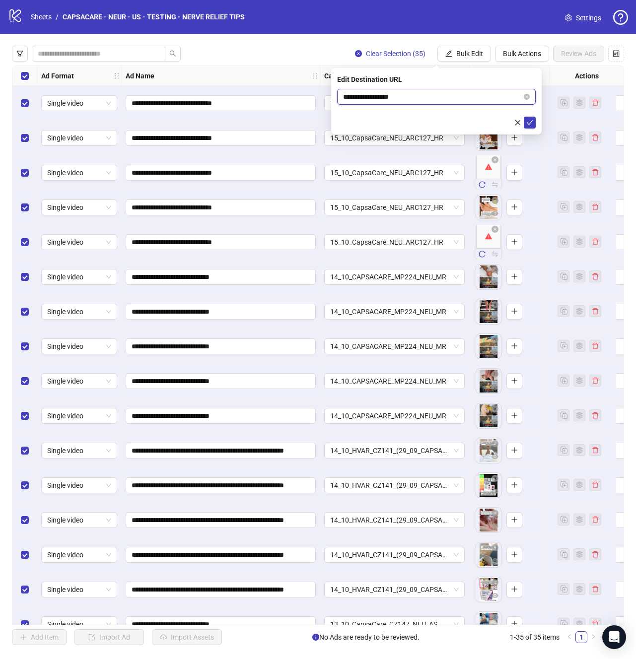
click at [488, 95] on input "**********" at bounding box center [432, 96] width 179 height 11
paste input "******"
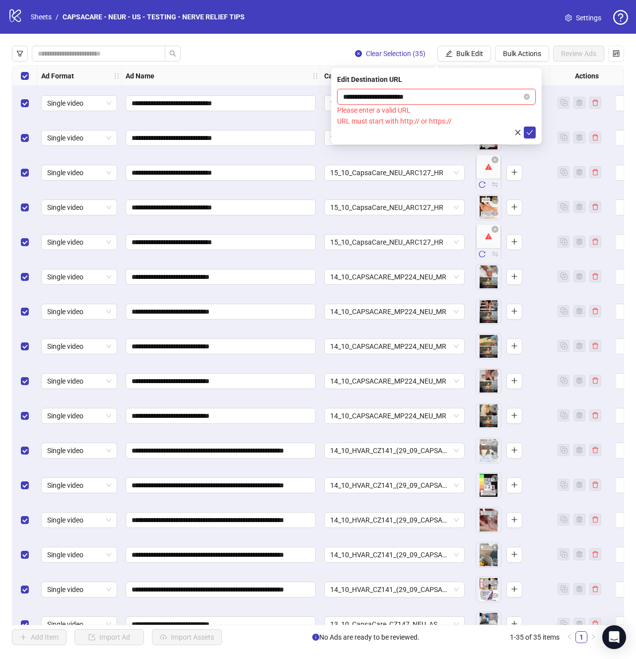
click at [489, 94] on input "**********" at bounding box center [432, 96] width 179 height 11
paste input "**********"
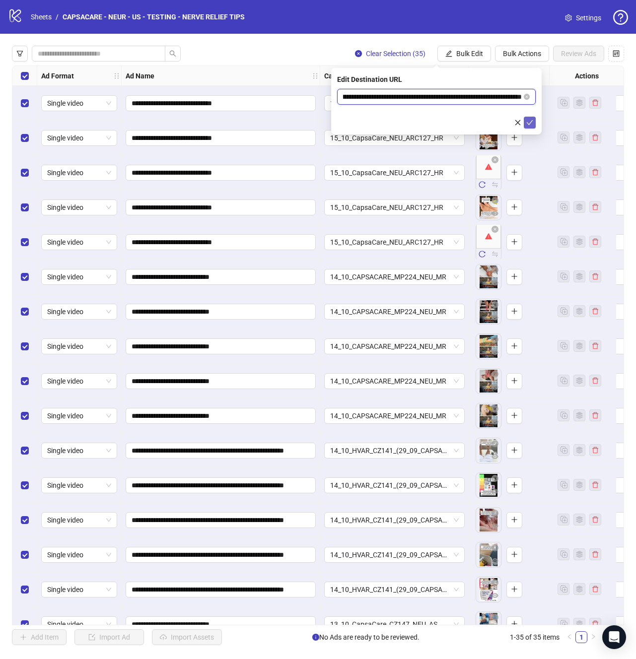
type input "**********"
click at [528, 121] on icon "check" at bounding box center [529, 122] width 7 height 7
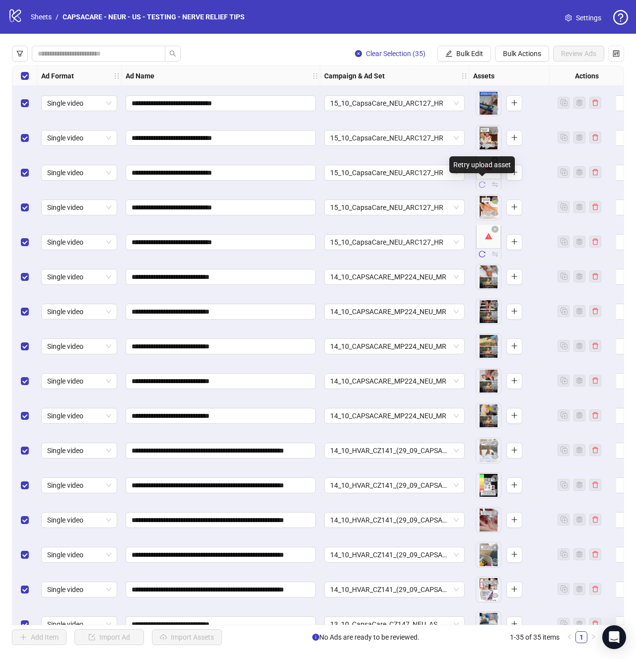
click at [482, 183] on icon "reload" at bounding box center [481, 184] width 7 height 7
click at [482, 254] on icon "reload" at bounding box center [481, 254] width 7 height 7
click at [474, 56] on span "Bulk Edit" at bounding box center [469, 54] width 27 height 8
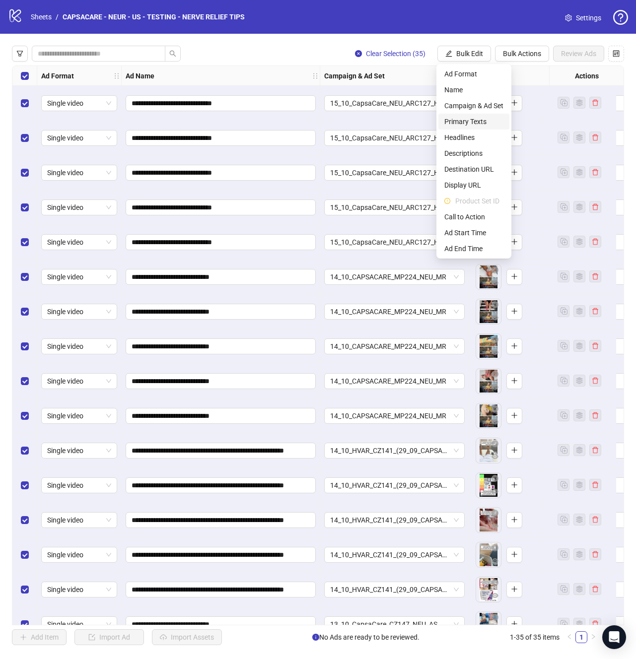
click at [477, 127] on span "Primary Texts" at bounding box center [473, 121] width 59 height 11
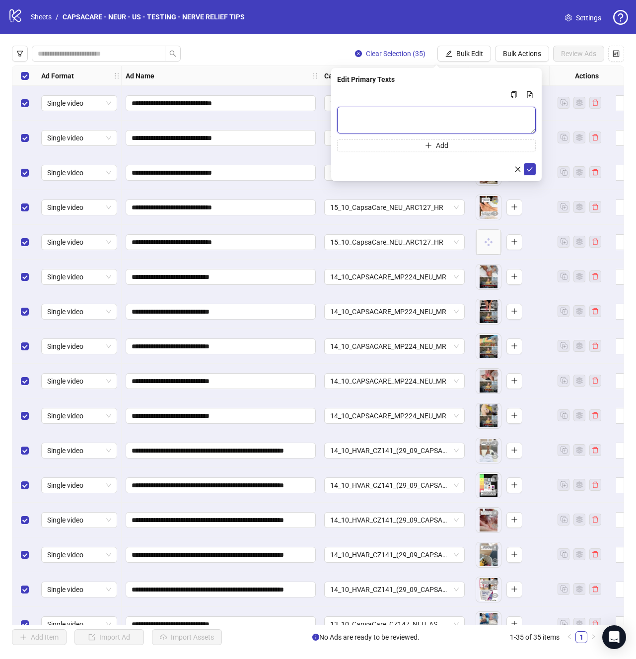
click at [459, 109] on textarea "Multi-text input container - paste or copy values" at bounding box center [436, 120] width 198 height 27
paste textarea "**********"
type textarea "**********"
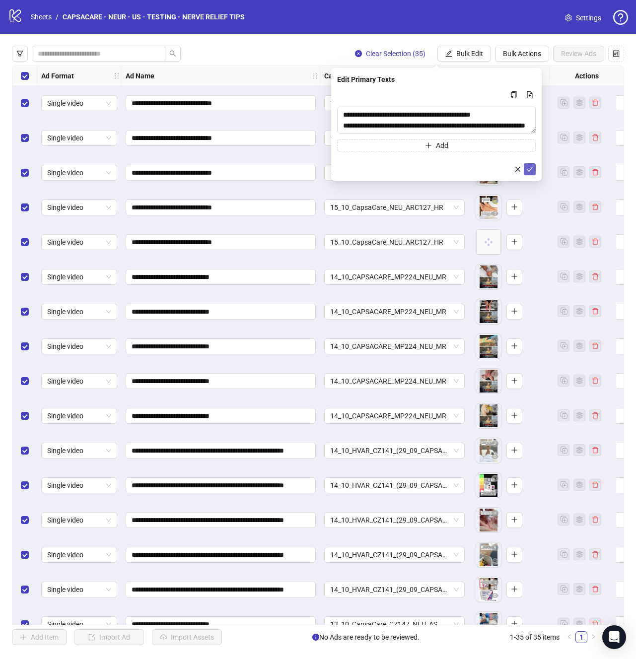
click at [530, 169] on icon "check" at bounding box center [529, 169] width 7 height 7
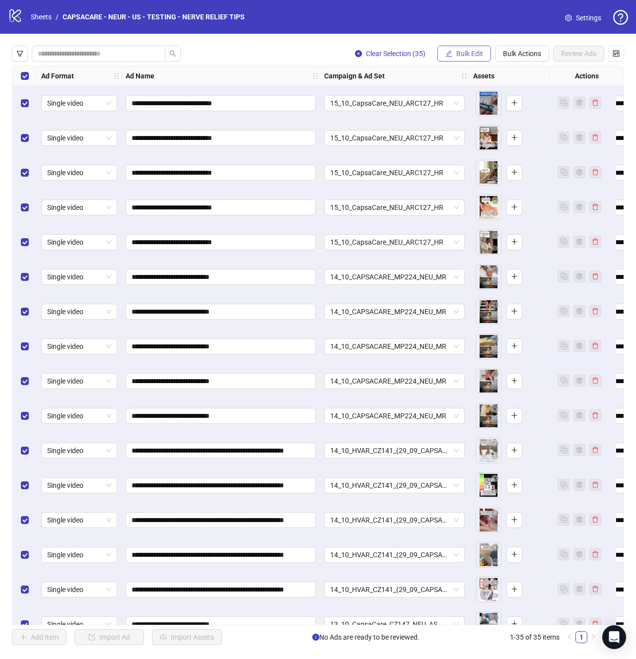
click at [485, 57] on button "Bulk Edit" at bounding box center [464, 54] width 54 height 16
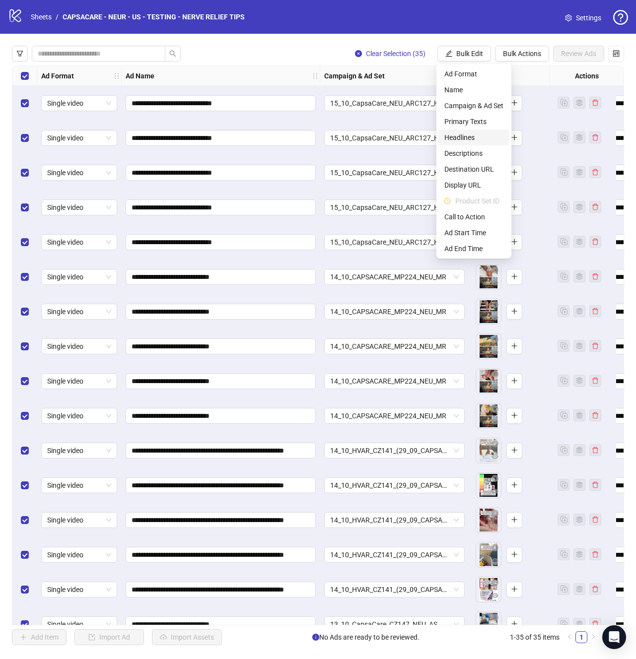
click at [473, 138] on span "Headlines" at bounding box center [473, 137] width 59 height 11
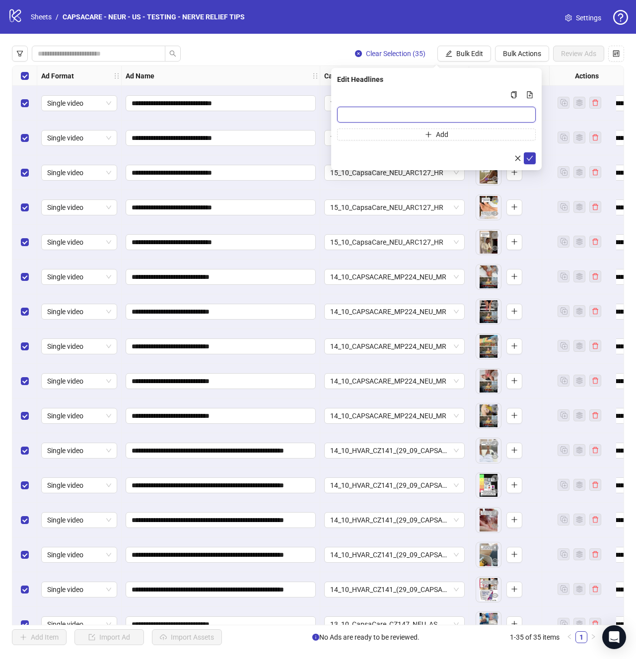
click at [470, 116] on input "Multi-input container - paste or copy values" at bounding box center [436, 115] width 198 height 16
paste input "**********"
type input "**********"
click at [528, 153] on button "submit" at bounding box center [529, 158] width 12 height 12
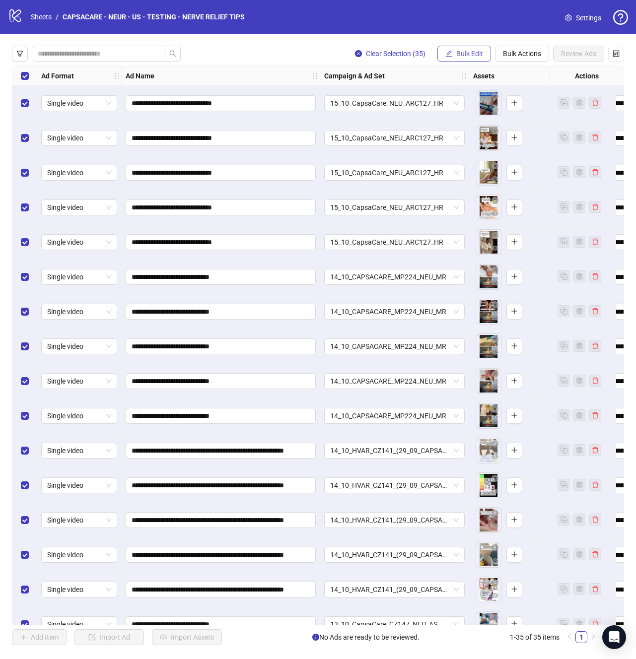
click at [467, 57] on span "Bulk Edit" at bounding box center [469, 54] width 27 height 8
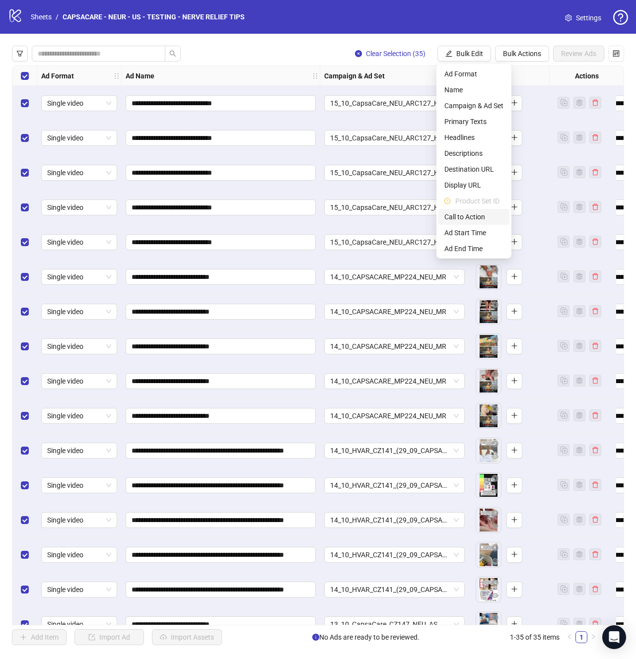
click at [464, 219] on span "Call to Action" at bounding box center [473, 216] width 59 height 11
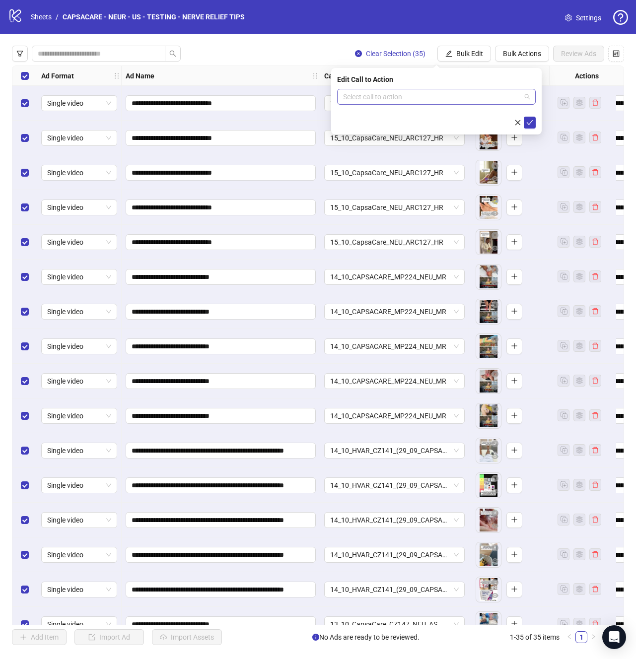
click at [431, 94] on input "search" at bounding box center [432, 96] width 178 height 15
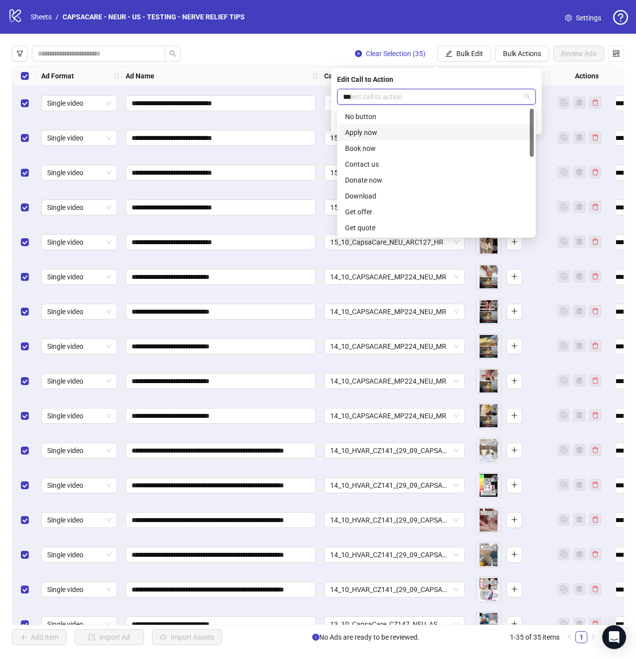
type input "****"
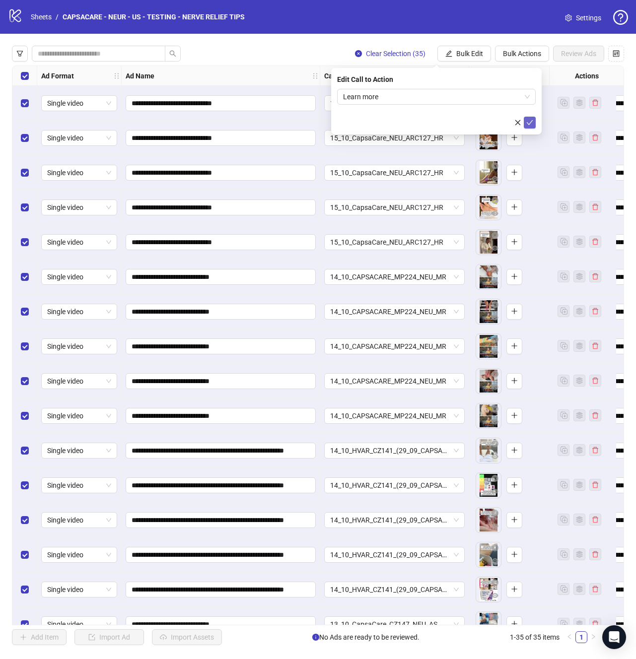
click at [533, 122] on button "submit" at bounding box center [529, 123] width 12 height 12
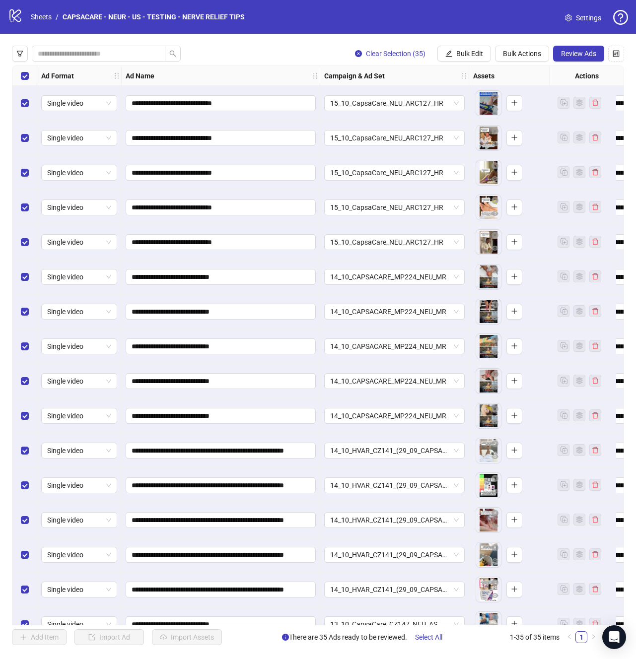
click at [274, 50] on div "Clear Selection (35) Bulk Edit Bulk Actions Review Ads" at bounding box center [318, 54] width 612 height 16
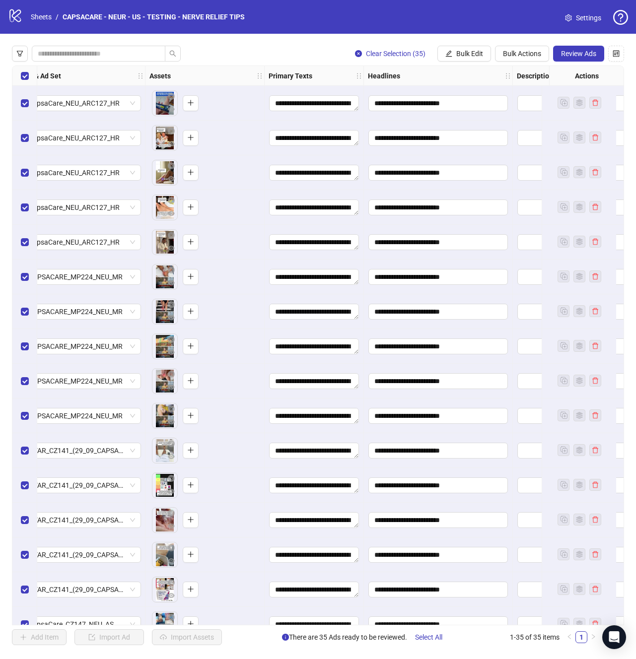
scroll to position [0, 333]
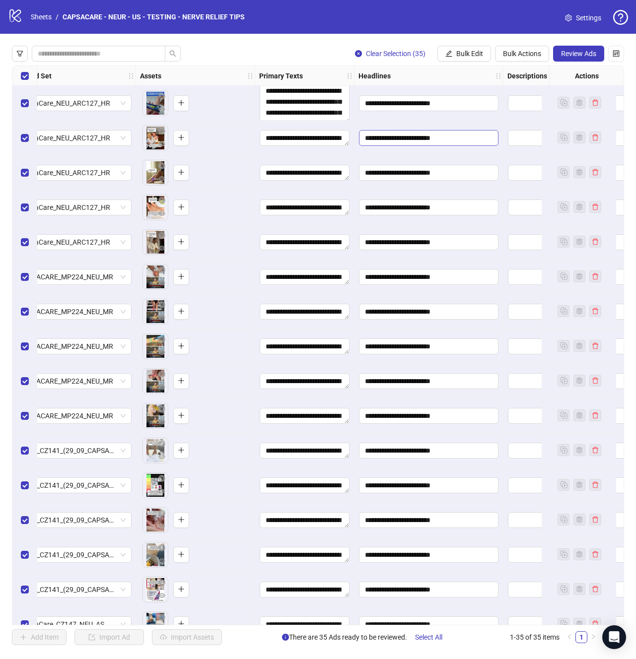
drag, startPoint x: 348, startPoint y: 107, endPoint x: 382, endPoint y: 132, distance: 41.9
click at [382, 66] on div "**********" at bounding box center [314, 66] width 1270 height 0
click at [373, 66] on div "**********" at bounding box center [314, 66] width 1270 height 0
drag, startPoint x: 346, startPoint y: 144, endPoint x: 333, endPoint y: 384, distance: 240.5
click at [333, 66] on div "**********" at bounding box center [314, 66] width 1270 height 0
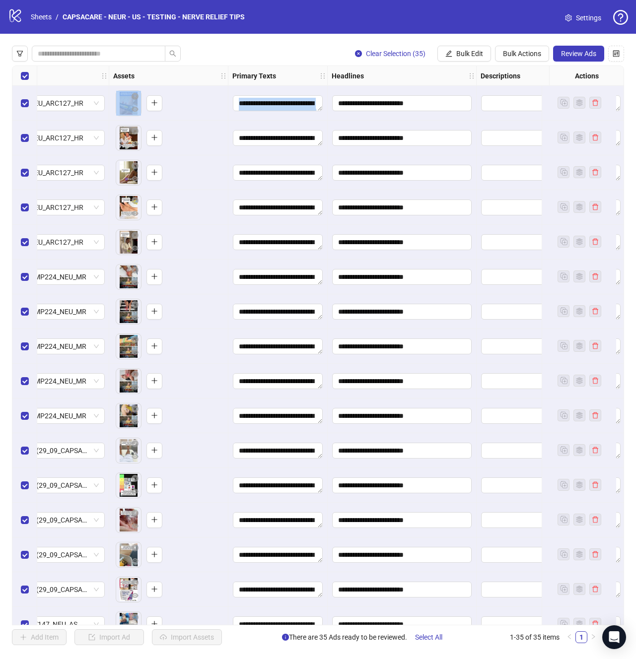
scroll to position [0, 387]
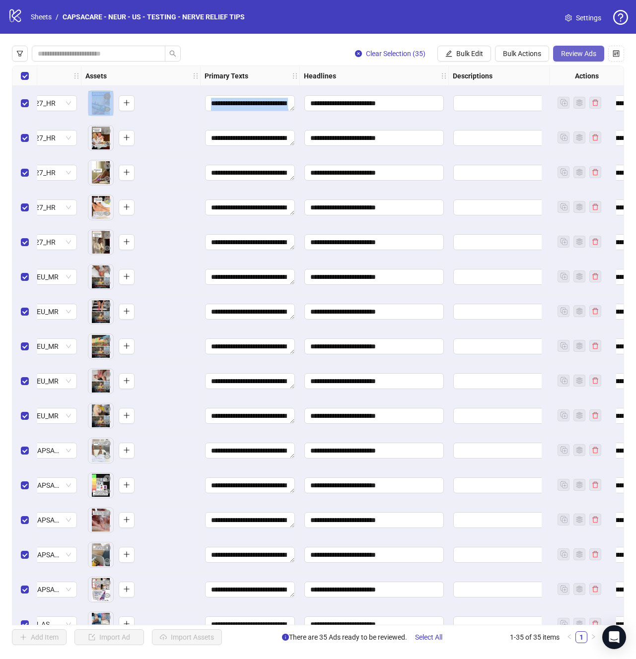
click at [590, 53] on span "Review Ads" at bounding box center [578, 54] width 35 height 8
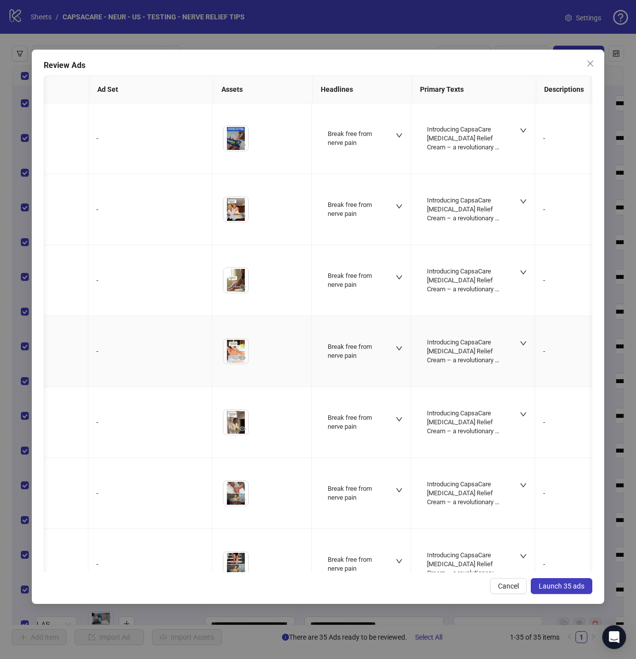
scroll to position [0, 201]
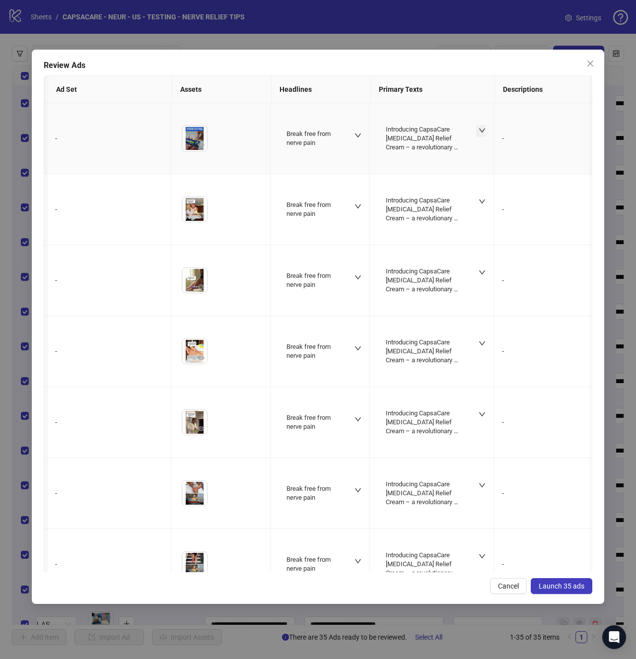
click at [483, 128] on icon "down" at bounding box center [481, 130] width 7 height 7
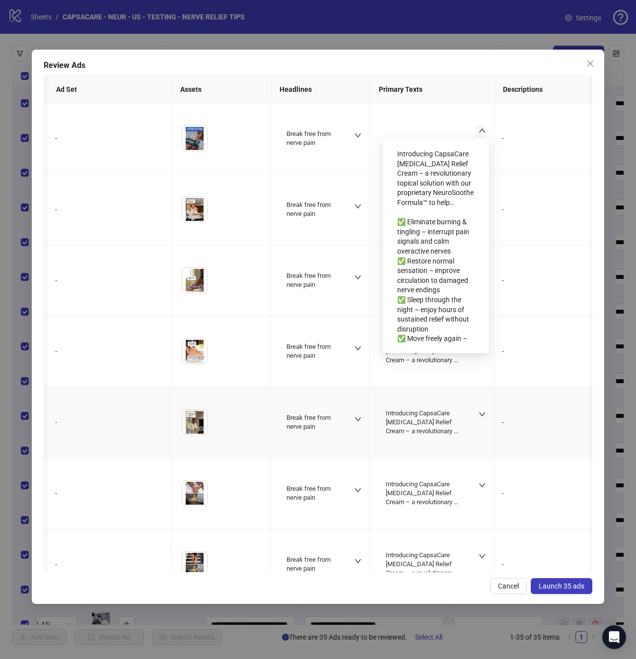
scroll to position [0, 0]
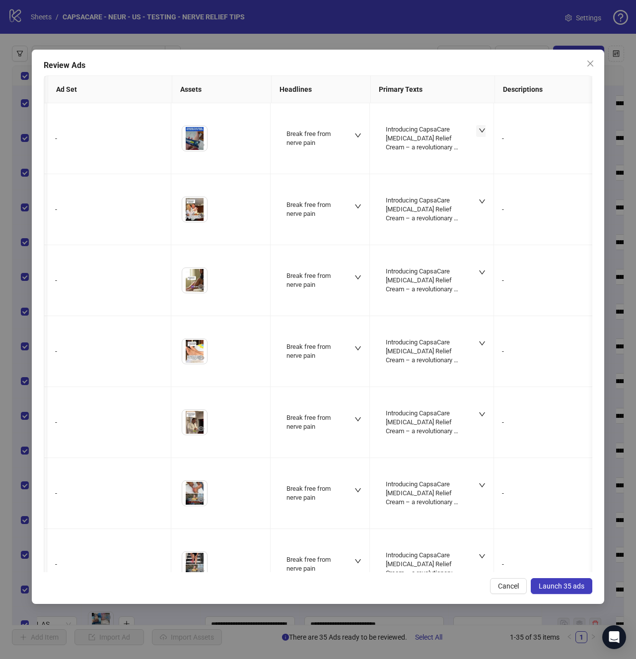
click at [570, 586] on span "Launch 35 ads" at bounding box center [561, 586] width 46 height 8
